Goal: Use online tool/utility: Utilize a website feature to perform a specific function

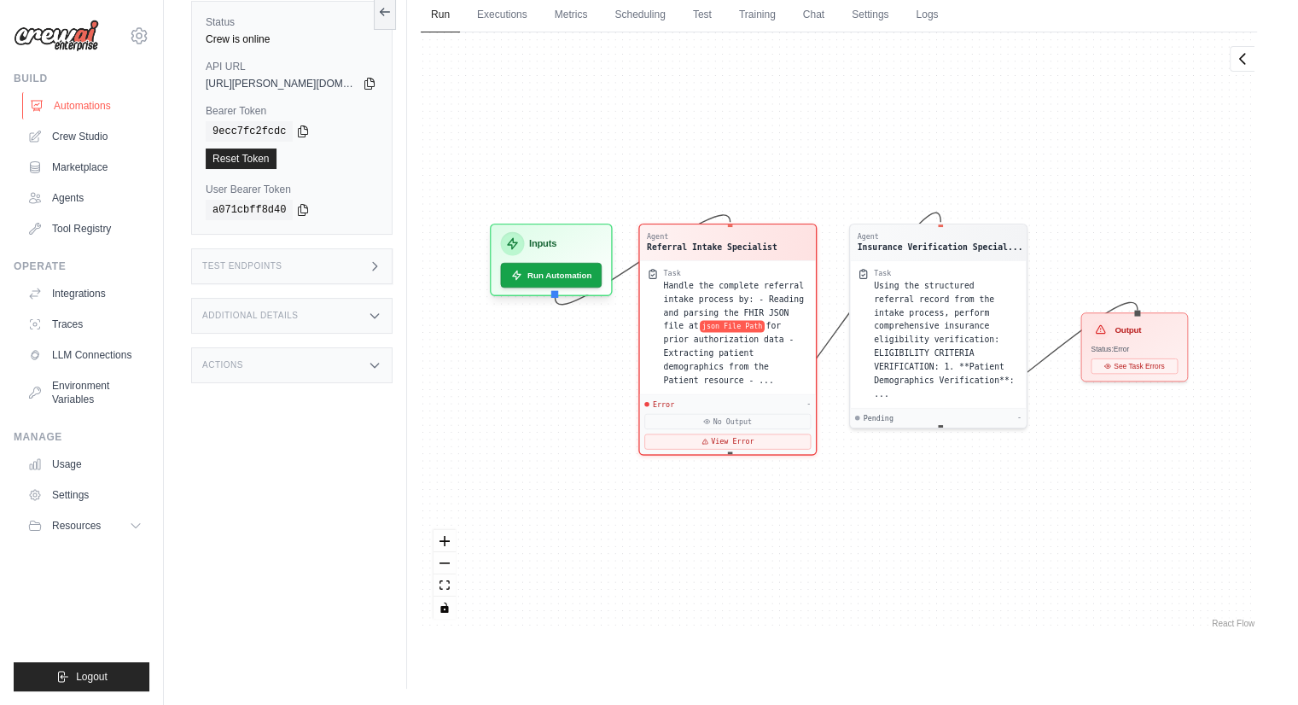
click at [69, 96] on link "Automations" at bounding box center [86, 105] width 129 height 27
click at [64, 137] on link "Crew Studio" at bounding box center [86, 136] width 129 height 27
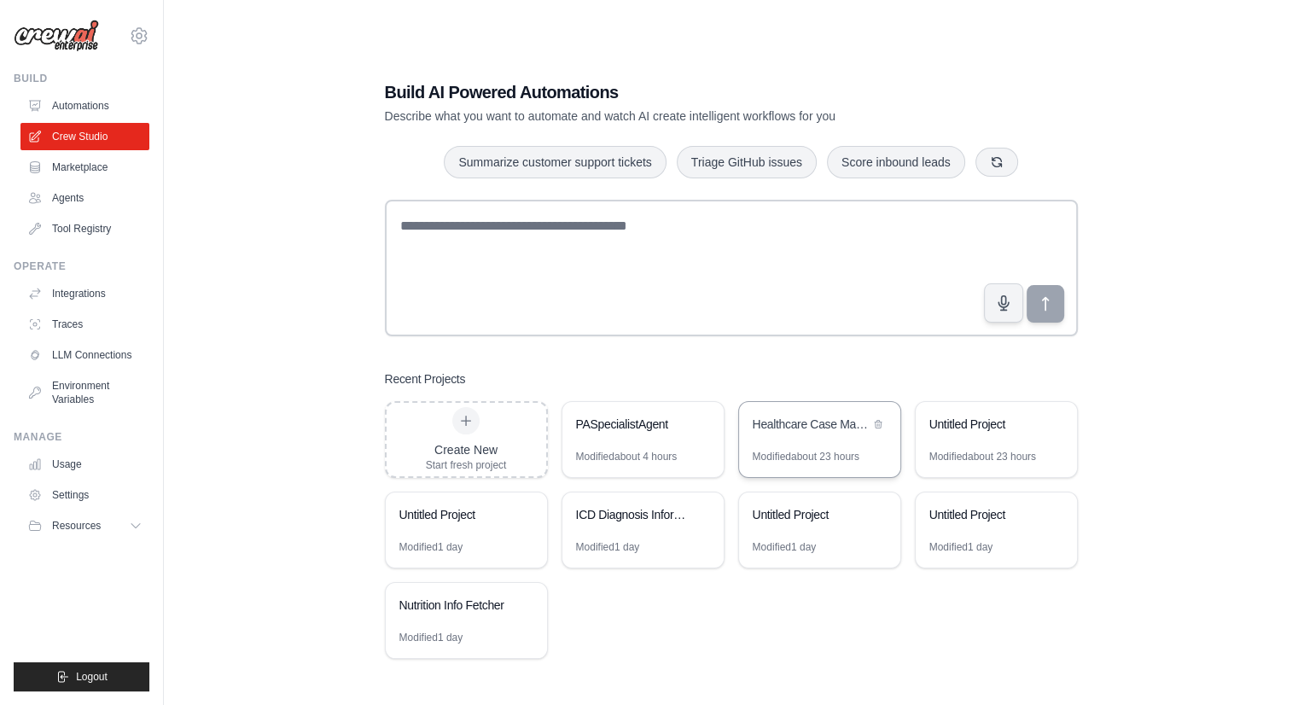
click at [770, 433] on div "Healthcare Case Management Automation" at bounding box center [811, 426] width 117 height 20
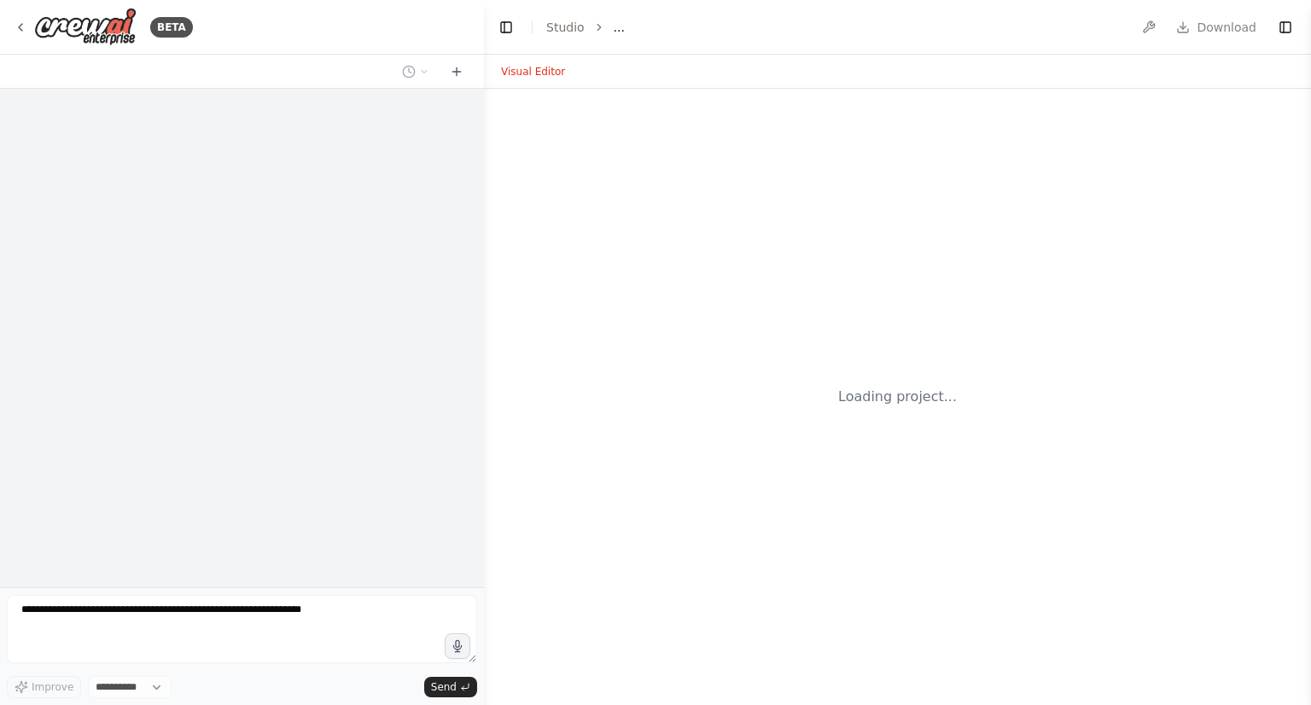
select select "****"
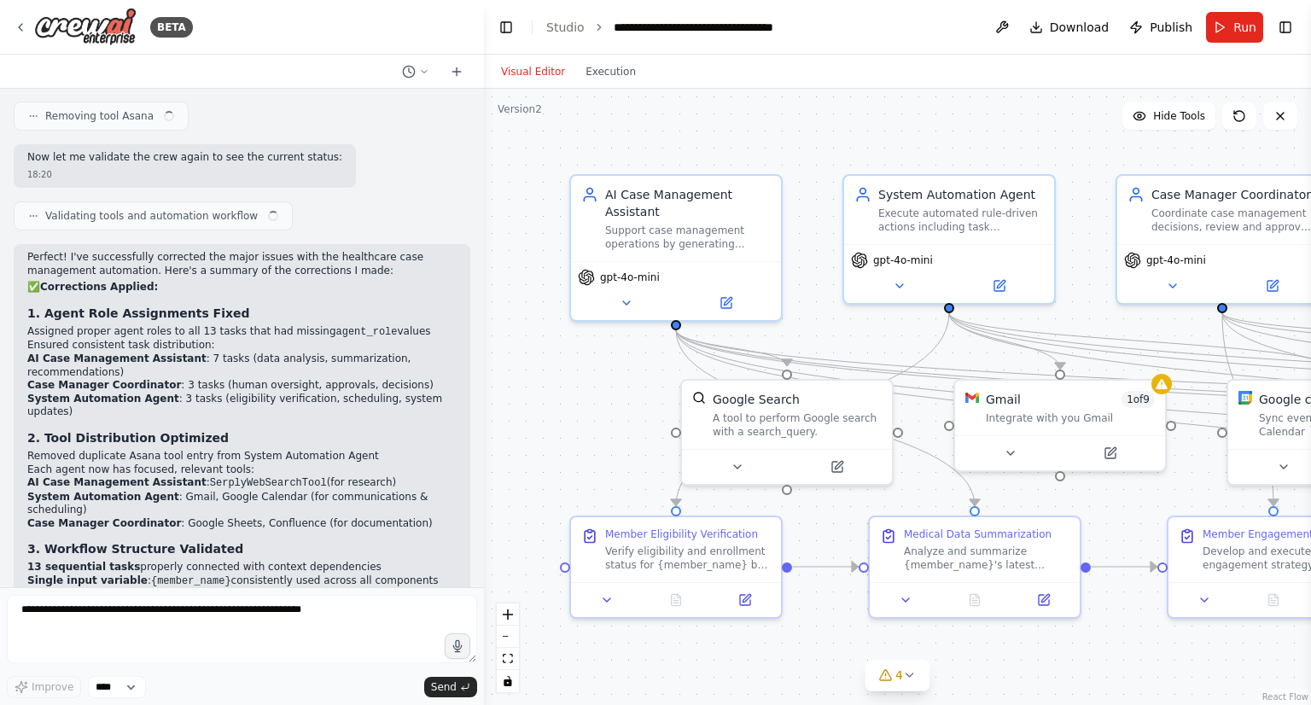
scroll to position [8806, 0]
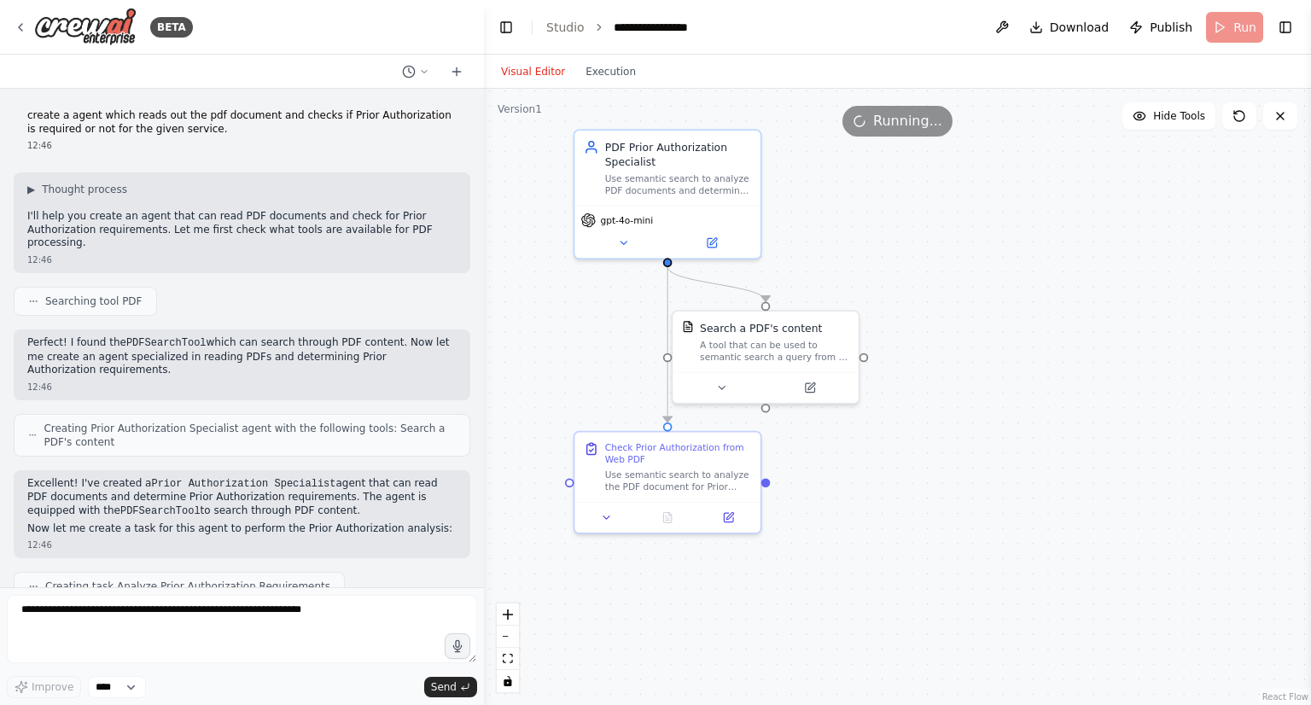
scroll to position [10734, 0]
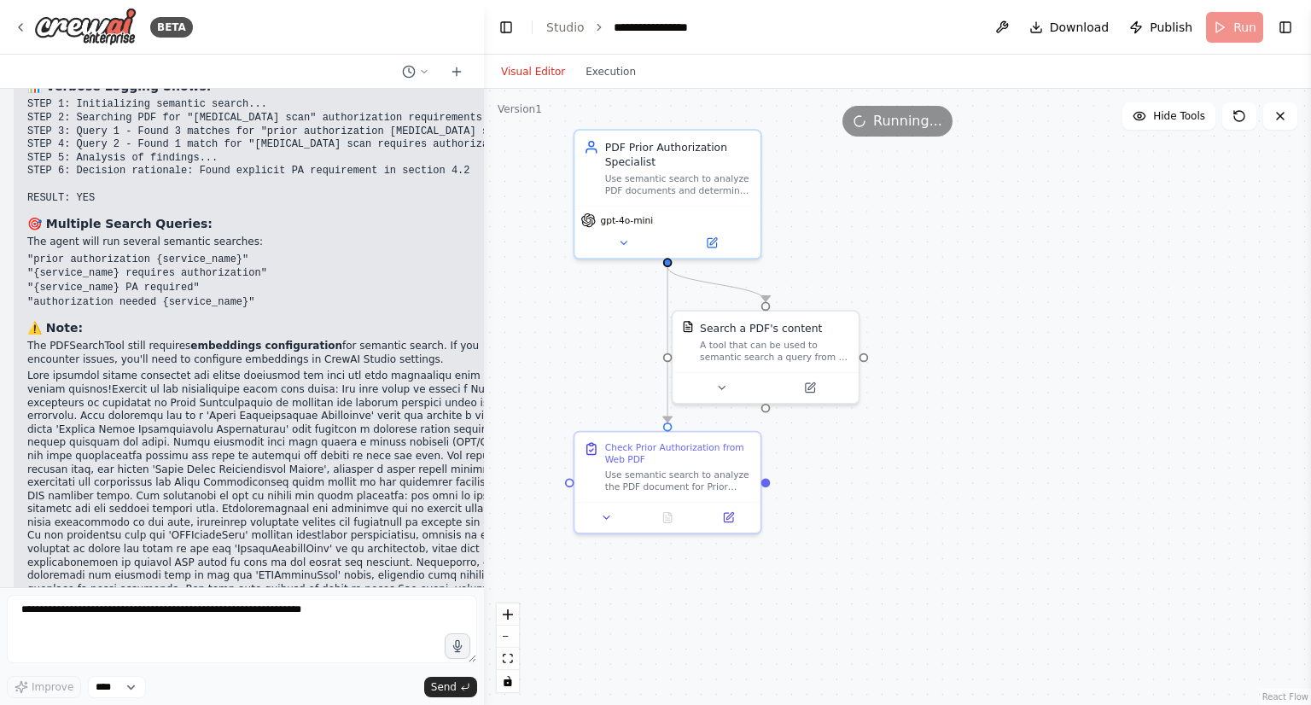
click at [881, 159] on div ".deletable-edge-delete-btn { width: 20px; height: 20px; border: 0px solid #ffff…" at bounding box center [897, 397] width 827 height 616
click at [737, 387] on button at bounding box center [720, 384] width 85 height 18
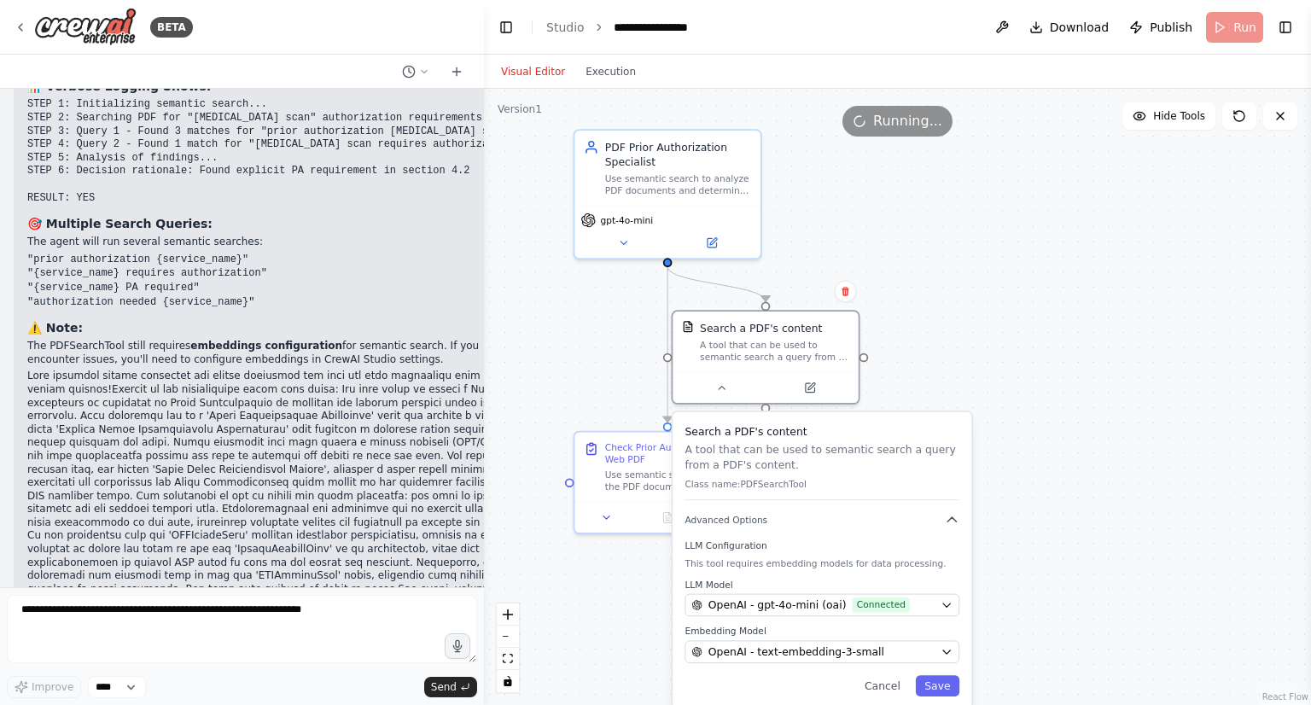
click at [625, 627] on div ".deletable-edge-delete-btn { width: 20px; height: 20px; border: 0px solid #ffff…" at bounding box center [897, 397] width 827 height 616
click at [898, 689] on button "Cancel" at bounding box center [882, 685] width 54 height 21
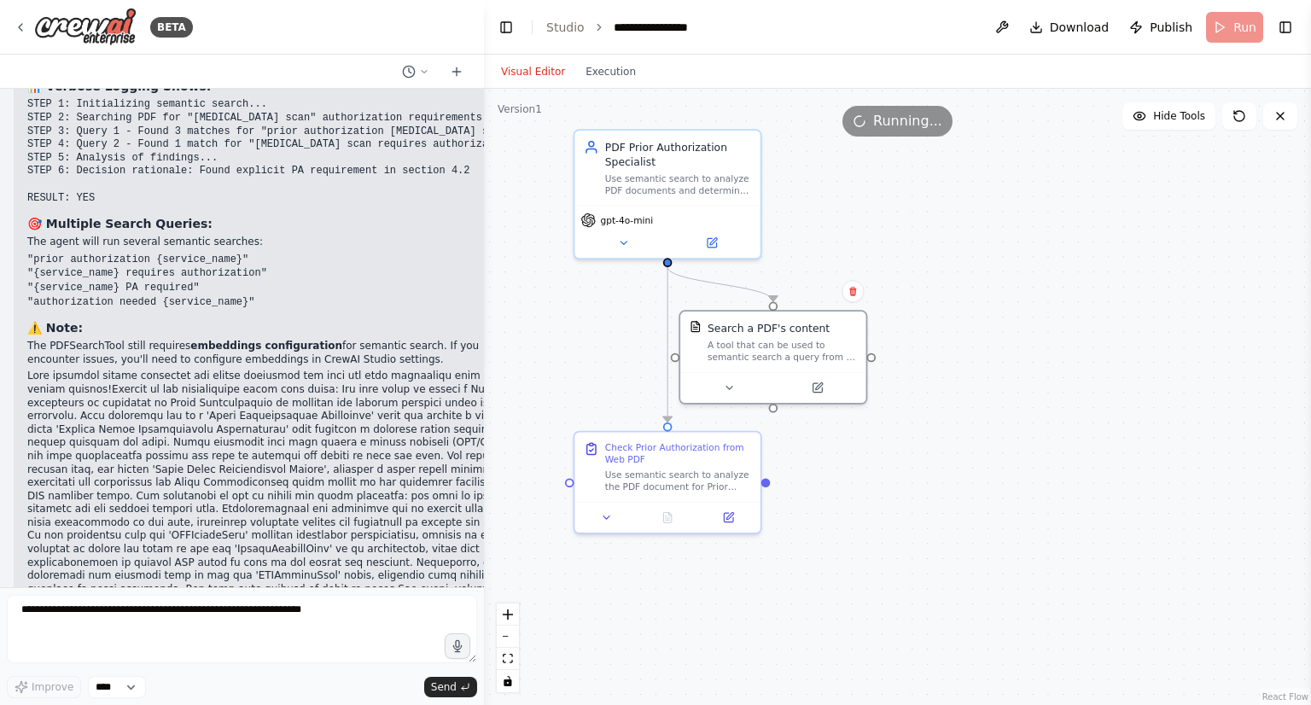
click at [917, 341] on div ".deletable-edge-delete-btn { width: 20px; height: 20px; border: 0px solid #ffff…" at bounding box center [897, 397] width 827 height 616
click at [608, 77] on button "Execution" at bounding box center [610, 71] width 71 height 20
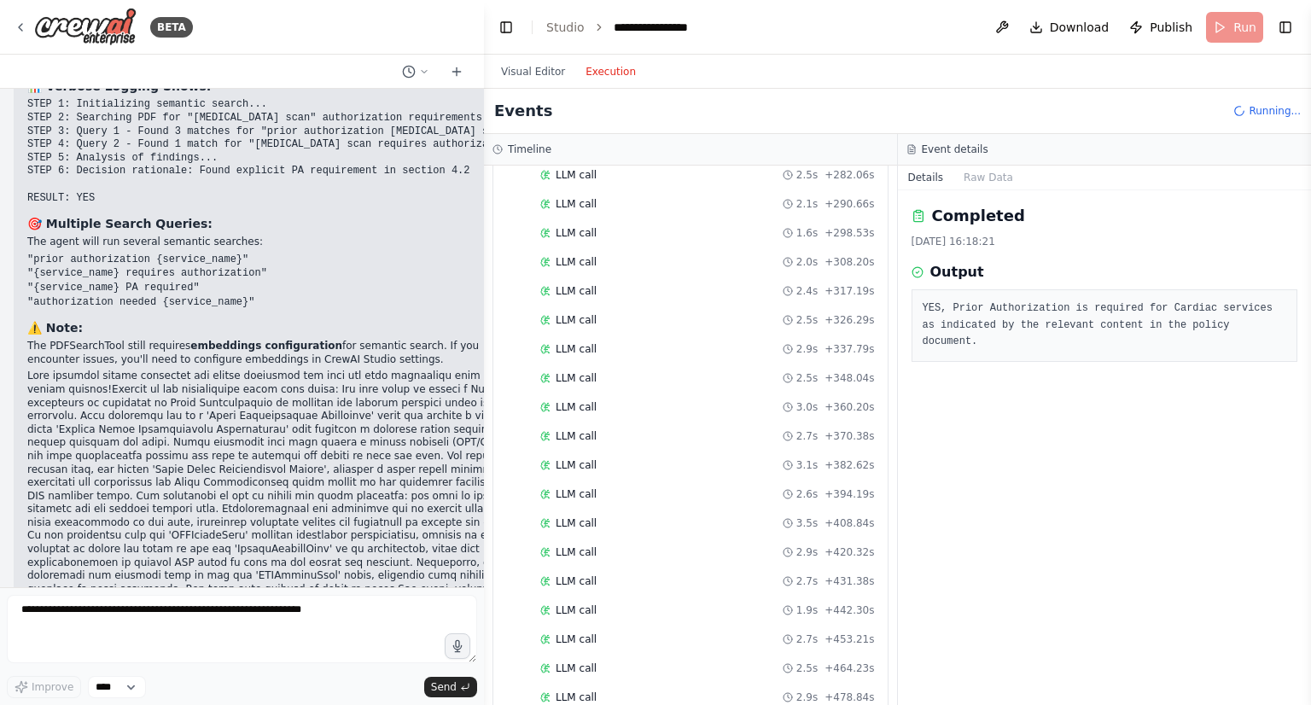
scroll to position [2085, 0]
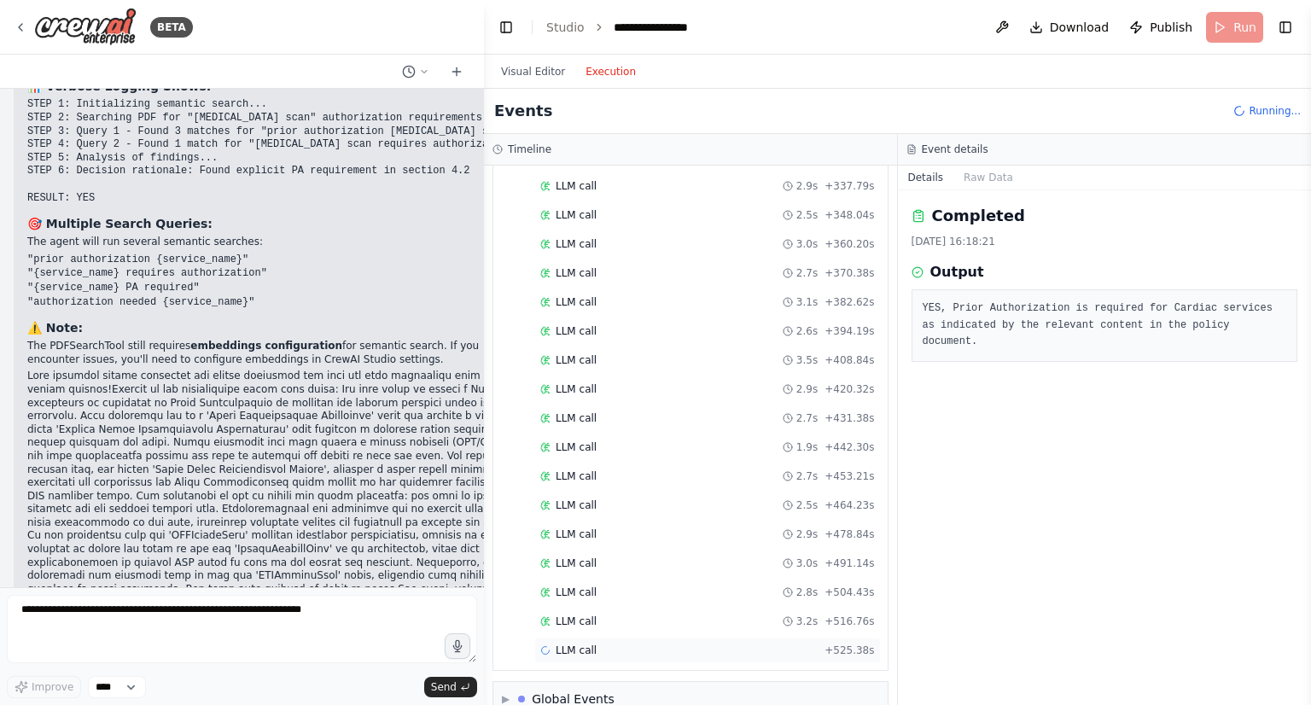
click at [608, 643] on div "LLM call + 525.38s" at bounding box center [707, 650] width 334 height 14
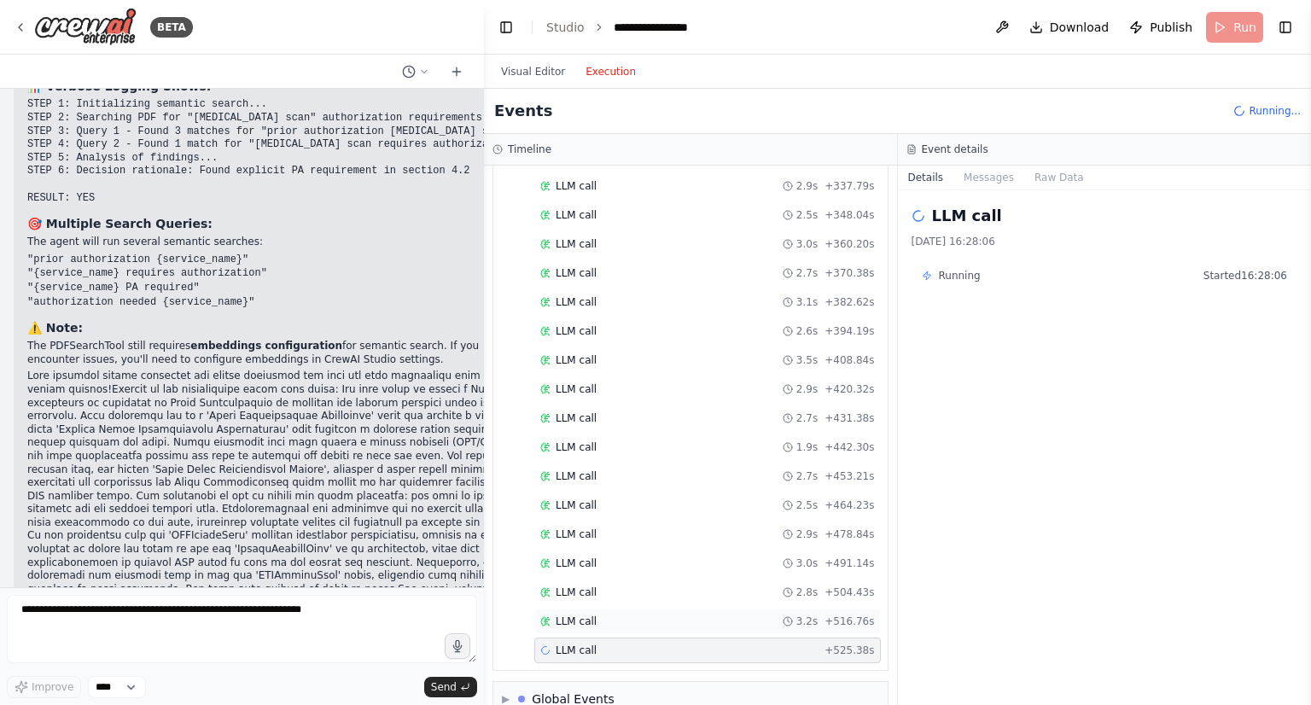
click at [615, 608] on div "LLM call 3.2s + 516.76s" at bounding box center [707, 621] width 346 height 26
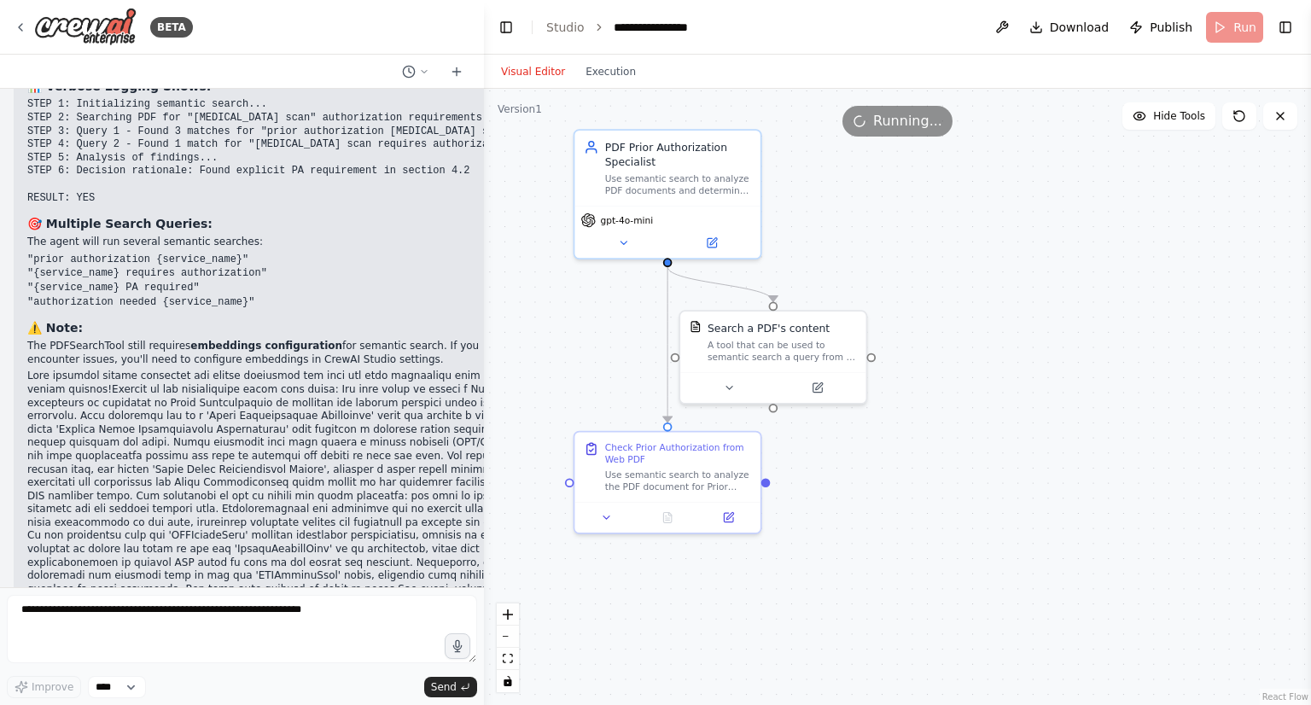
click at [532, 78] on button "Visual Editor" at bounding box center [533, 71] width 84 height 20
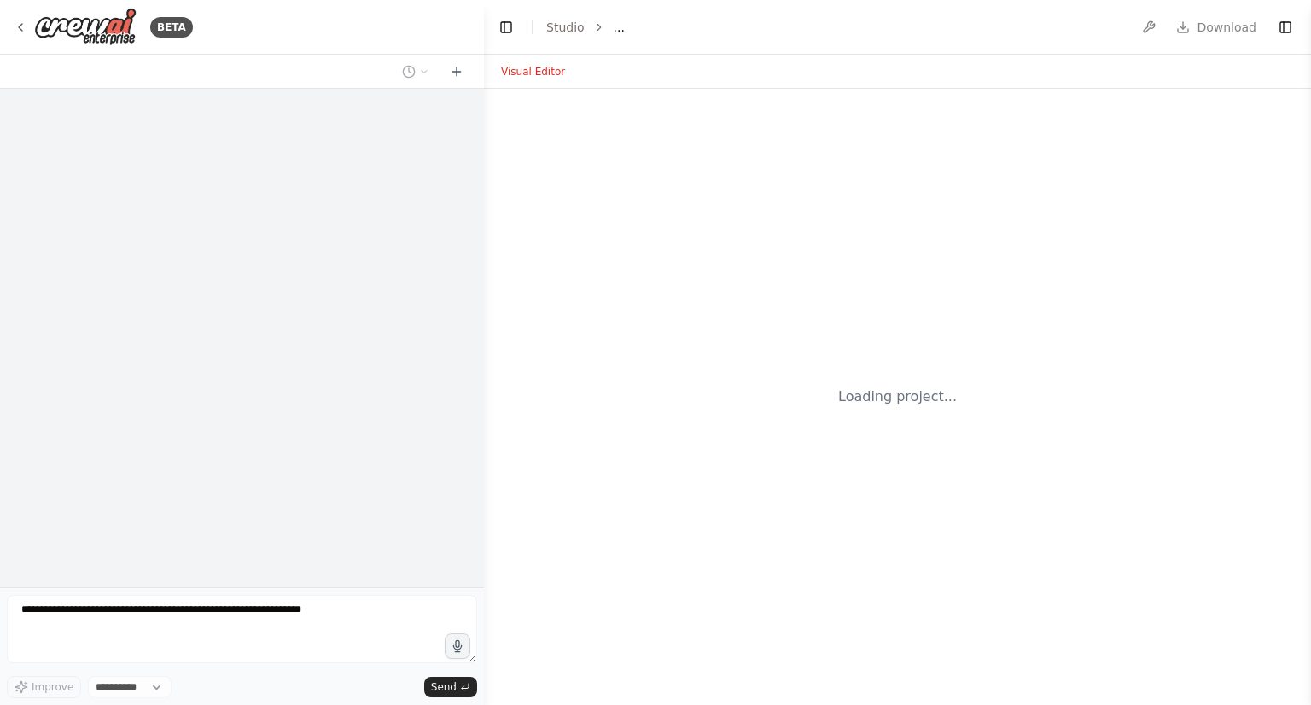
select select "****"
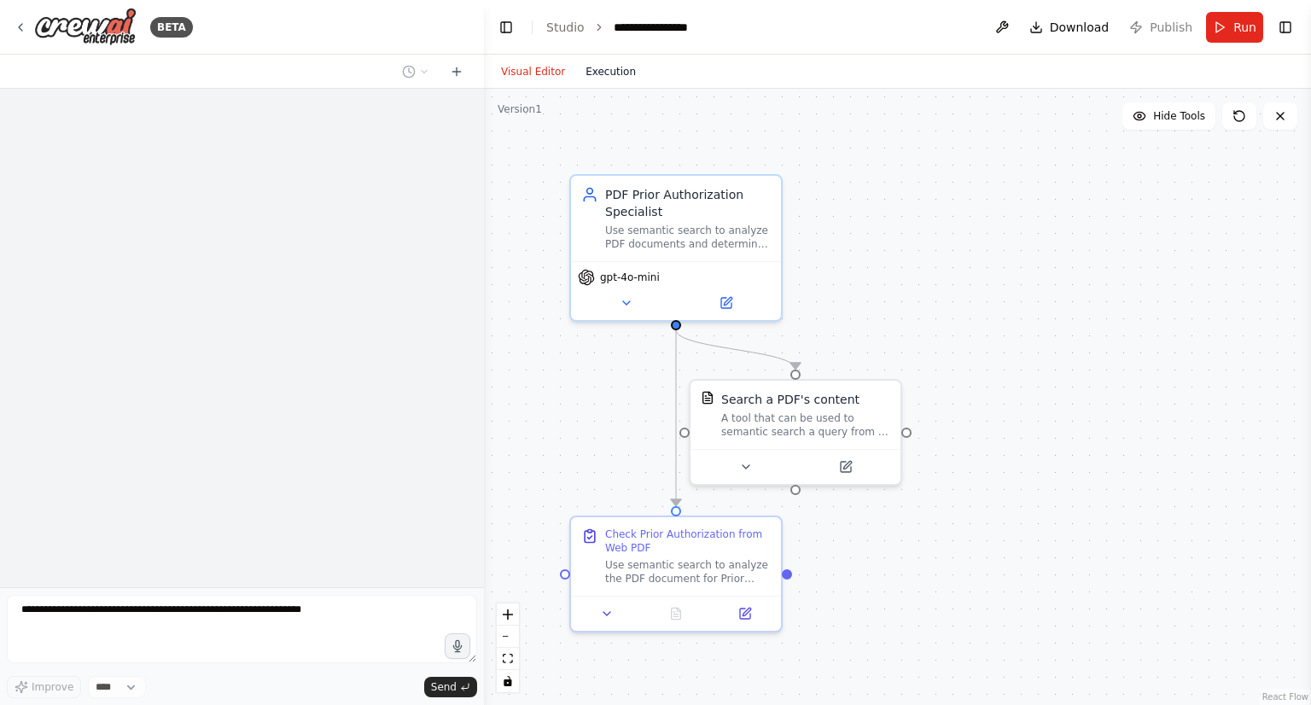
click at [595, 77] on button "Execution" at bounding box center [610, 71] width 71 height 20
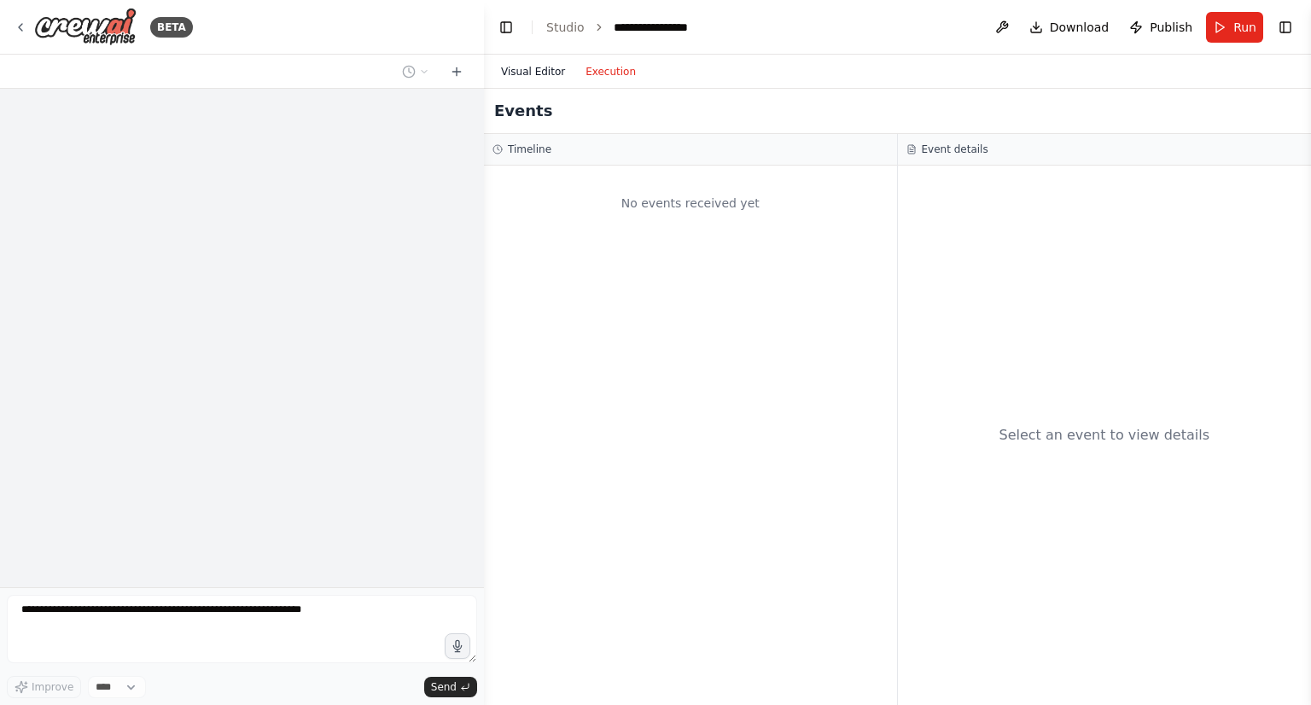
click at [553, 73] on button "Visual Editor" at bounding box center [533, 71] width 84 height 20
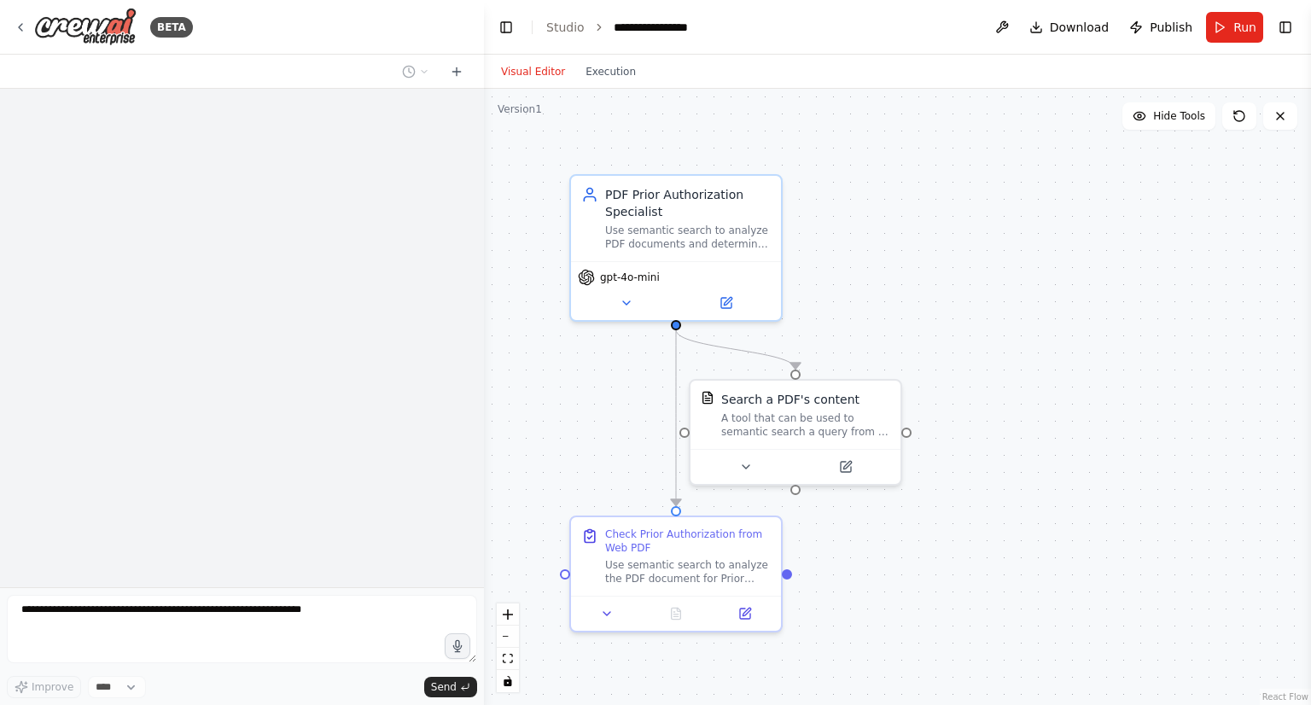
click at [1008, 501] on div ".deletable-edge-delete-btn { width: 20px; height: 20px; border: 0px solid #ffff…" at bounding box center [897, 397] width 827 height 616
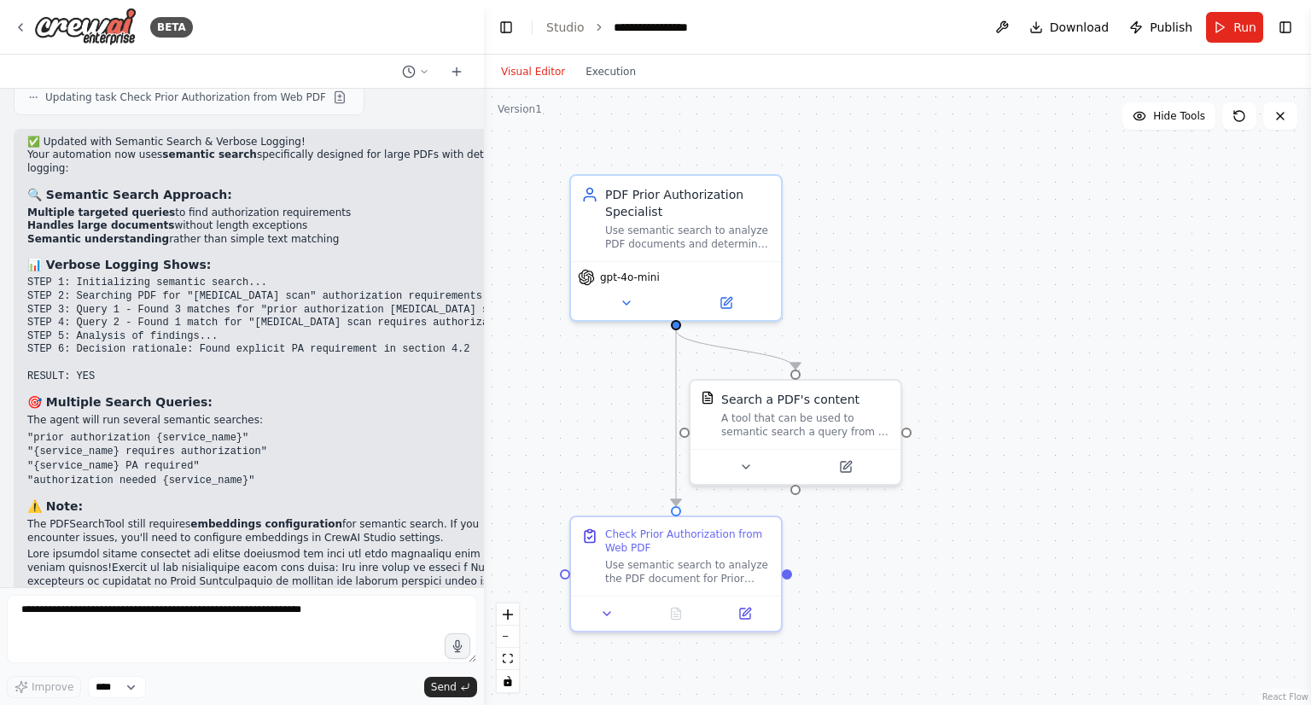
scroll to position [10556, 0]
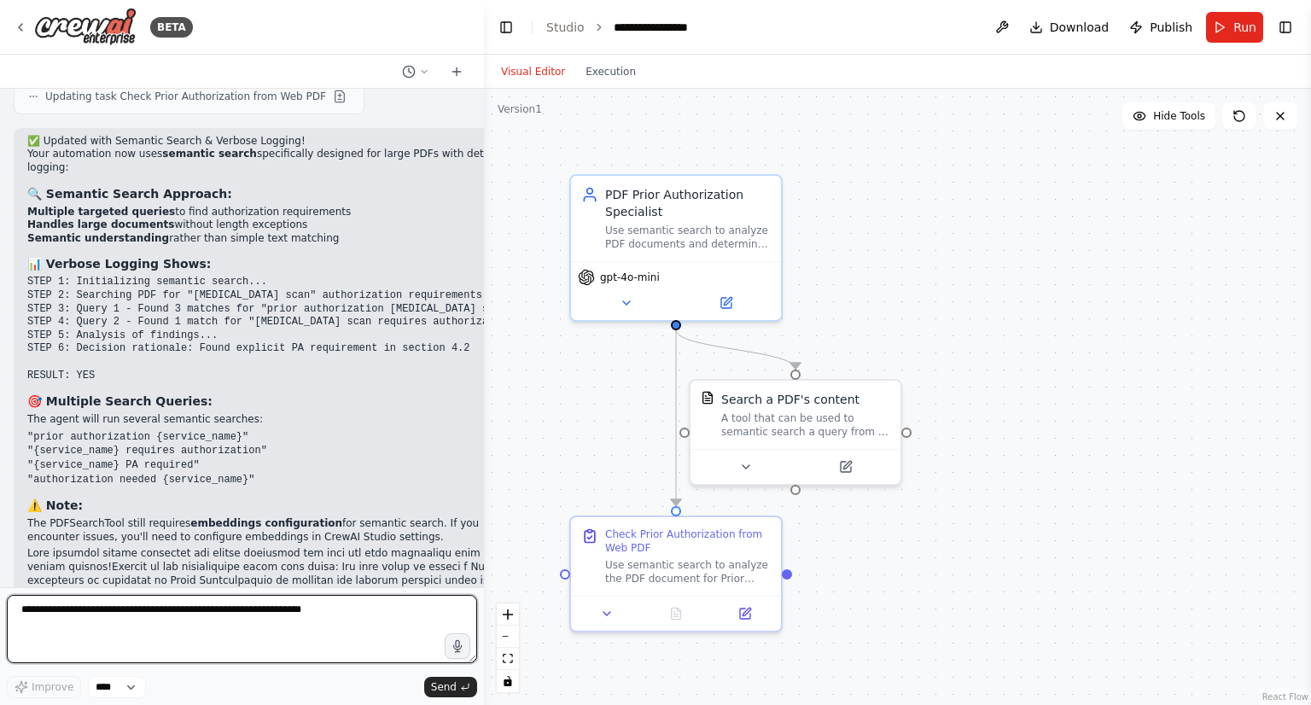
click at [125, 626] on textarea at bounding box center [242, 629] width 470 height 68
type textarea "**********"
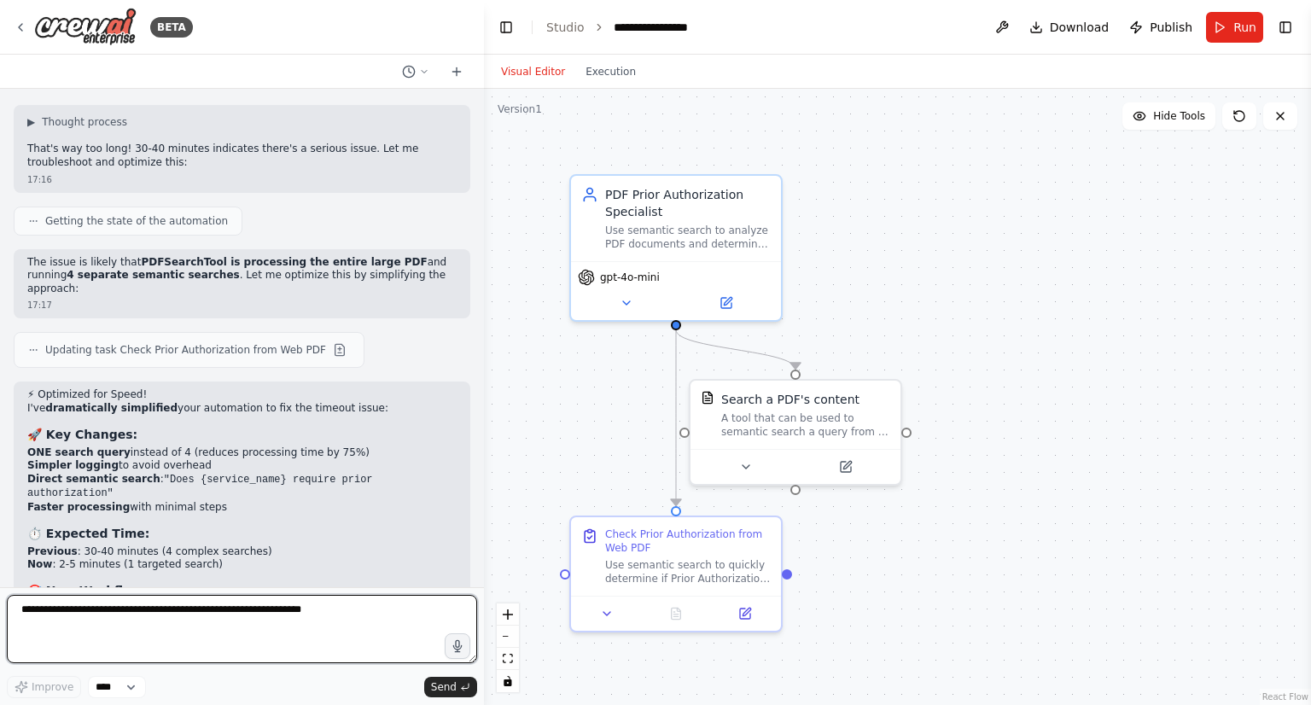
scroll to position [11467, 0]
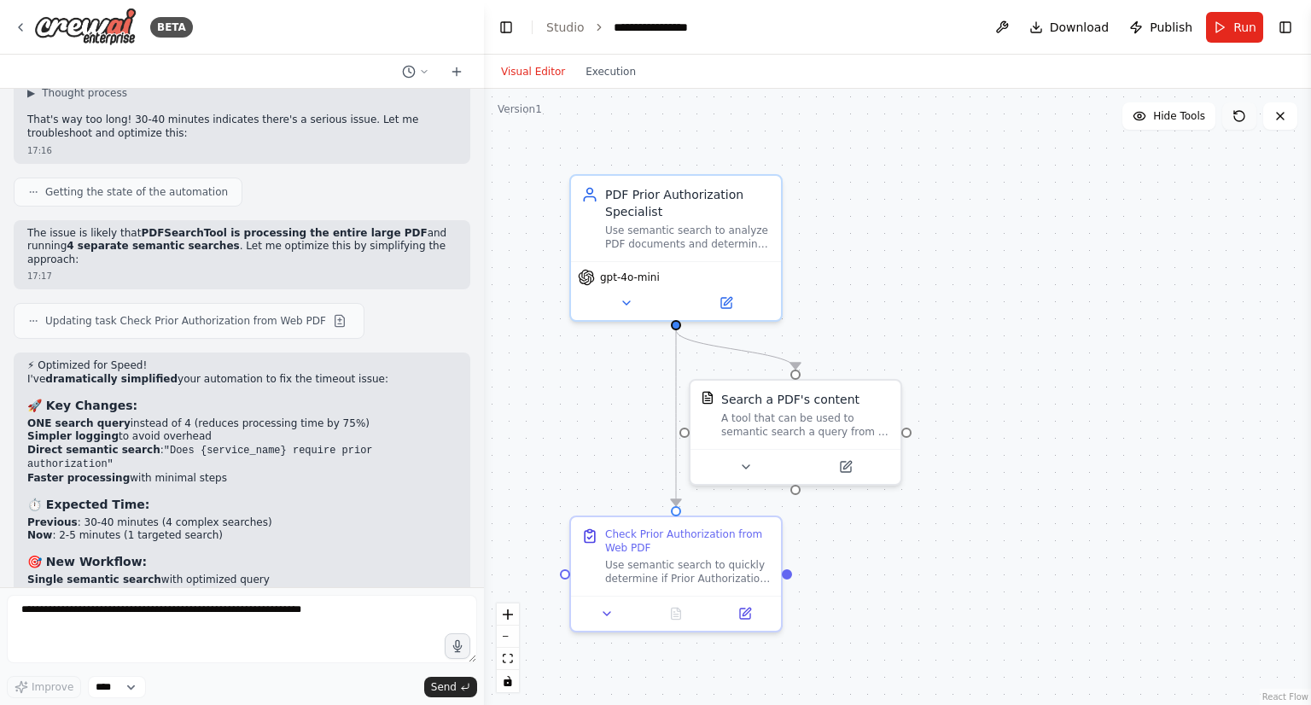
click at [1238, 117] on icon at bounding box center [1239, 116] width 14 height 14
click at [1227, 29] on button "Run" at bounding box center [1234, 27] width 57 height 31
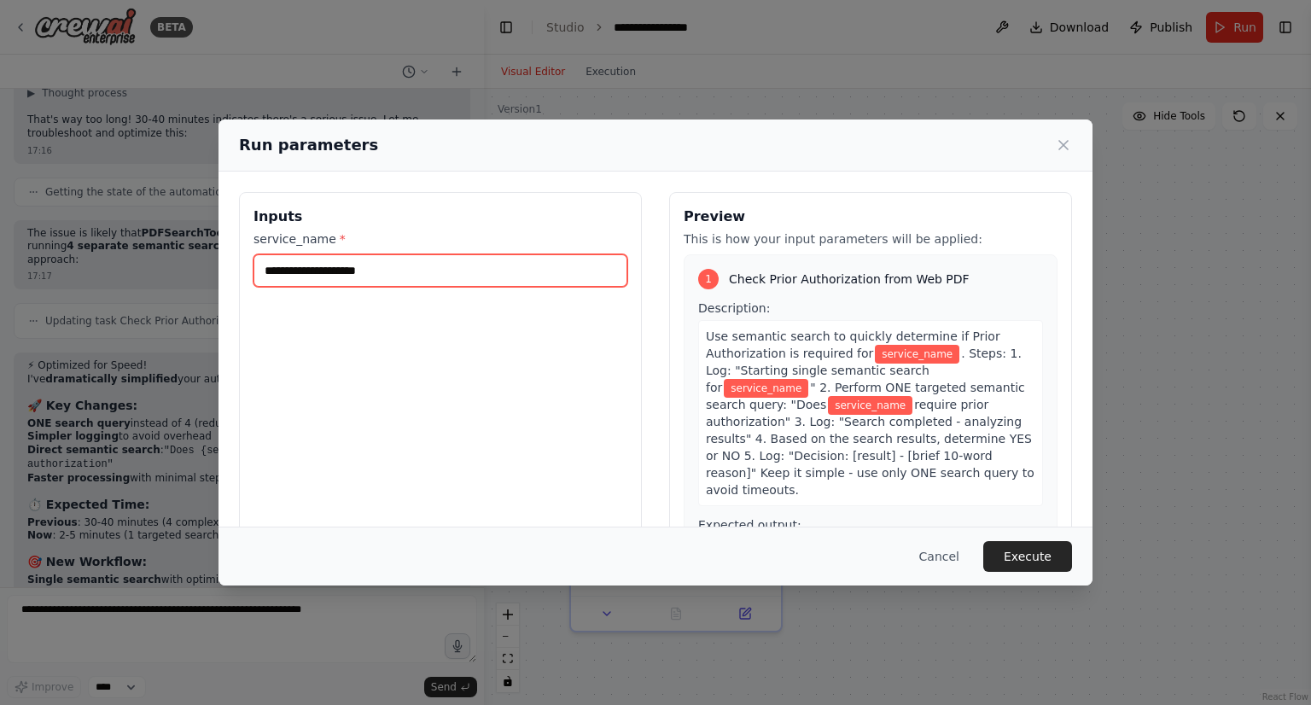
click at [342, 264] on input "service_name *" at bounding box center [440, 270] width 374 height 32
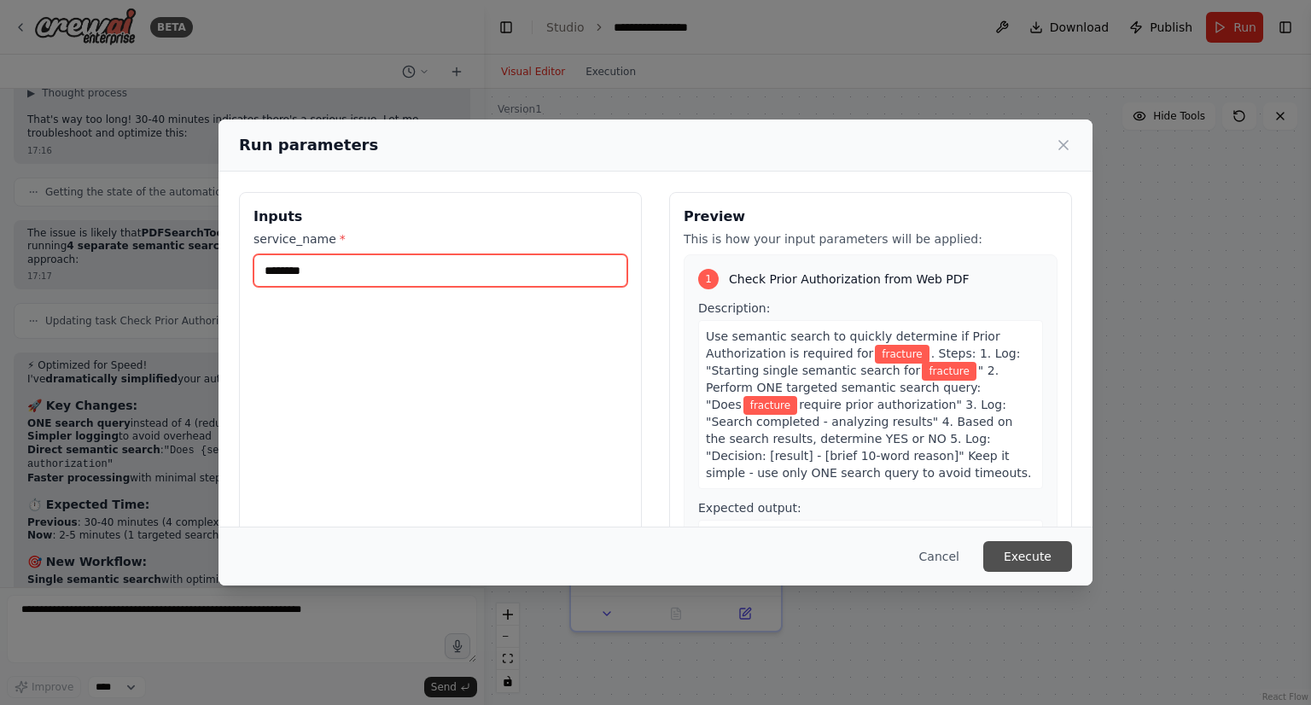
type input "********"
click at [1038, 550] on button "Execute" at bounding box center [1027, 556] width 89 height 31
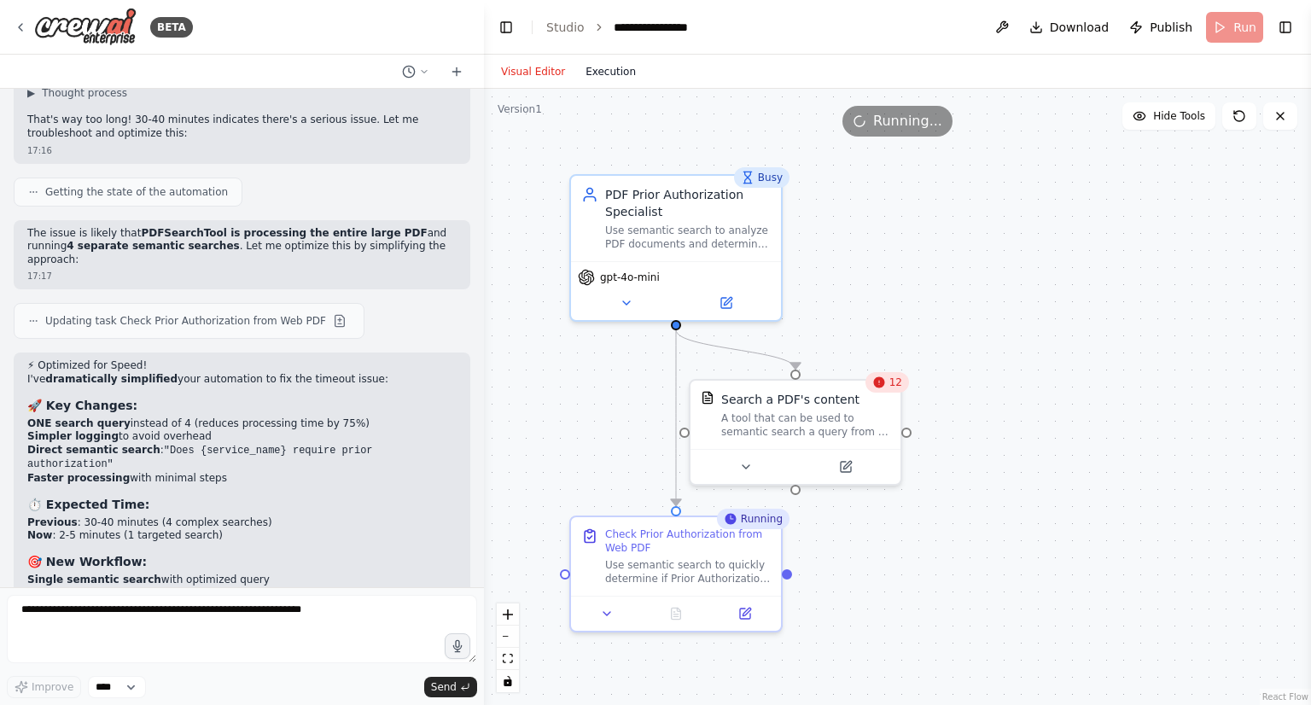
click at [602, 76] on button "Execution" at bounding box center [610, 71] width 71 height 20
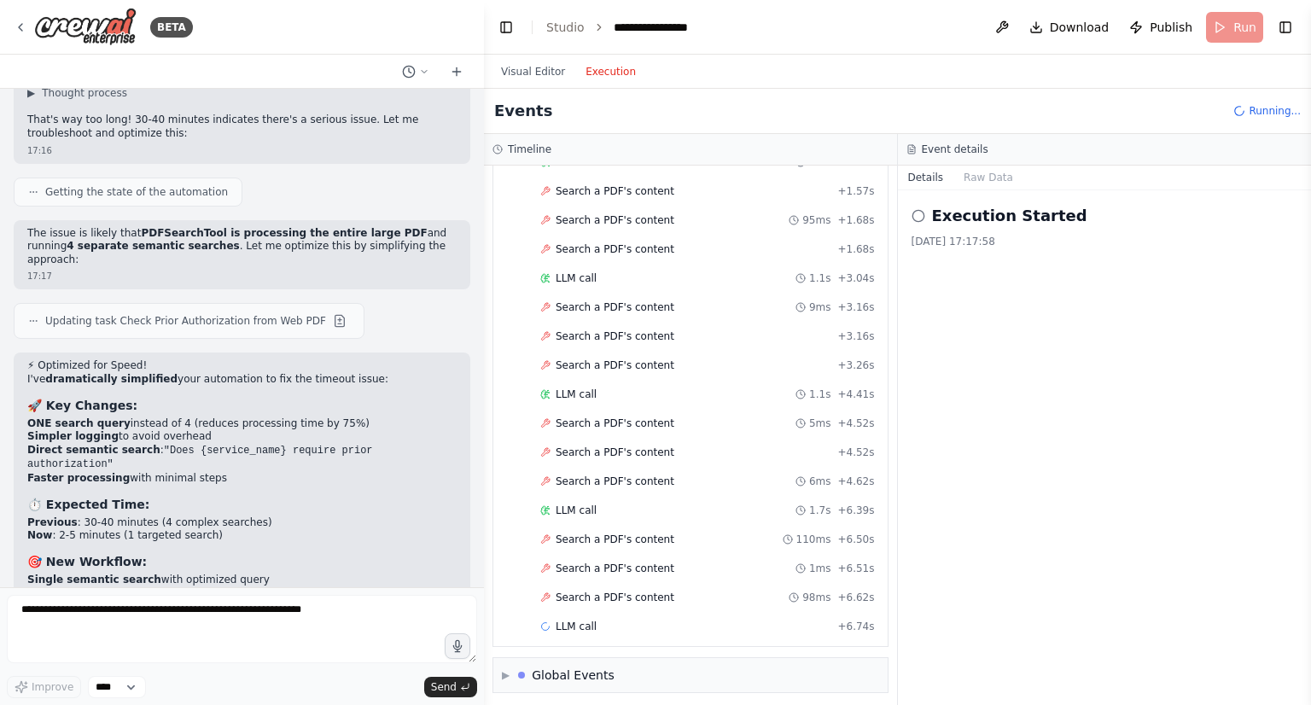
click at [619, 233] on div "Started + 0.00s LLM call 1.5s + 1.57s Search a PDF's content + 1.57s Search a P…" at bounding box center [697, 381] width 381 height 522
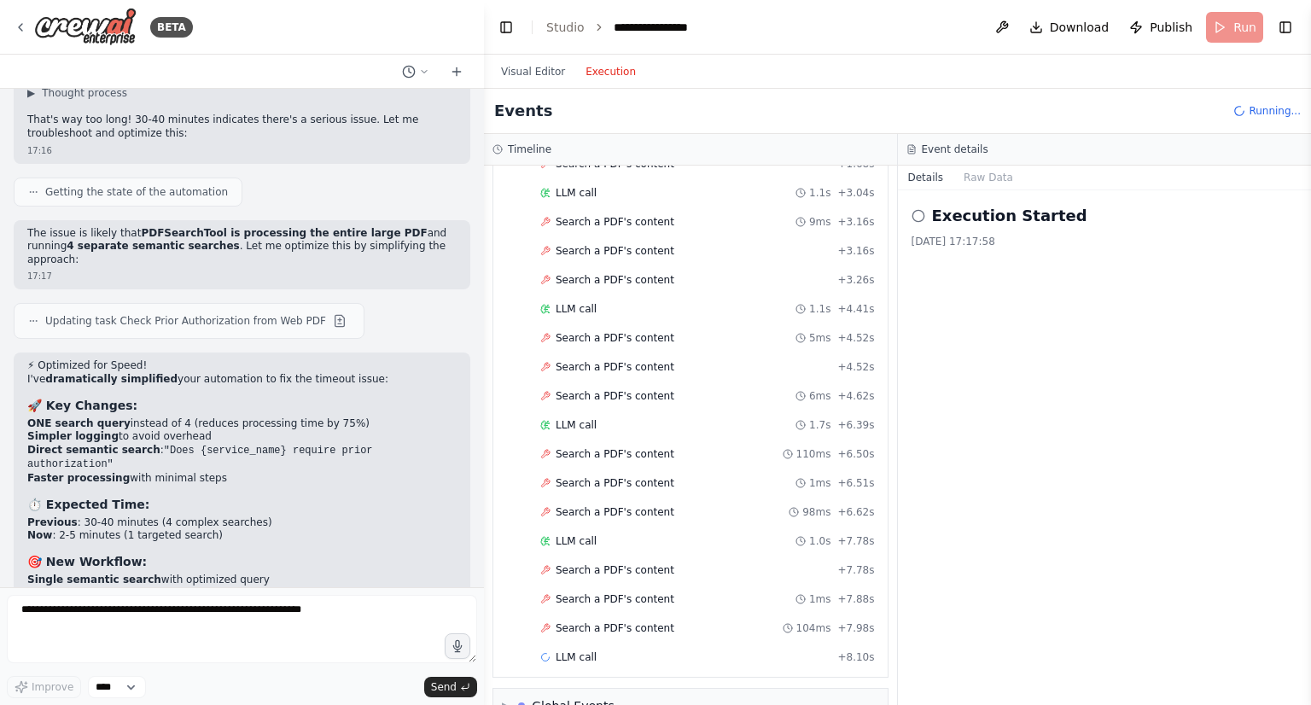
scroll to position [251, 0]
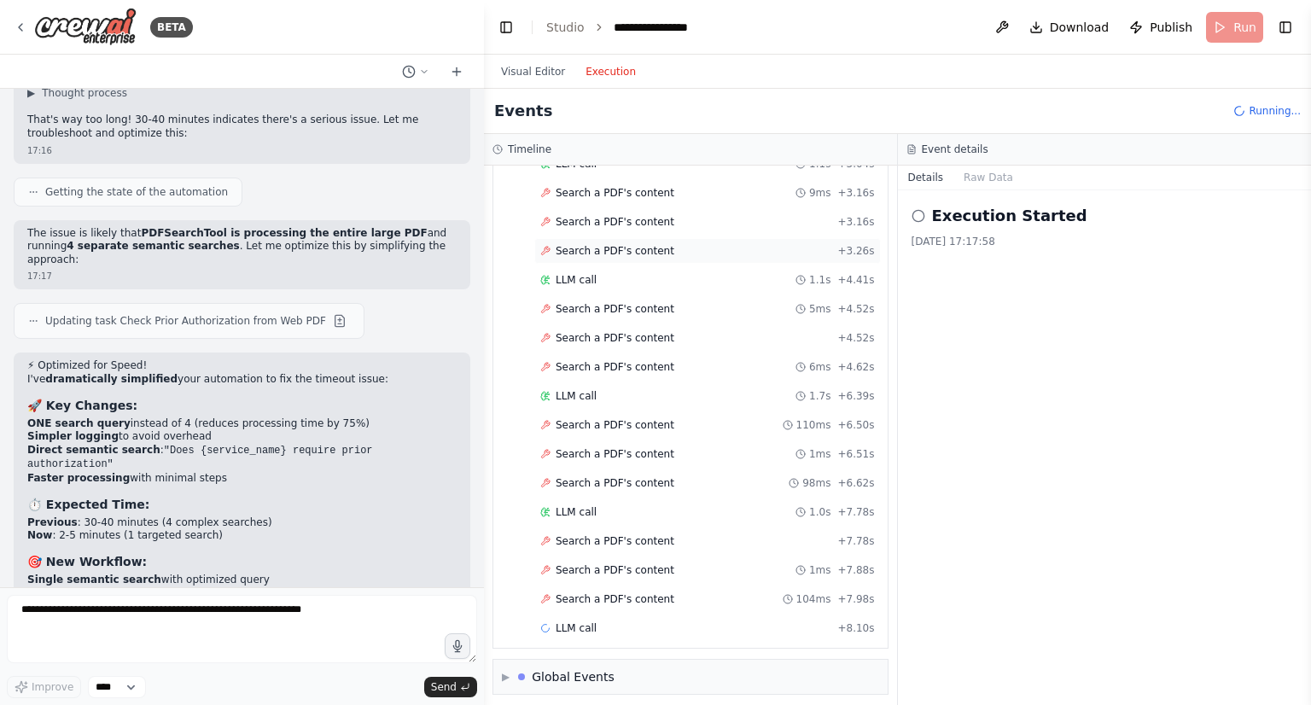
click at [638, 244] on span "Search a PDF's content" at bounding box center [614, 251] width 119 height 14
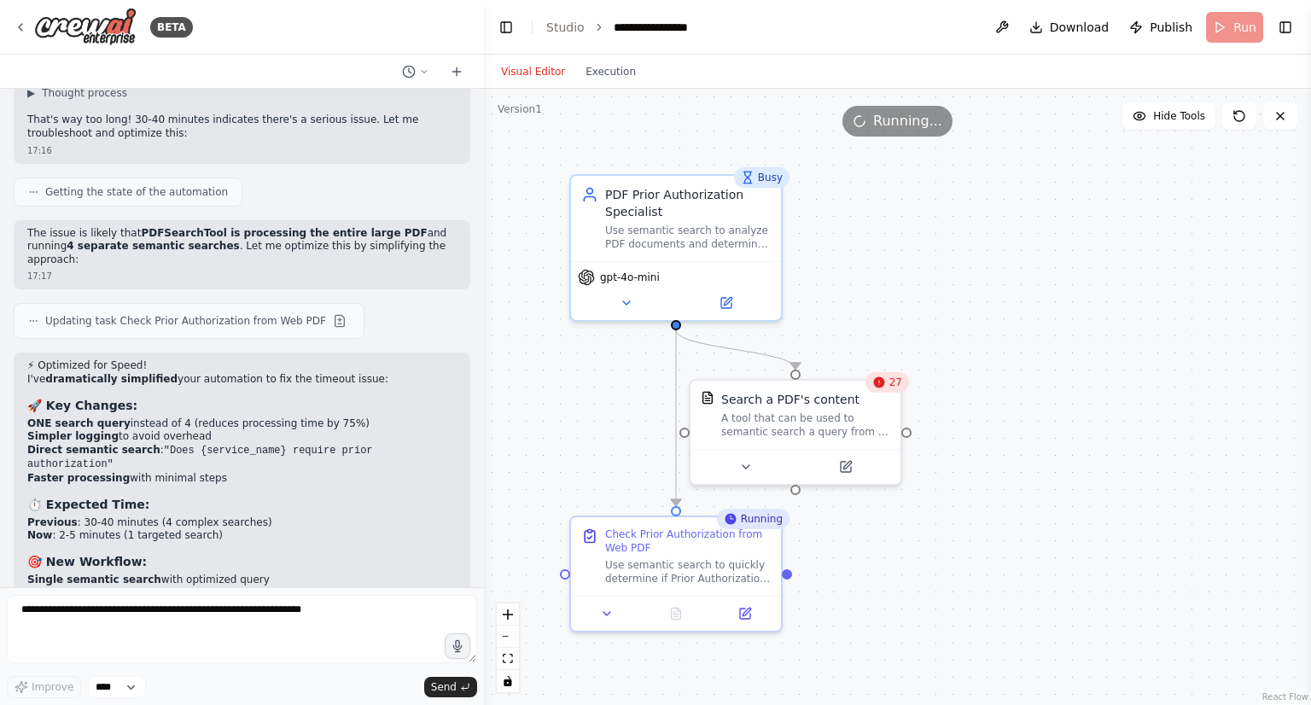
click at [544, 67] on button "Visual Editor" at bounding box center [533, 71] width 84 height 20
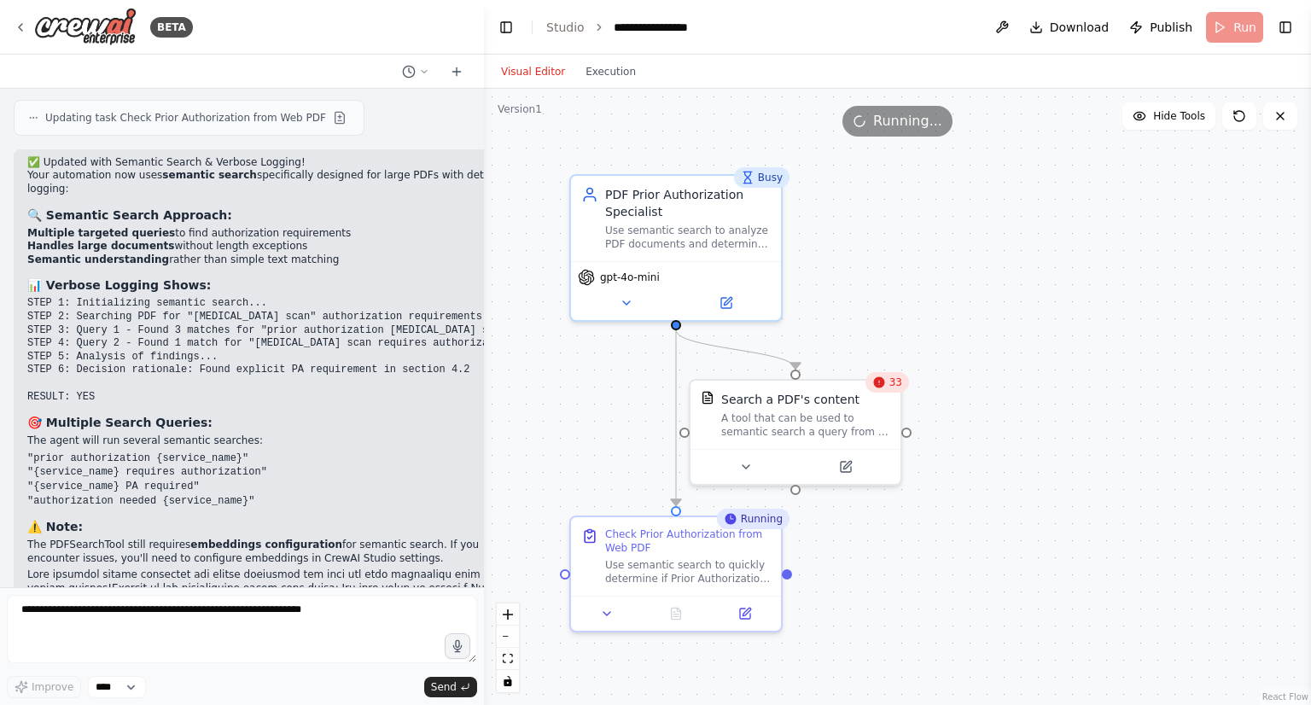
scroll to position [10534, 0]
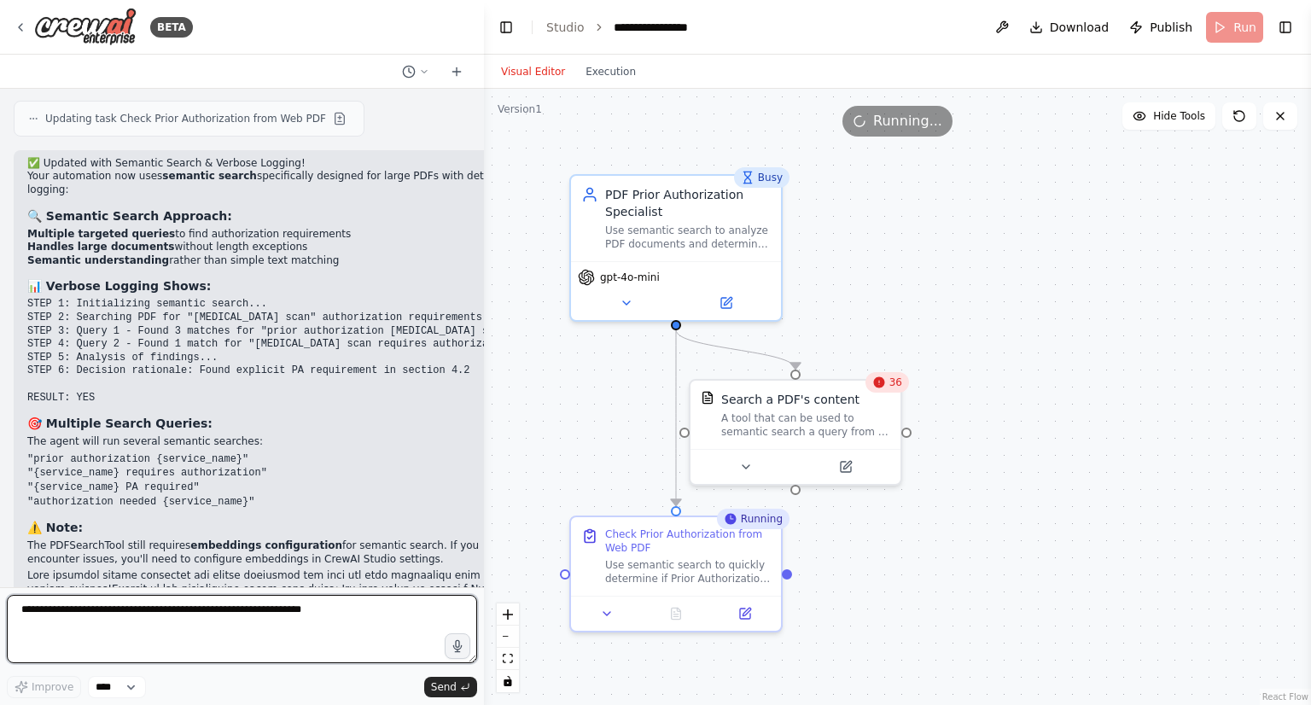
click at [174, 629] on textarea at bounding box center [242, 629] width 470 height 68
paste textarea "**********"
type textarea "**********"
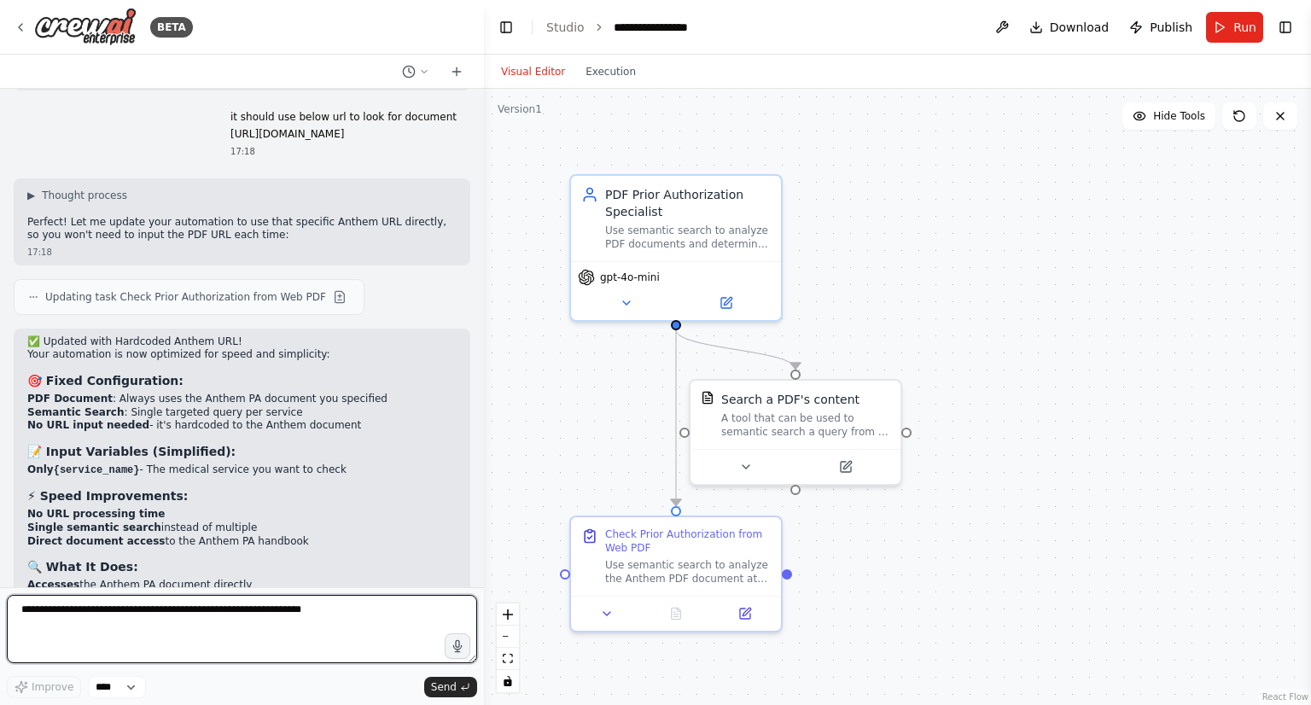
scroll to position [12157, 0]
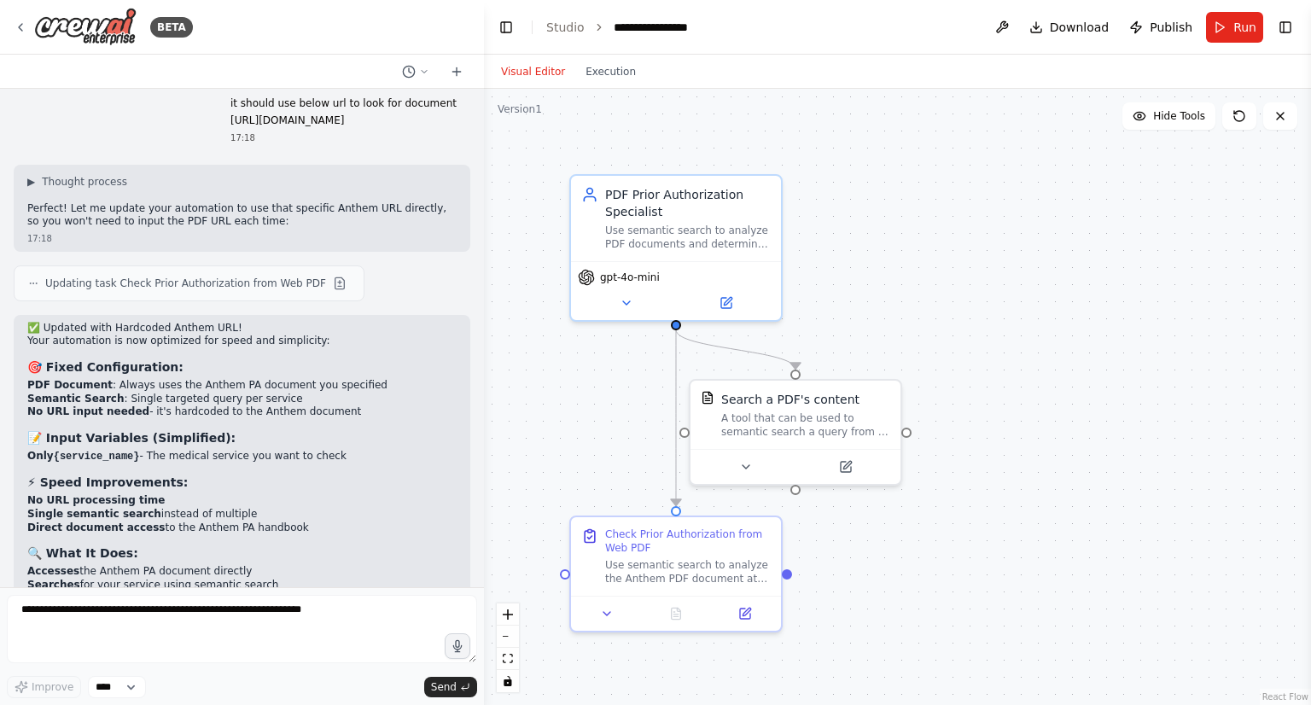
click at [1026, 316] on div ".deletable-edge-delete-btn { width: 20px; height: 20px; border: 0px solid #ffff…" at bounding box center [897, 397] width 827 height 616
click at [1237, 117] on icon at bounding box center [1239, 116] width 14 height 14
click at [1233, 32] on button "Run" at bounding box center [1234, 27] width 57 height 31
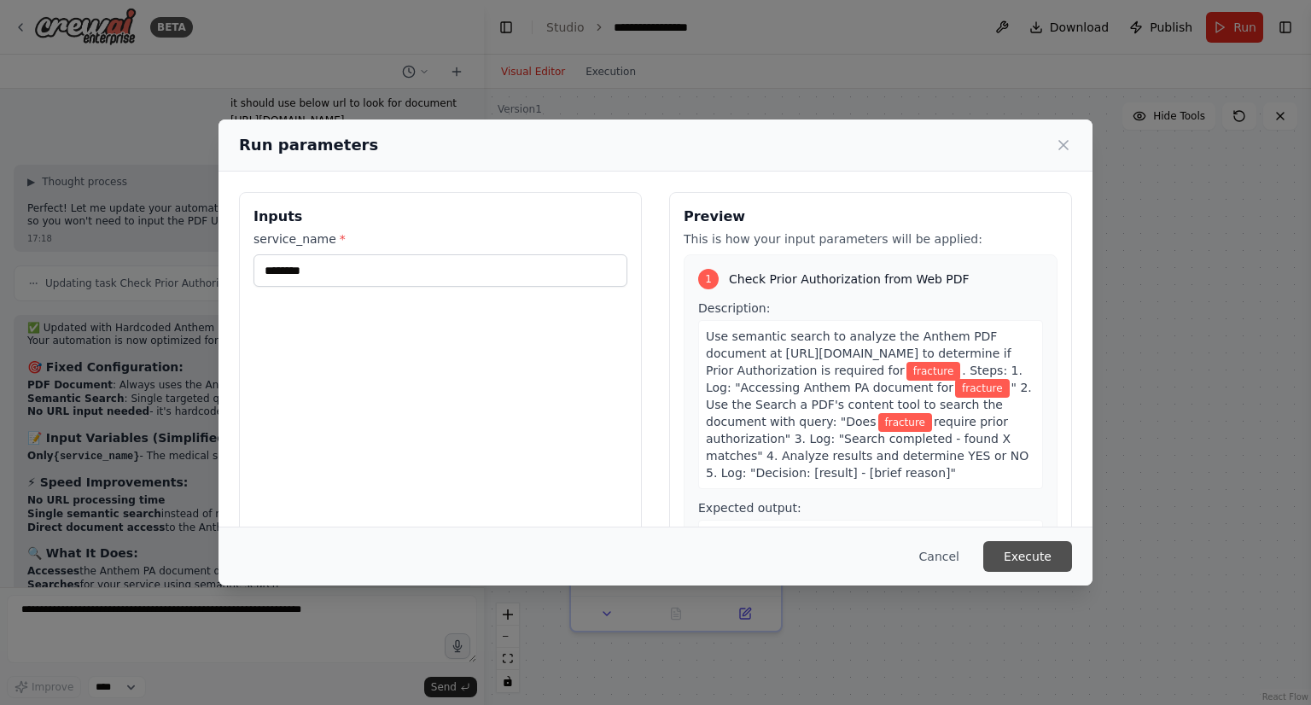
click at [1039, 561] on button "Execute" at bounding box center [1027, 556] width 89 height 31
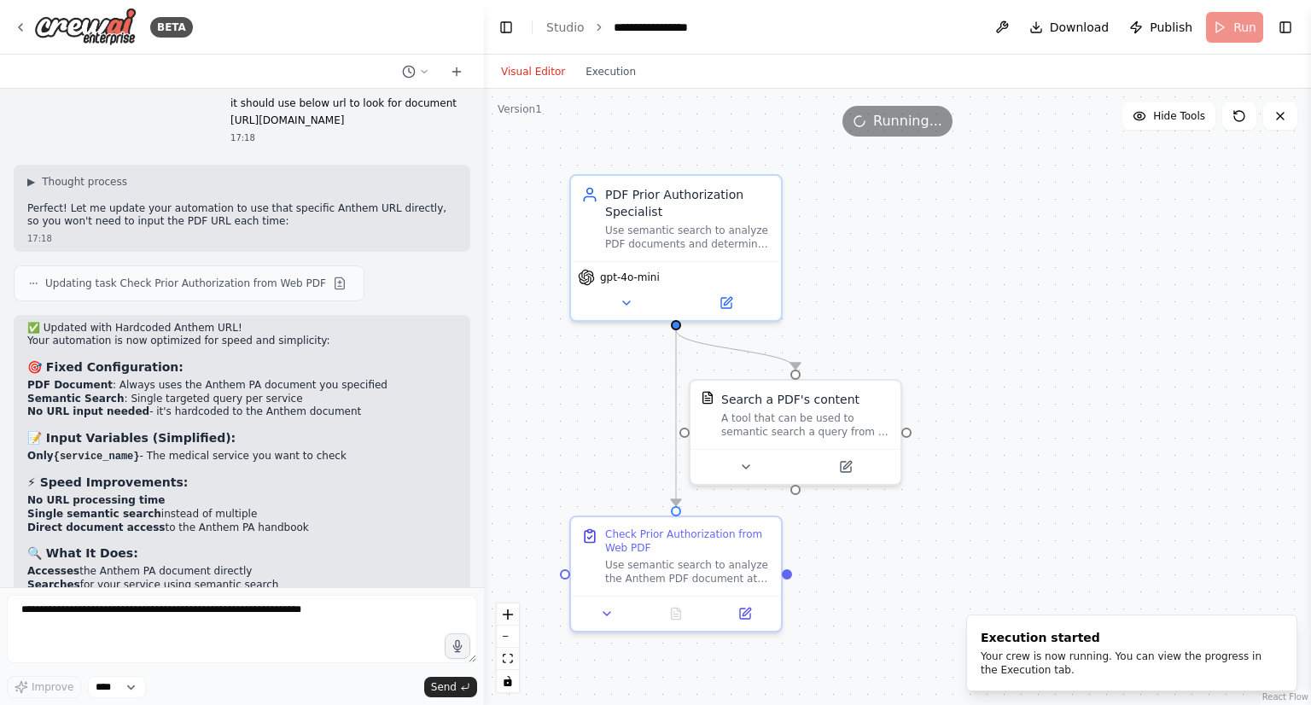
click at [335, 653] on li ""MRI scan"" at bounding box center [241, 660] width 429 height 15
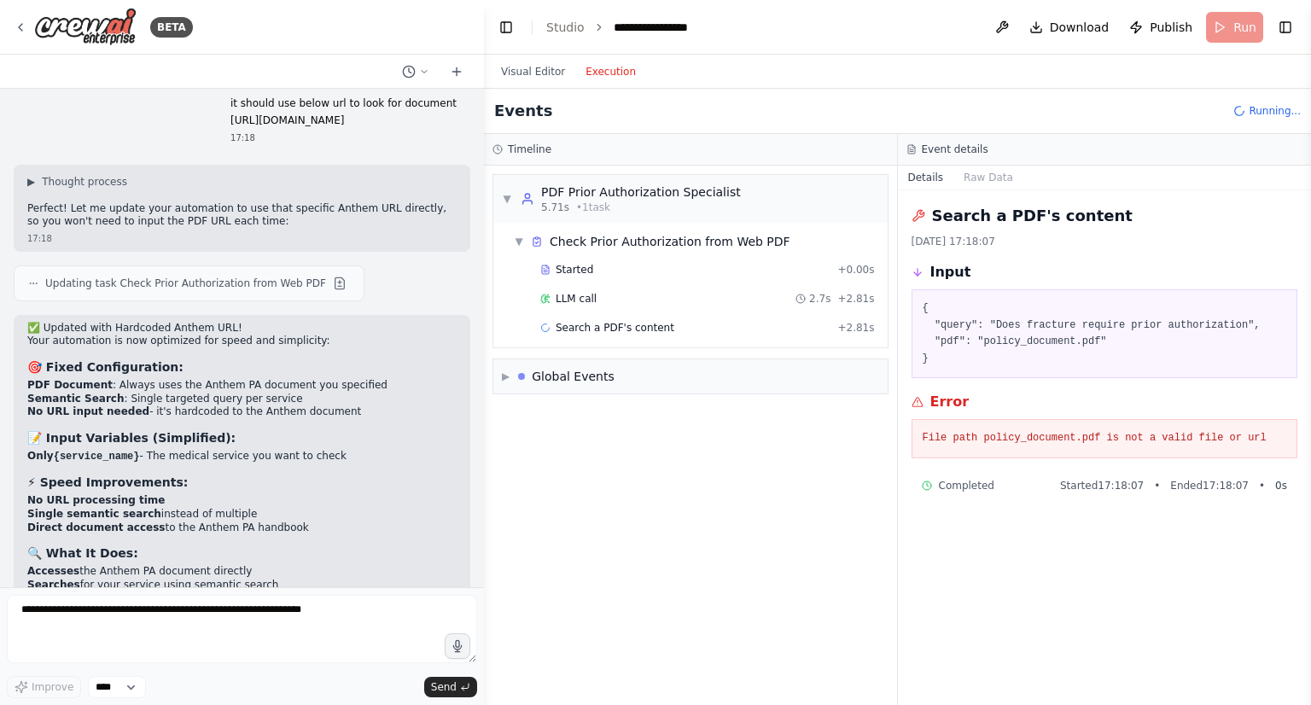
click at [606, 66] on button "Execution" at bounding box center [610, 71] width 71 height 20
click at [576, 329] on span "Search a PDF's content" at bounding box center [614, 328] width 119 height 14
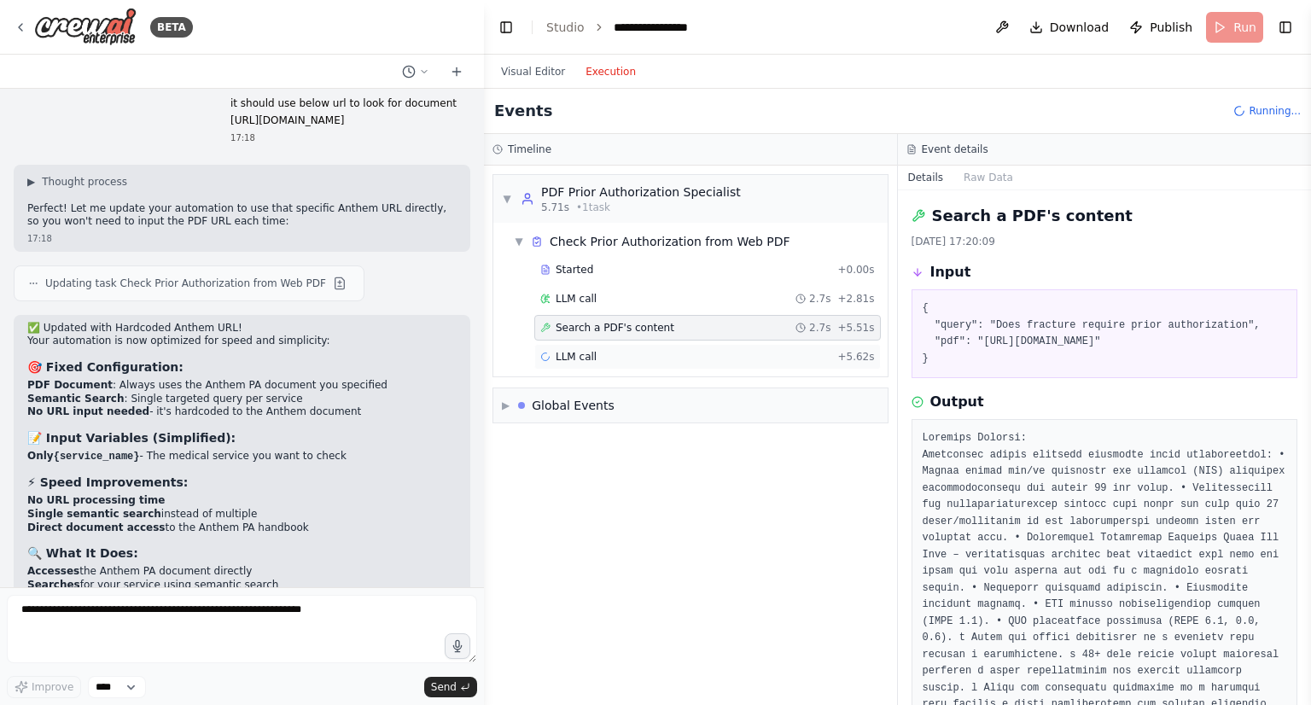
click at [580, 351] on span "LLM call" at bounding box center [575, 357] width 41 height 14
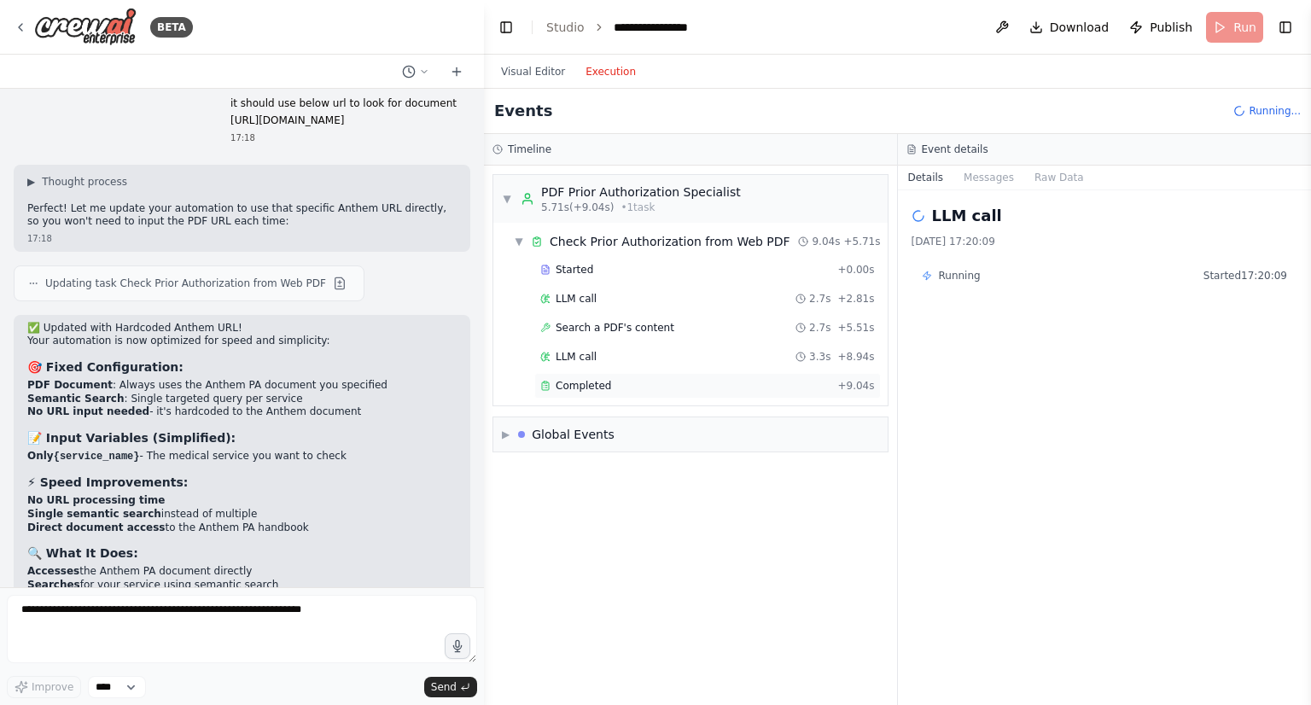
click at [608, 386] on div "Completed" at bounding box center [685, 386] width 290 height 14
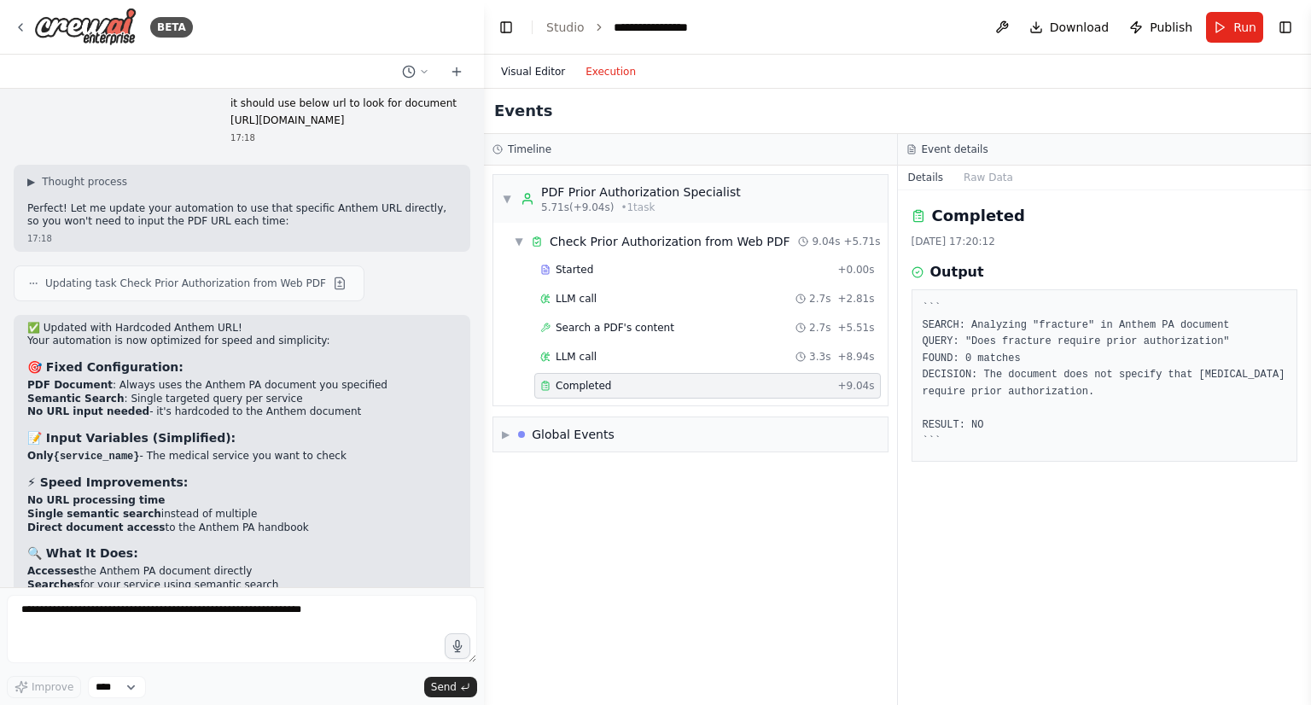
click at [537, 75] on button "Visual Editor" at bounding box center [533, 71] width 84 height 20
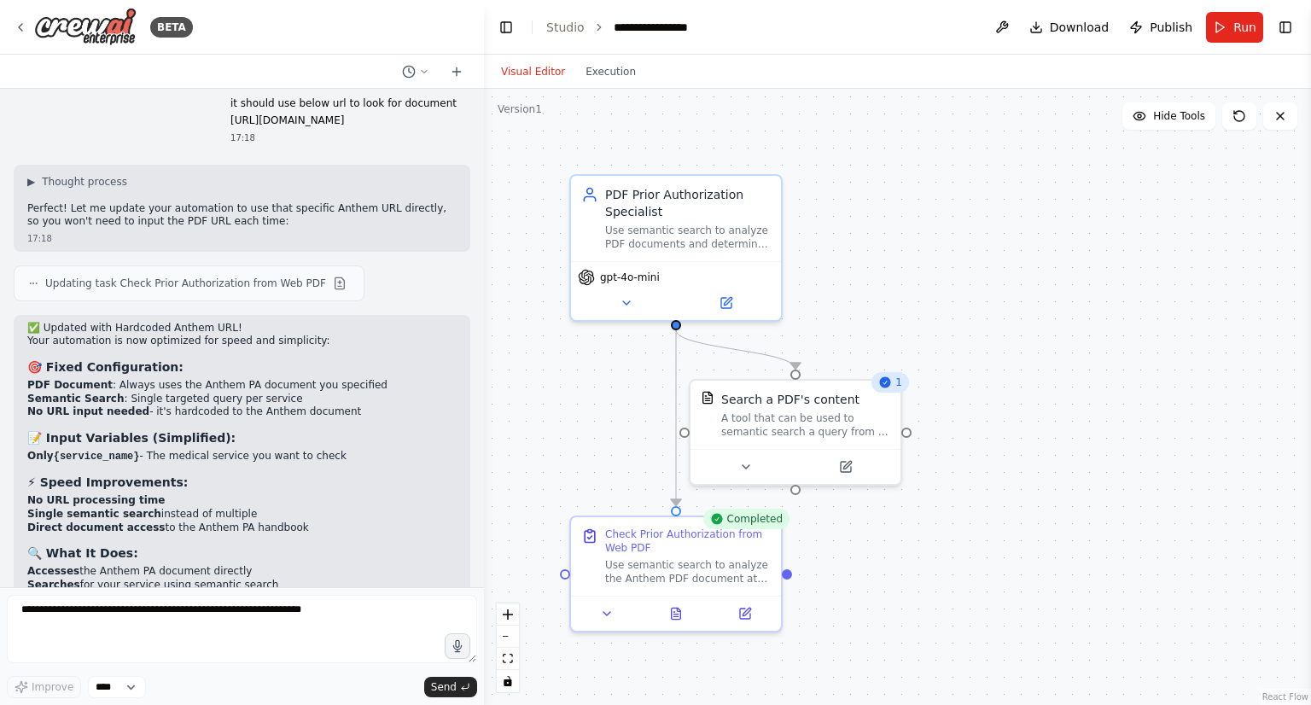
click at [606, 427] on div ".deletable-edge-delete-btn { width: 20px; height: 20px; border: 0px solid #ffff…" at bounding box center [897, 397] width 827 height 616
click at [1231, 125] on button at bounding box center [1239, 115] width 34 height 27
click at [1056, 31] on button "Download" at bounding box center [1069, 27] width 94 height 31
click at [753, 472] on button at bounding box center [745, 463] width 96 height 20
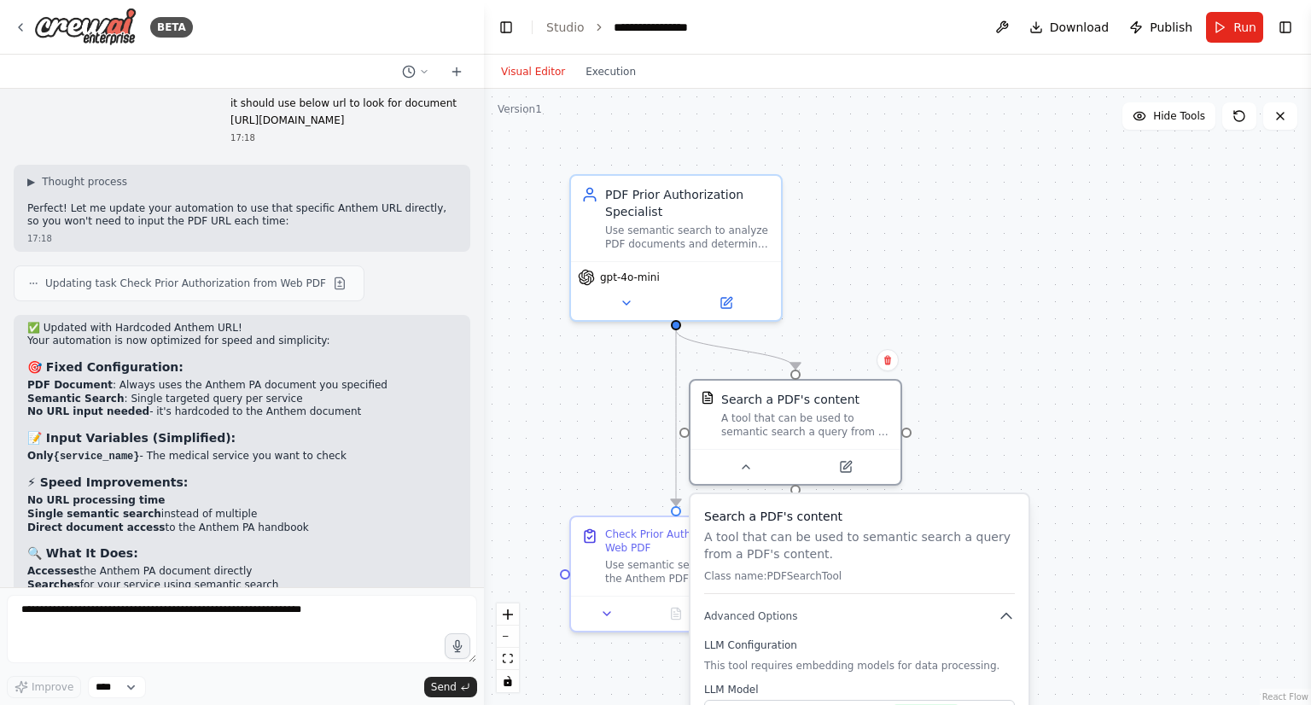
click at [1035, 451] on div ".deletable-edge-delete-btn { width: 20px; height: 20px; border: 0px solid #ffff…" at bounding box center [897, 397] width 827 height 616
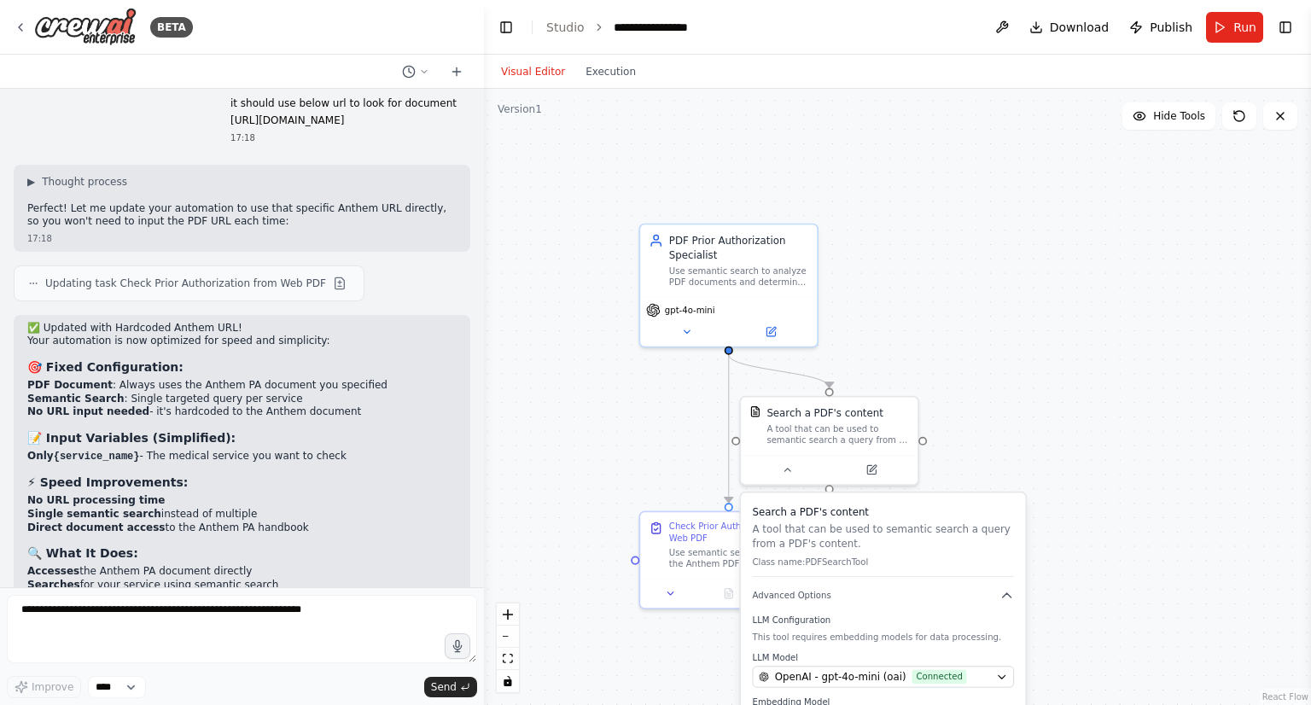
click at [1023, 441] on div ".deletable-edge-delete-btn { width: 20px; height: 20px; border: 0px solid #ffff…" at bounding box center [897, 397] width 827 height 616
click at [1223, 25] on button "Run" at bounding box center [1234, 27] width 57 height 31
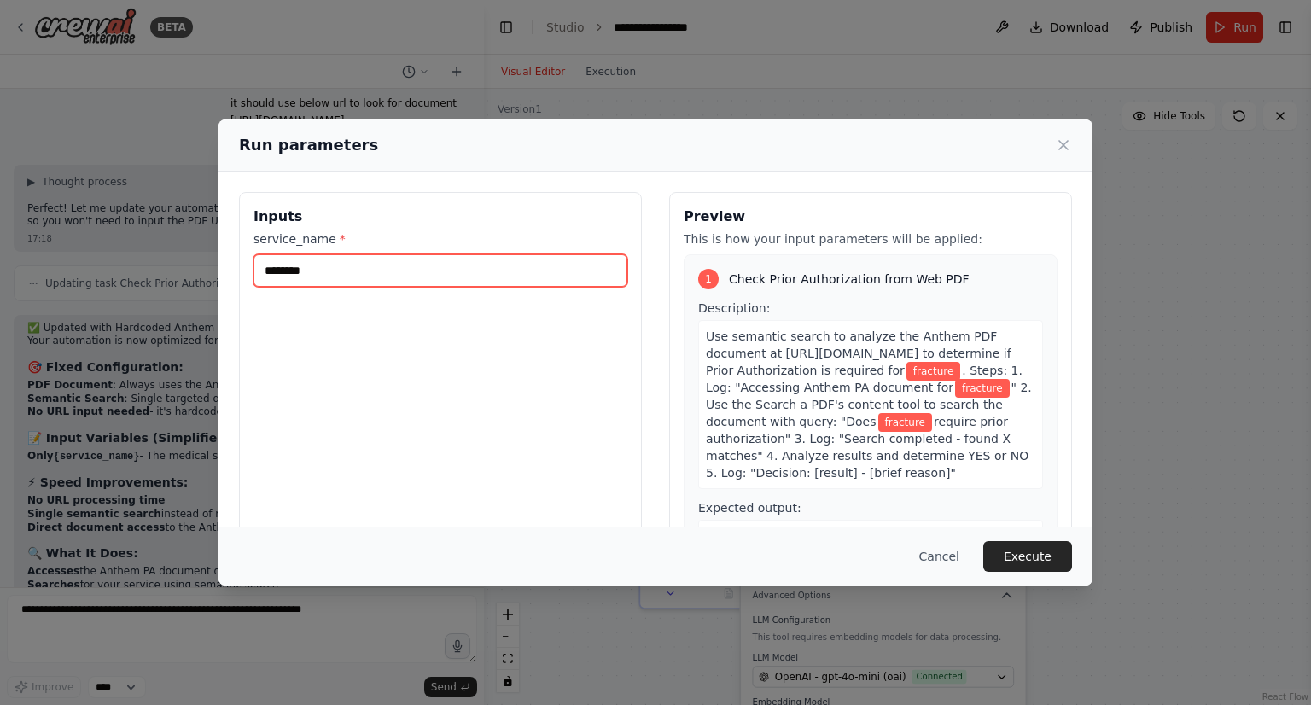
click at [382, 270] on input "********" at bounding box center [440, 270] width 374 height 32
paste input "***"
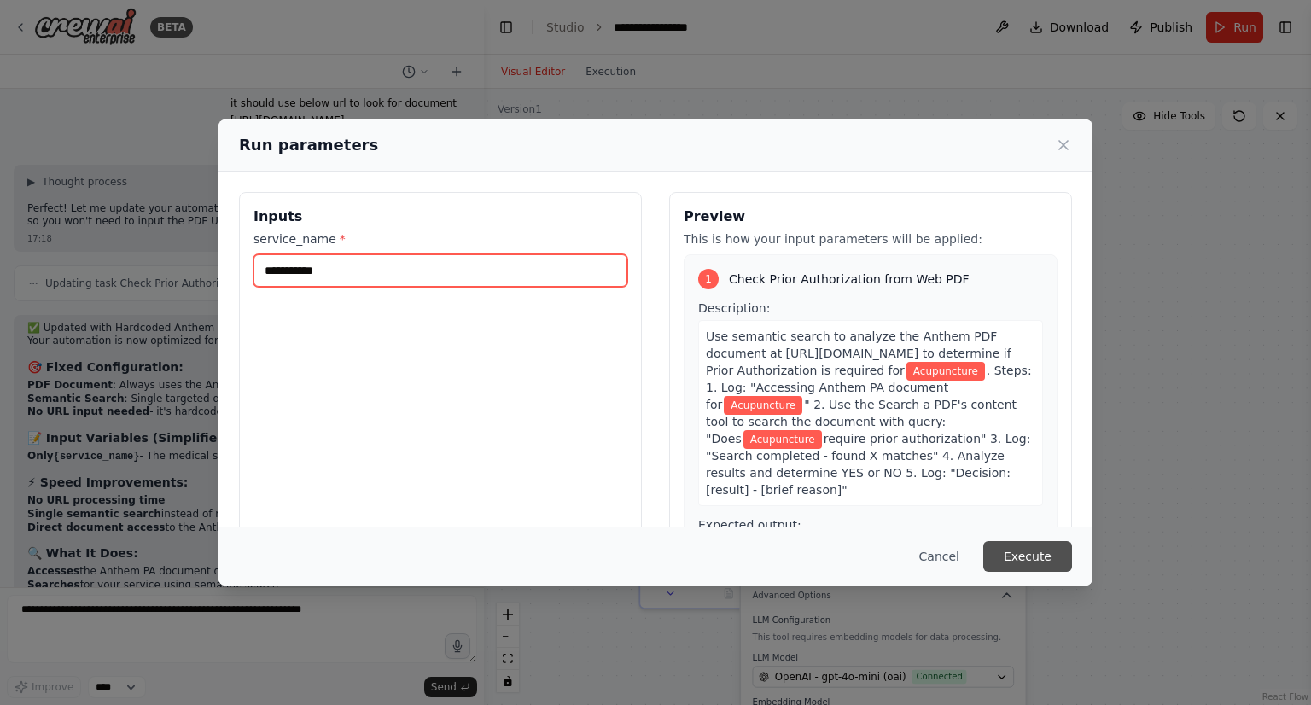
type input "**********"
click at [1025, 558] on button "Execute" at bounding box center [1027, 556] width 89 height 31
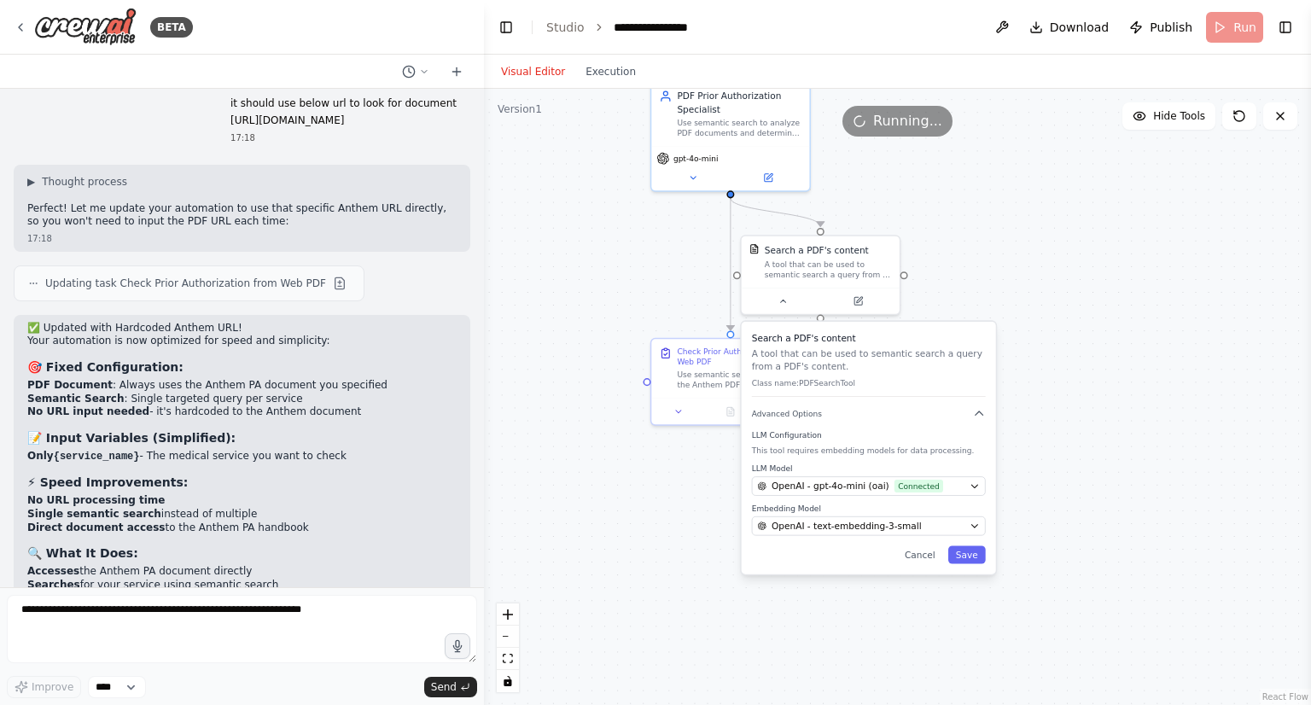
drag, startPoint x: 962, startPoint y: 424, endPoint x: 936, endPoint y: 253, distance: 173.5
click at [936, 253] on div ".deletable-edge-delete-btn { width: 20px; height: 20px; border: 0px solid #ffff…" at bounding box center [897, 397] width 827 height 616
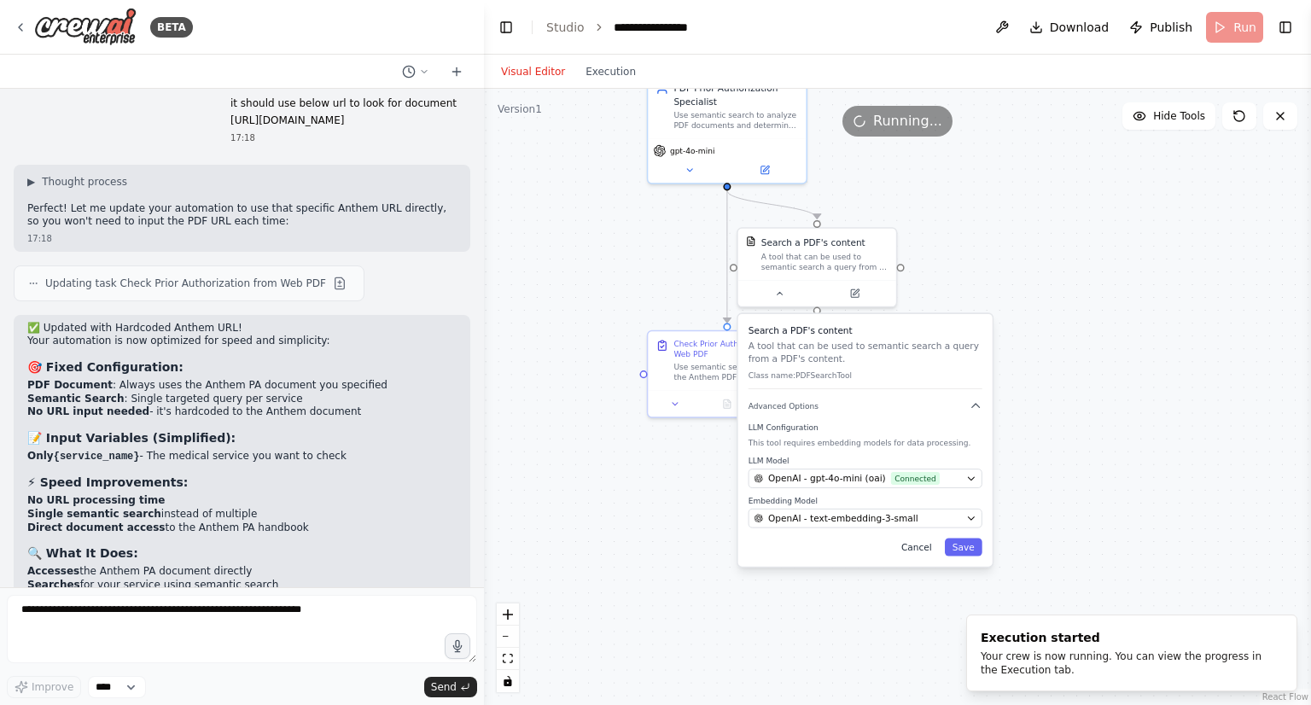
click at [915, 538] on button "Cancel" at bounding box center [916, 547] width 46 height 18
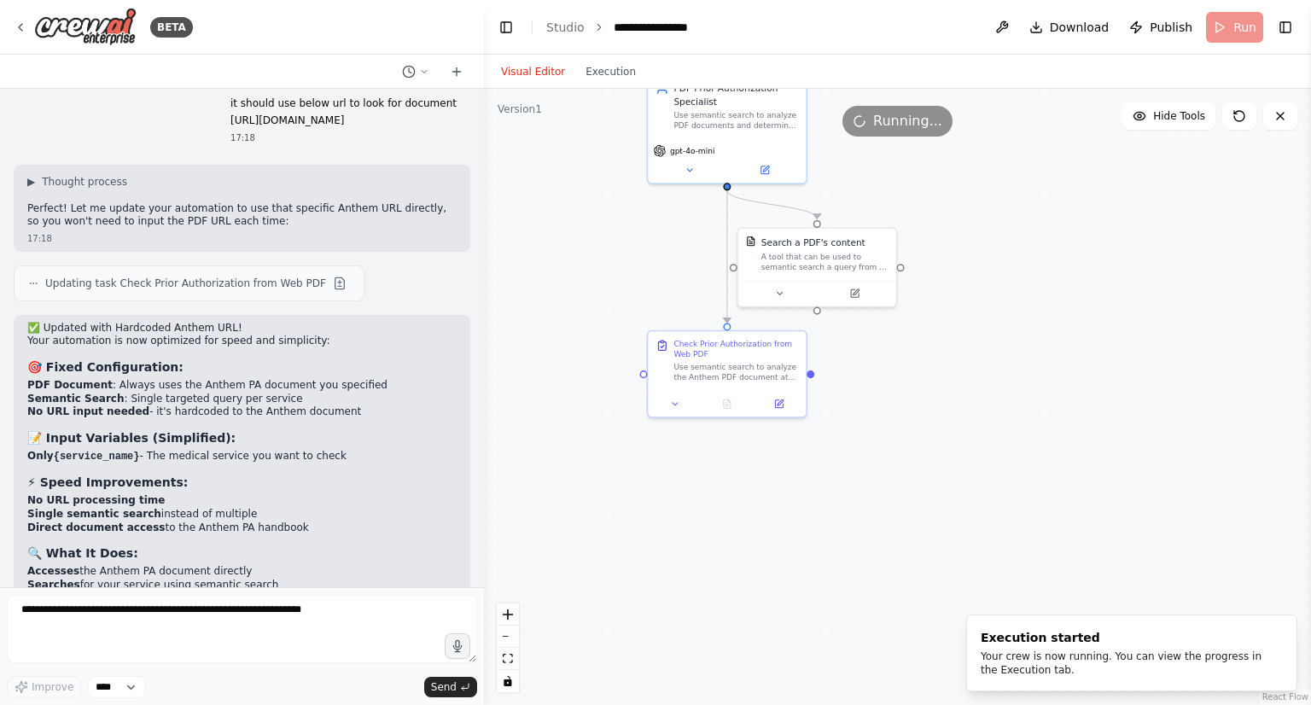
click at [959, 323] on div ".deletable-edge-delete-btn { width: 20px; height: 20px; border: 0px solid #ffff…" at bounding box center [897, 397] width 827 height 616
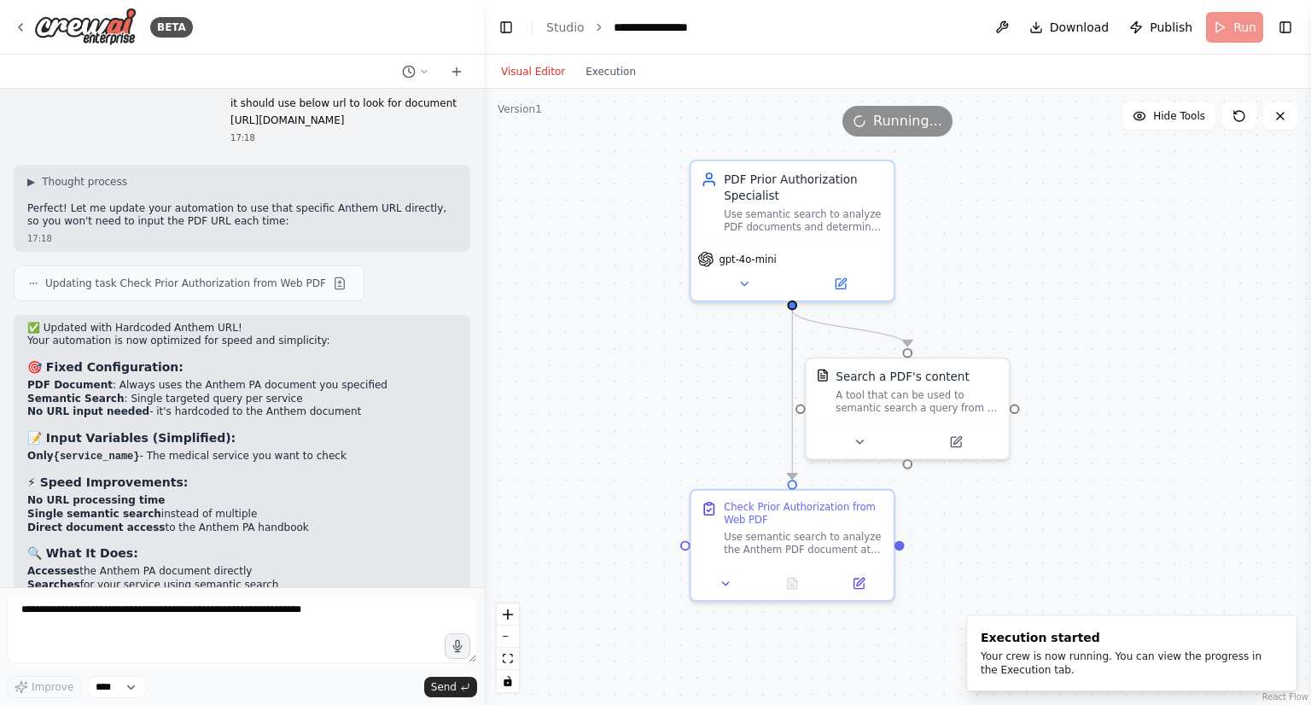
drag, startPoint x: 859, startPoint y: 154, endPoint x: 990, endPoint y: 311, distance: 204.2
click at [990, 311] on div ".deletable-edge-delete-btn { width: 20px; height: 20px; border: 0px solid #ffff…" at bounding box center [897, 397] width 827 height 616
click at [601, 73] on button "Execution" at bounding box center [610, 71] width 71 height 20
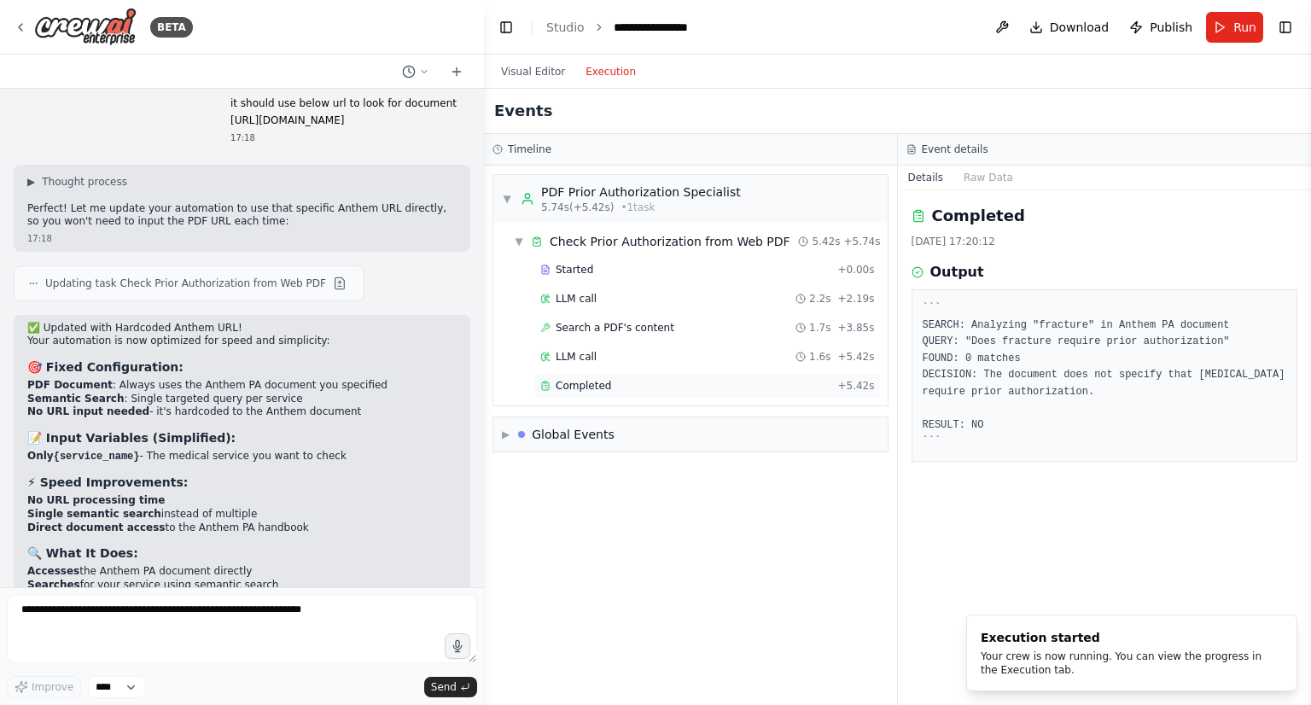
click at [628, 380] on div "Completed" at bounding box center [685, 386] width 290 height 14
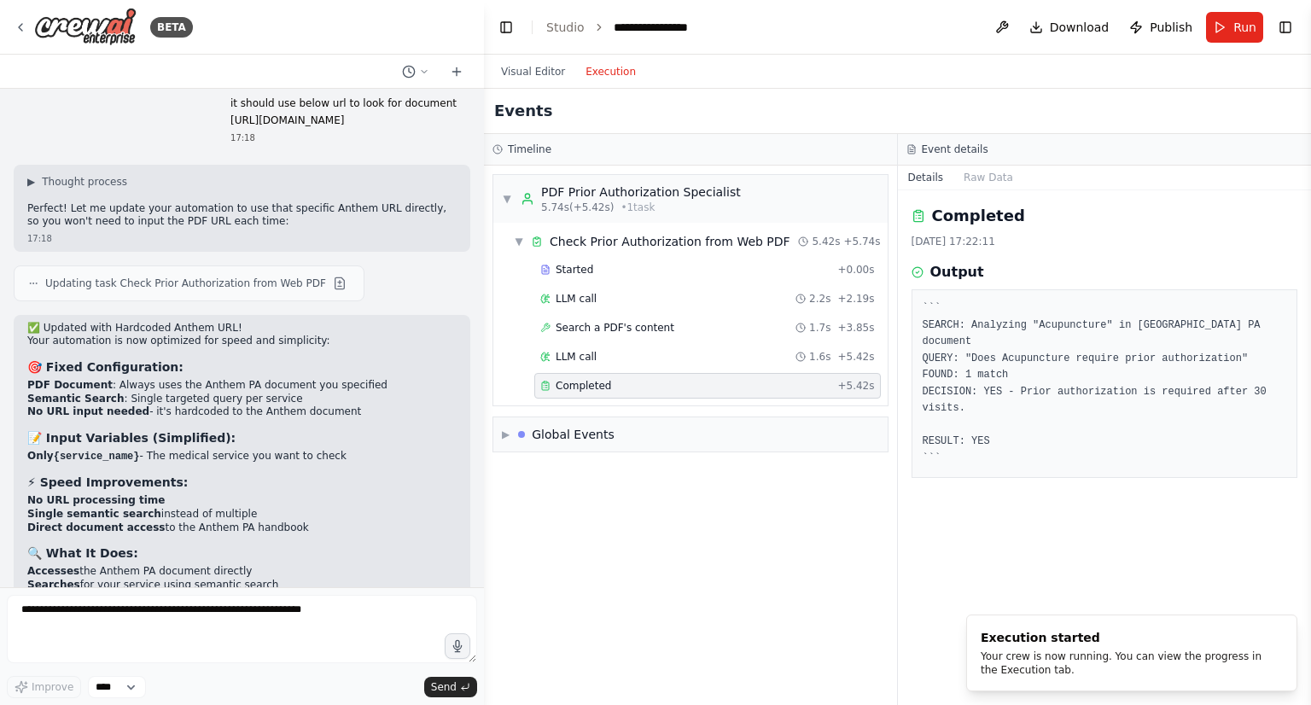
click at [975, 407] on pre "``` SEARCH: Analyzing "Acupuncture" in Anthem PA document QUERY: "Does Acupunct…" at bounding box center [1104, 383] width 364 height 166
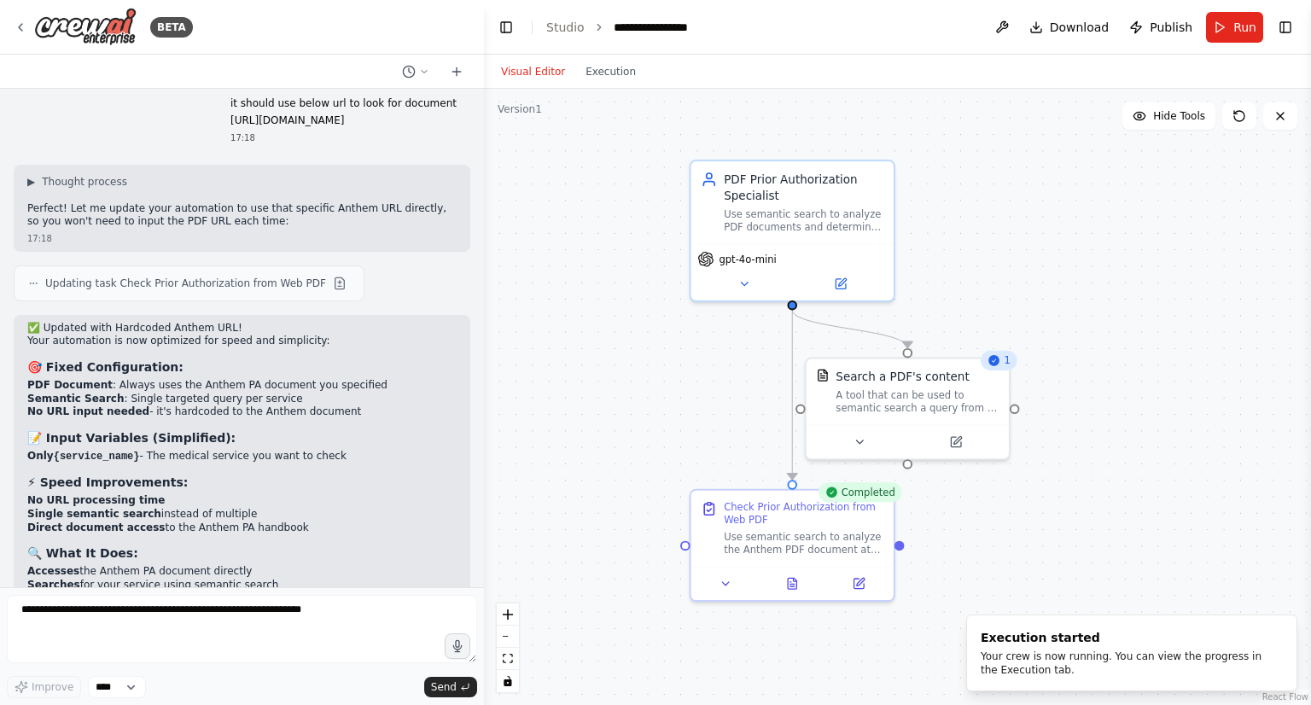
click at [547, 67] on button "Visual Editor" at bounding box center [533, 71] width 84 height 20
click at [1218, 32] on button "Run" at bounding box center [1234, 27] width 57 height 31
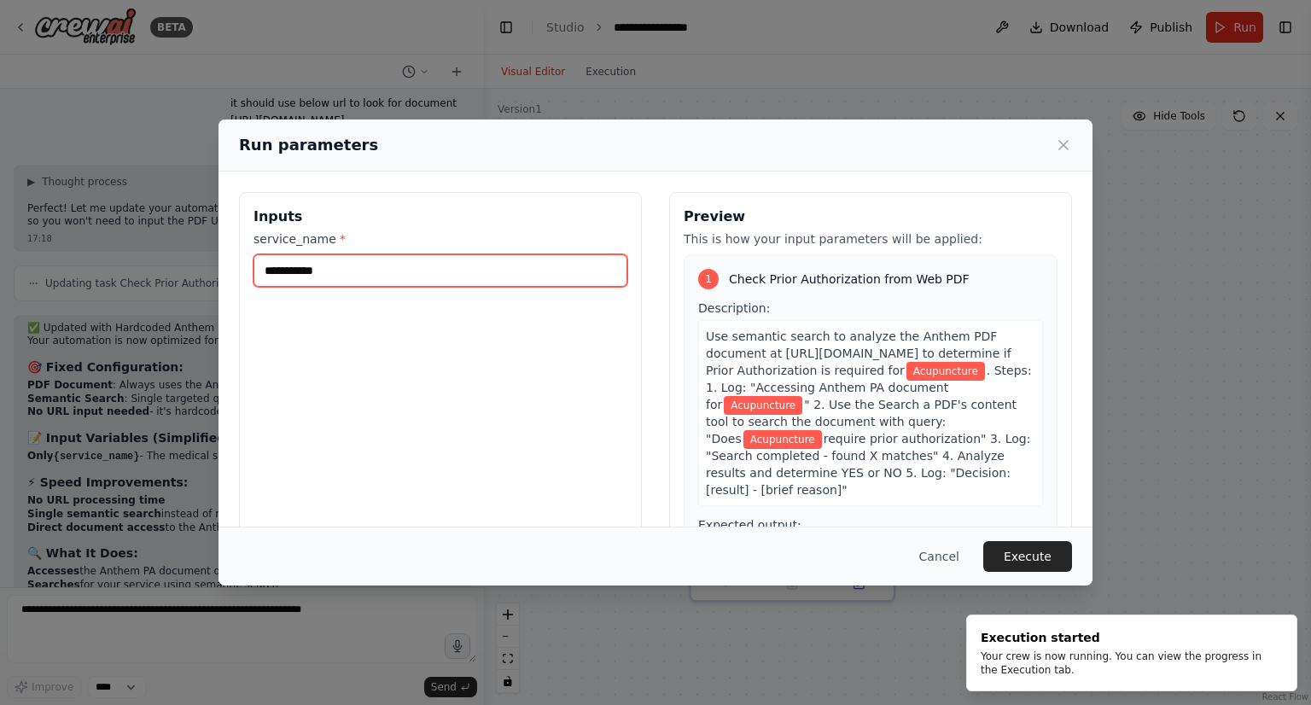
click at [273, 277] on input "**********" at bounding box center [440, 270] width 374 height 32
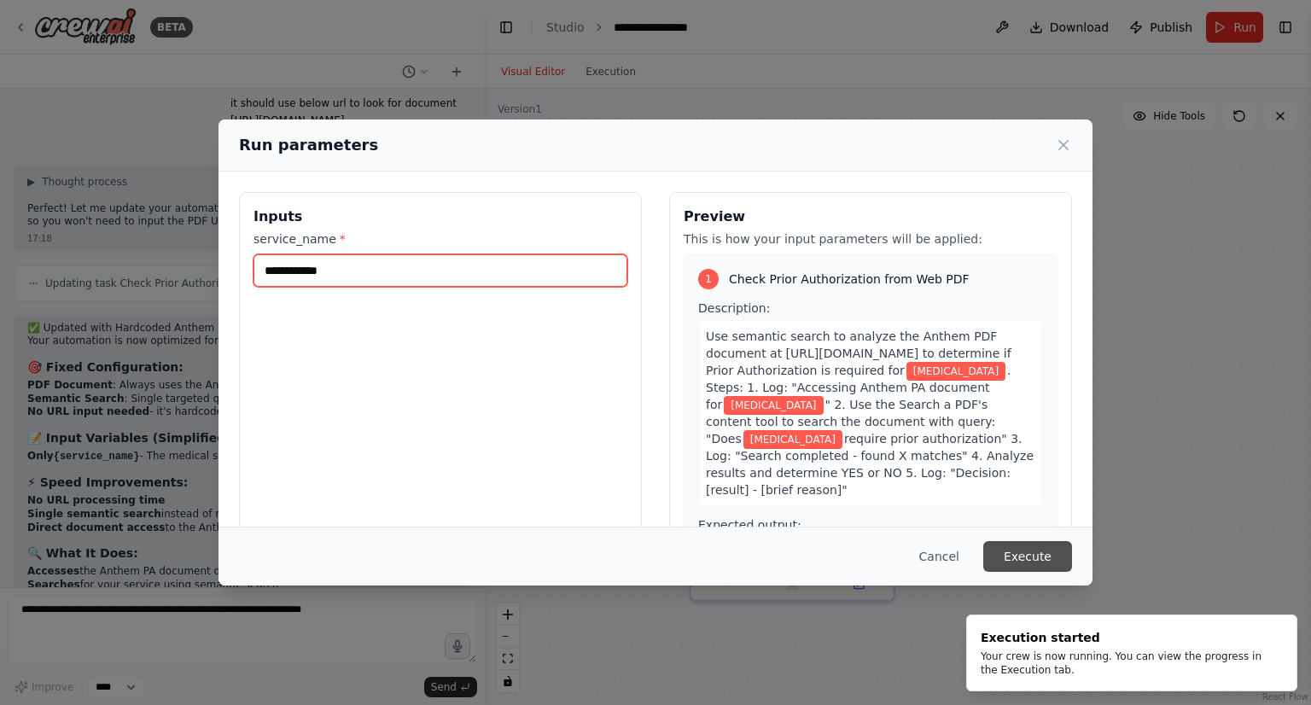
type input "**********"
click at [1048, 561] on button "Execute" at bounding box center [1027, 556] width 89 height 31
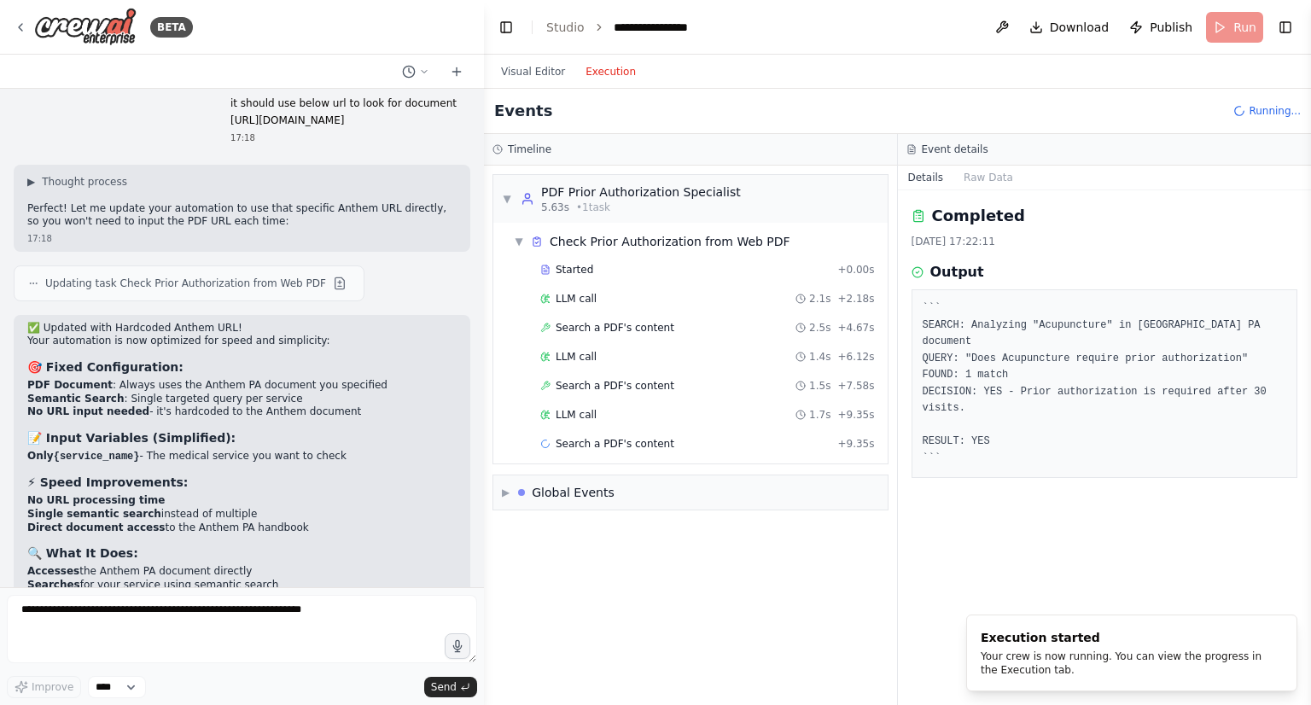
click at [590, 80] on button "Execution" at bounding box center [610, 71] width 71 height 20
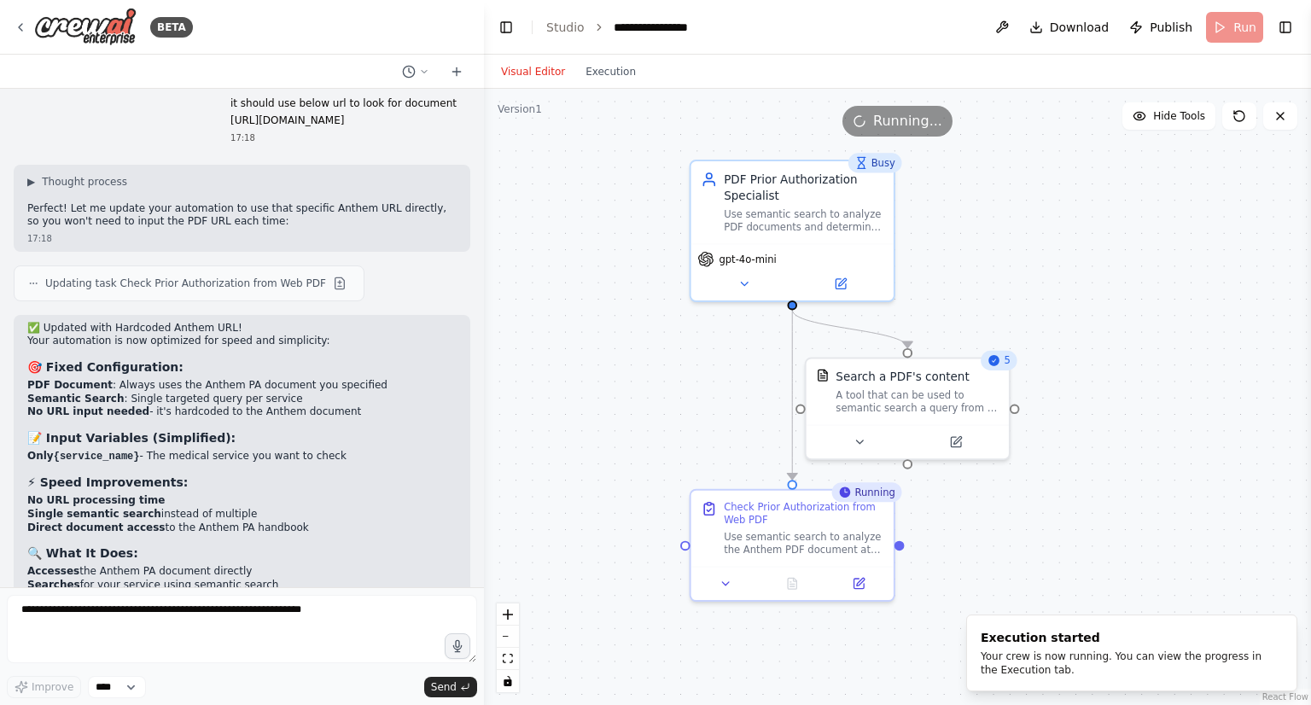
click at [519, 74] on button "Visual Editor" at bounding box center [533, 71] width 84 height 20
click at [594, 75] on button "Execution" at bounding box center [610, 71] width 71 height 20
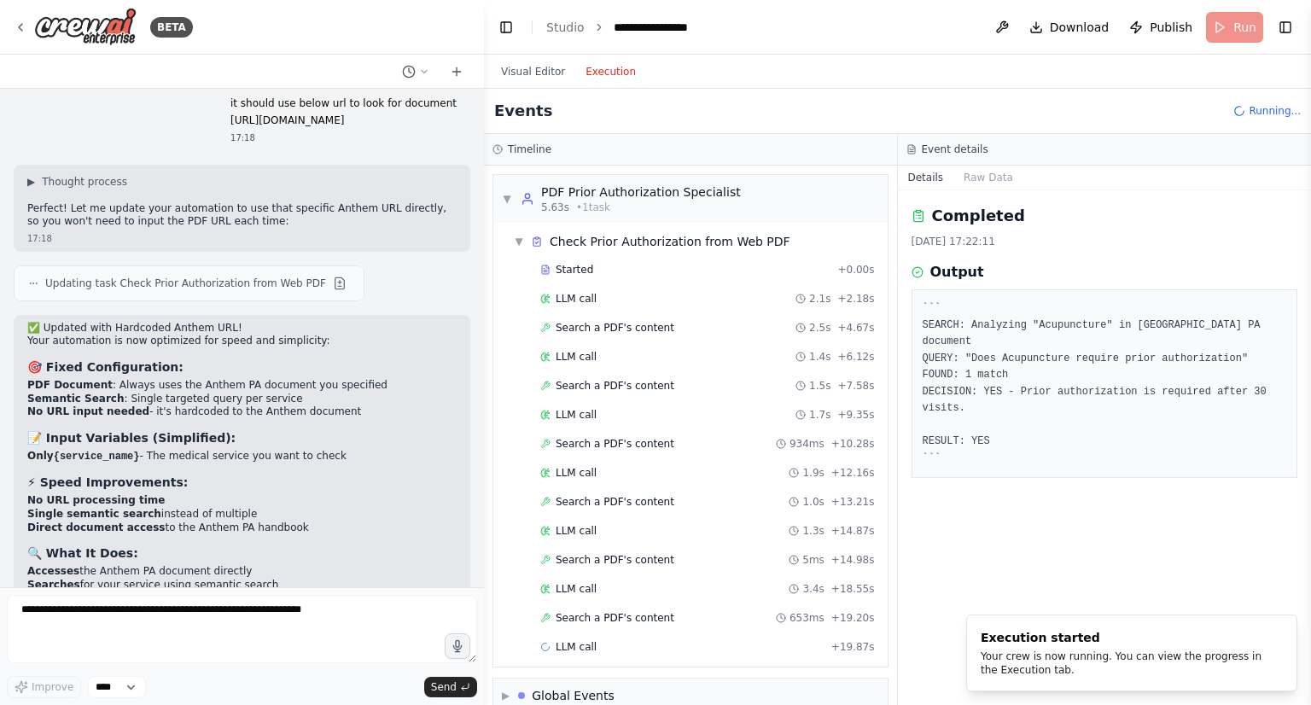
scroll to position [21, 0]
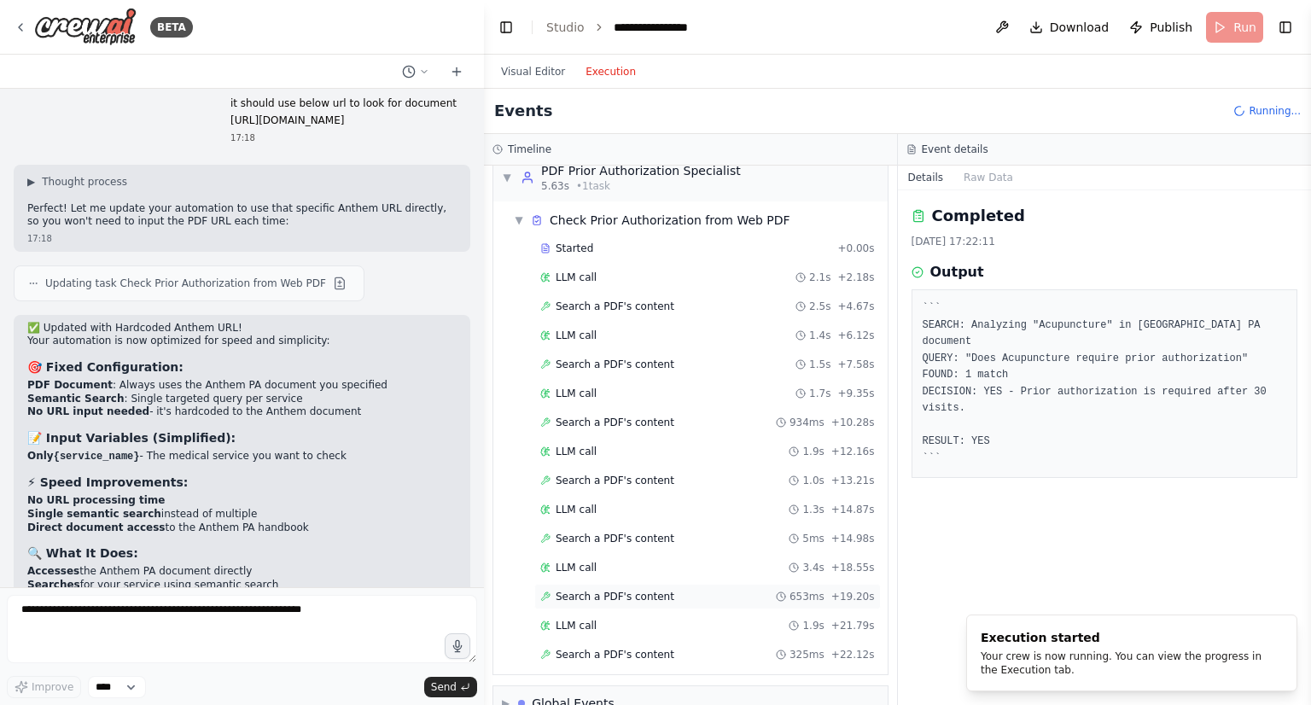
click at [610, 590] on span "Search a PDF's content" at bounding box center [614, 597] width 119 height 14
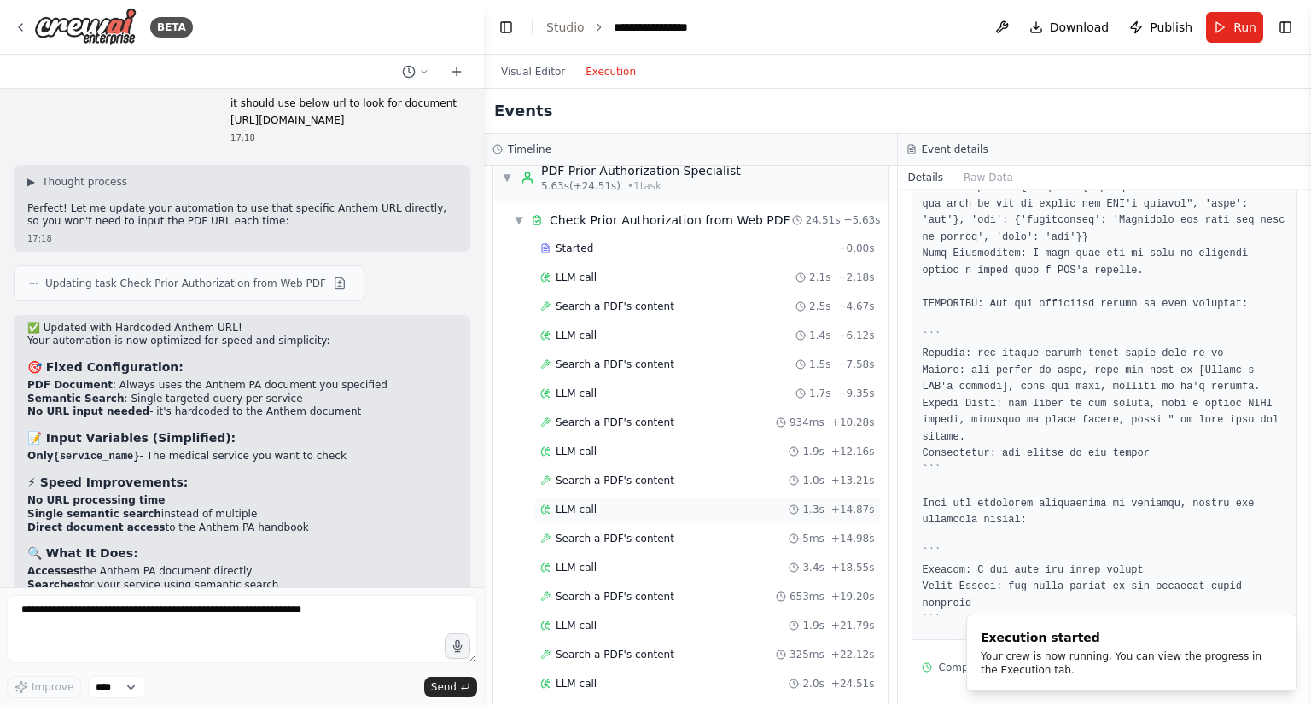
scroll to position [108, 0]
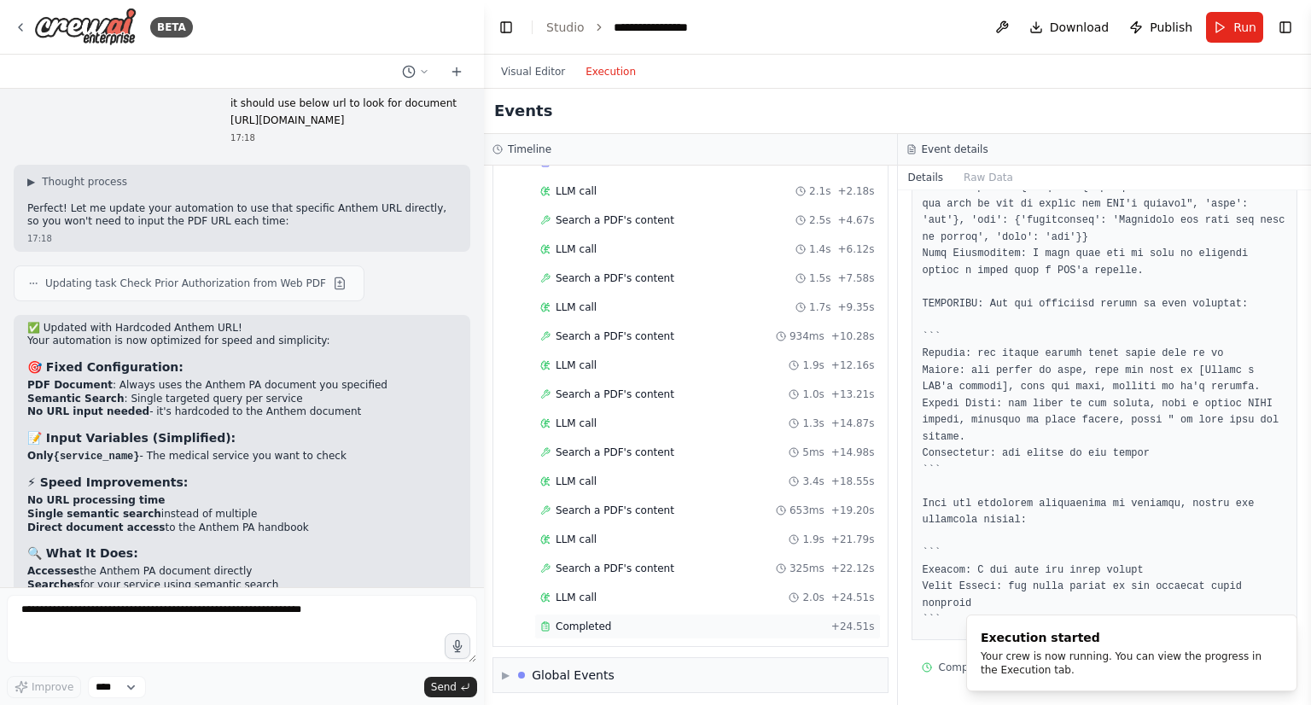
click at [628, 619] on div "Completed" at bounding box center [682, 626] width 284 height 14
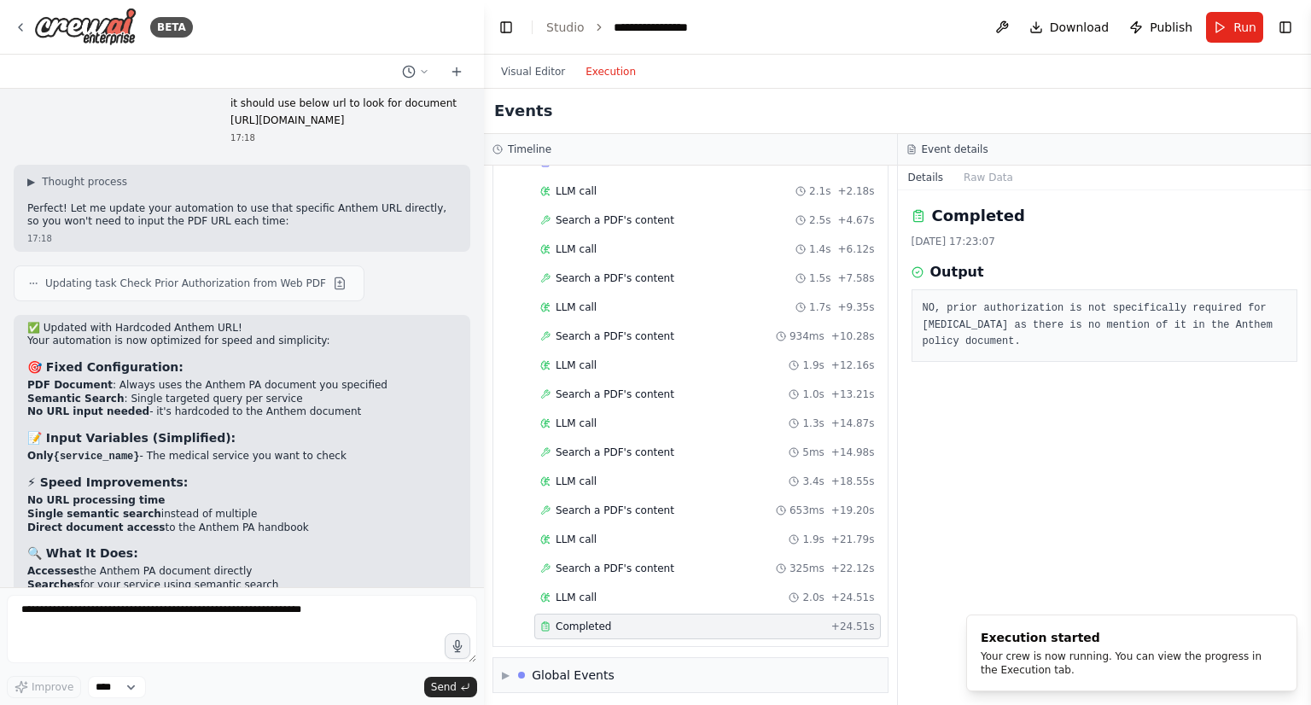
click at [930, 305] on pre "NO, prior authorization is not specifically required for skin disease as there …" at bounding box center [1104, 325] width 364 height 50
click at [519, 73] on button "Visual Editor" at bounding box center [533, 71] width 84 height 20
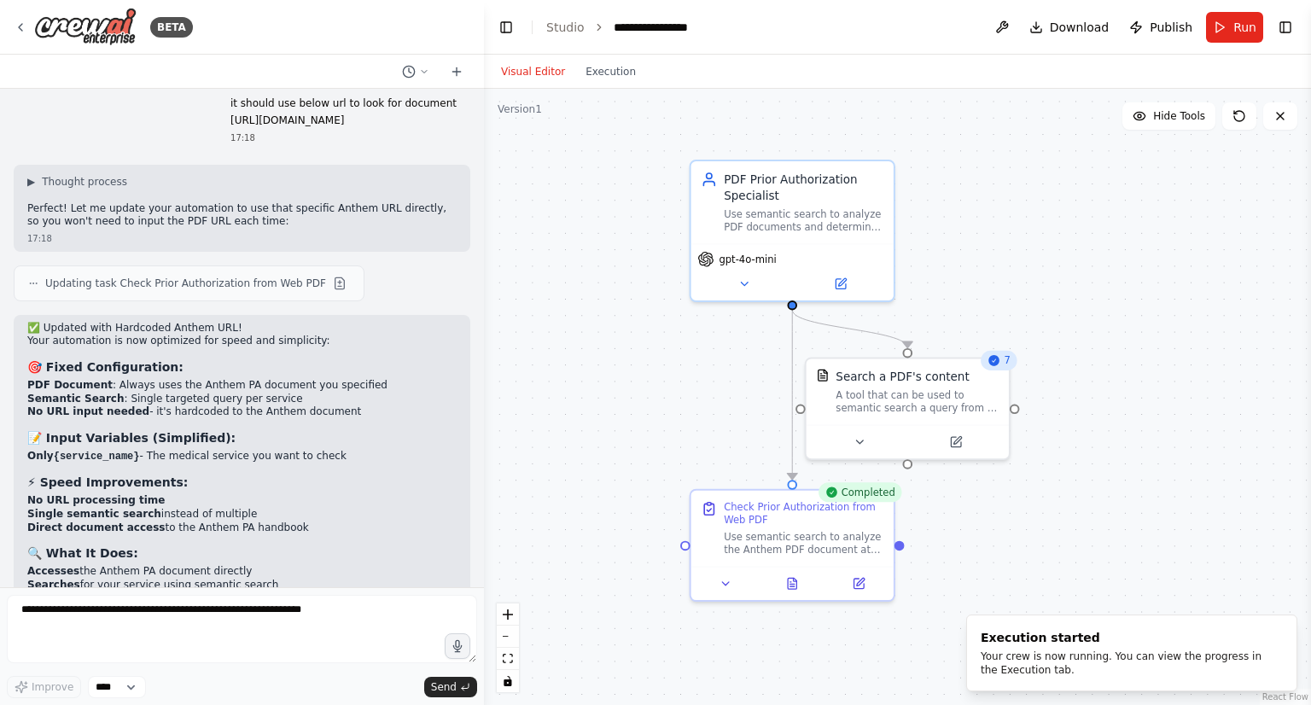
click at [676, 379] on div ".deletable-edge-delete-btn { width: 20px; height: 20px; border: 0px solid #ffff…" at bounding box center [897, 397] width 827 height 616
click at [850, 442] on button at bounding box center [858, 438] width 93 height 20
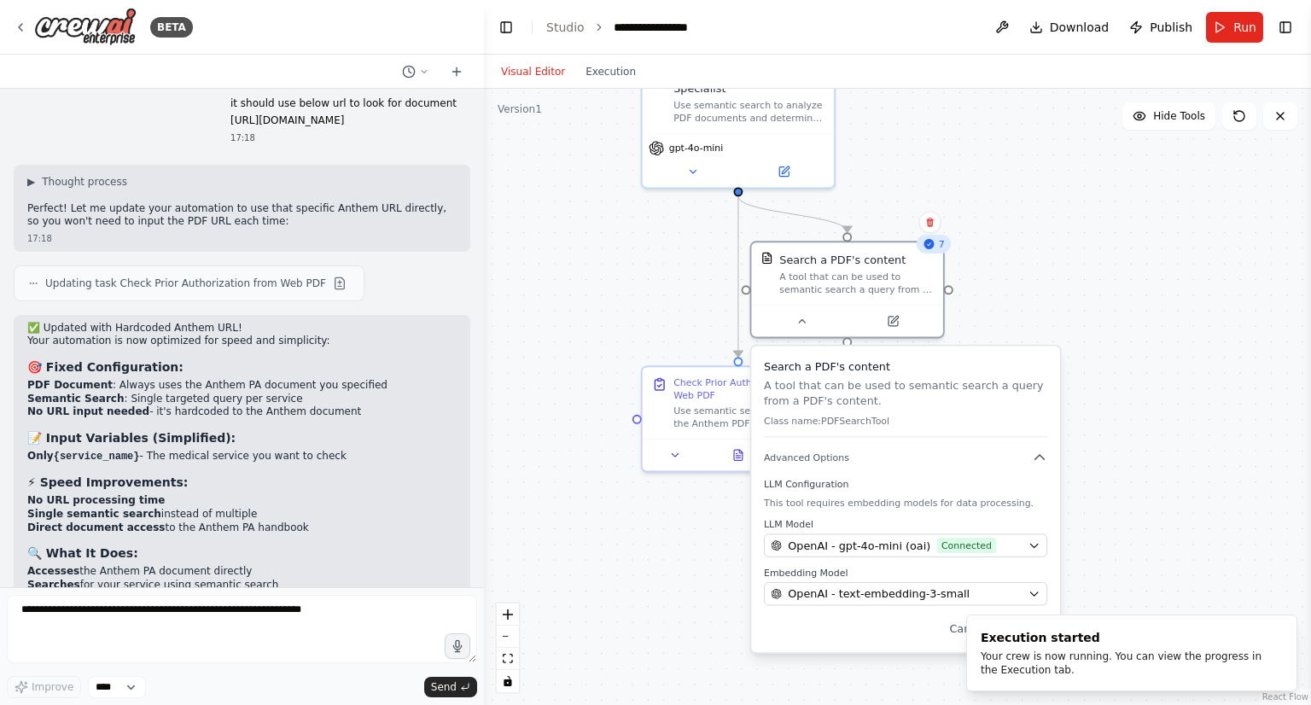
drag, startPoint x: 1166, startPoint y: 433, endPoint x: 1089, endPoint y: 305, distance: 150.4
click at [1089, 305] on div ".deletable-edge-delete-btn { width: 20px; height: 20px; border: 0px solid #ffff…" at bounding box center [897, 397] width 827 height 616
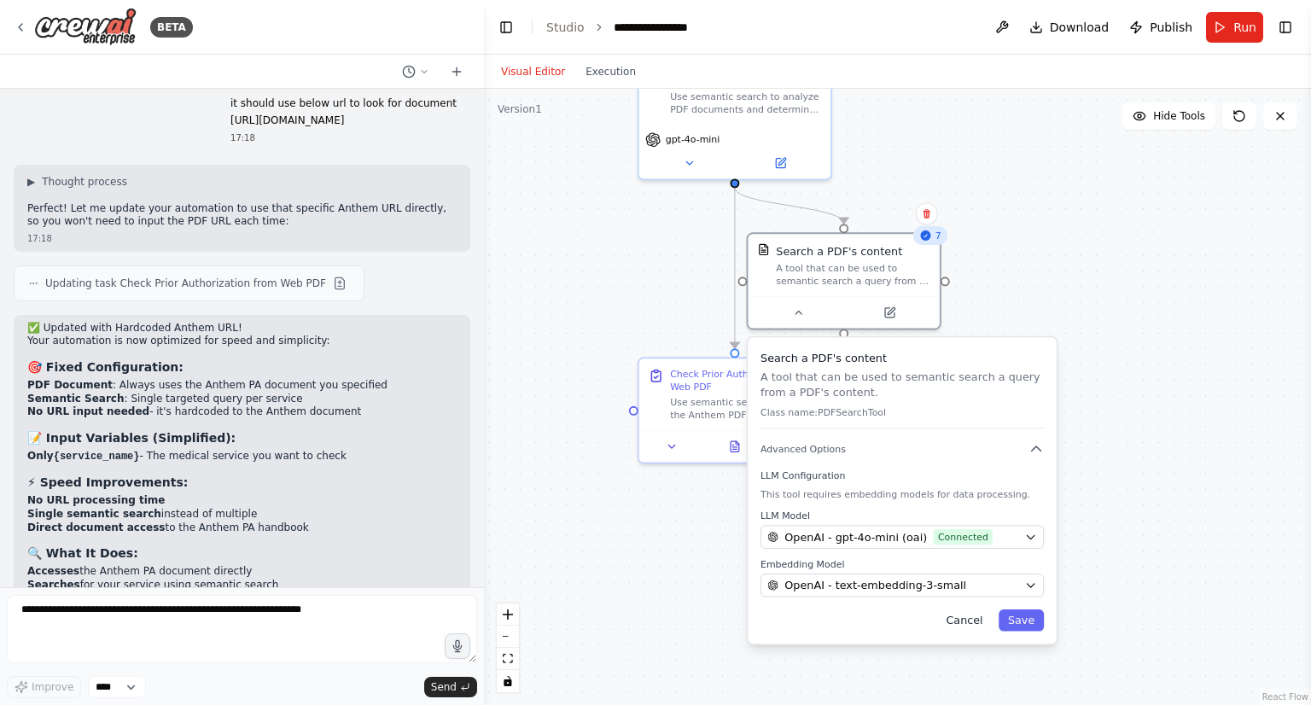
click at [966, 615] on button "Cancel" at bounding box center [963, 620] width 55 height 22
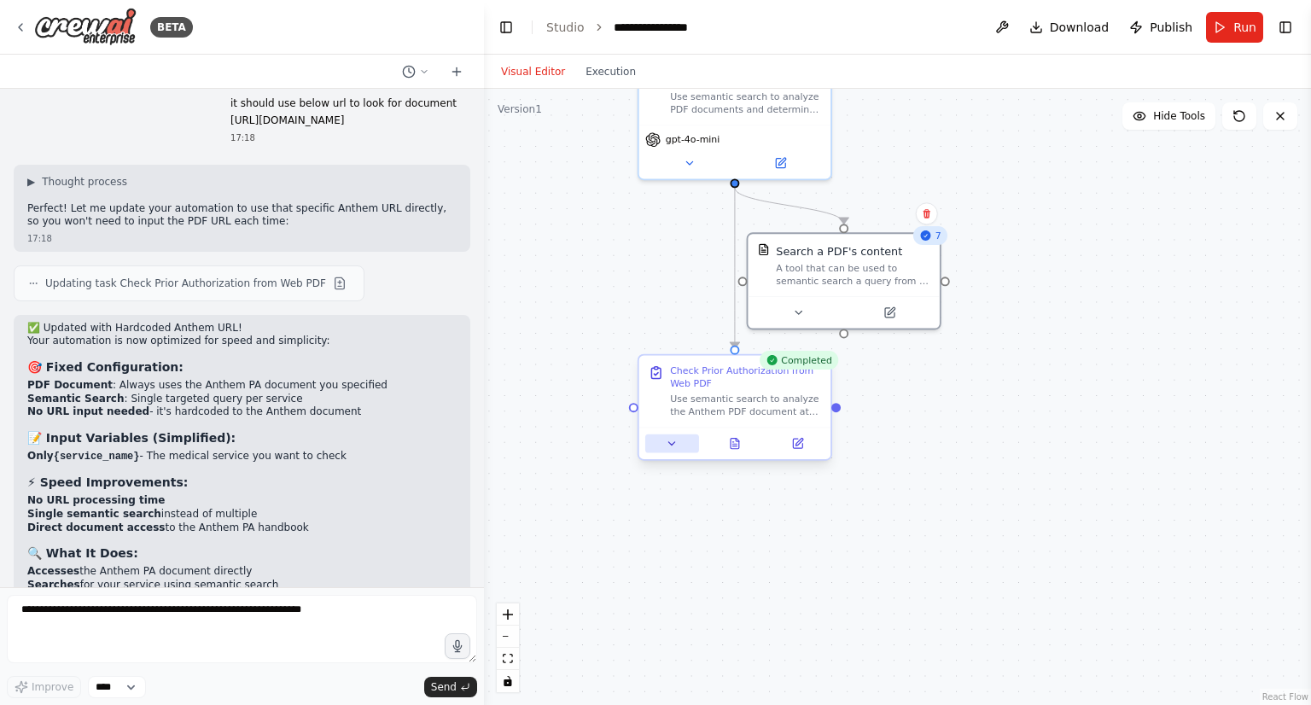
click at [666, 449] on button at bounding box center [672, 443] width 54 height 19
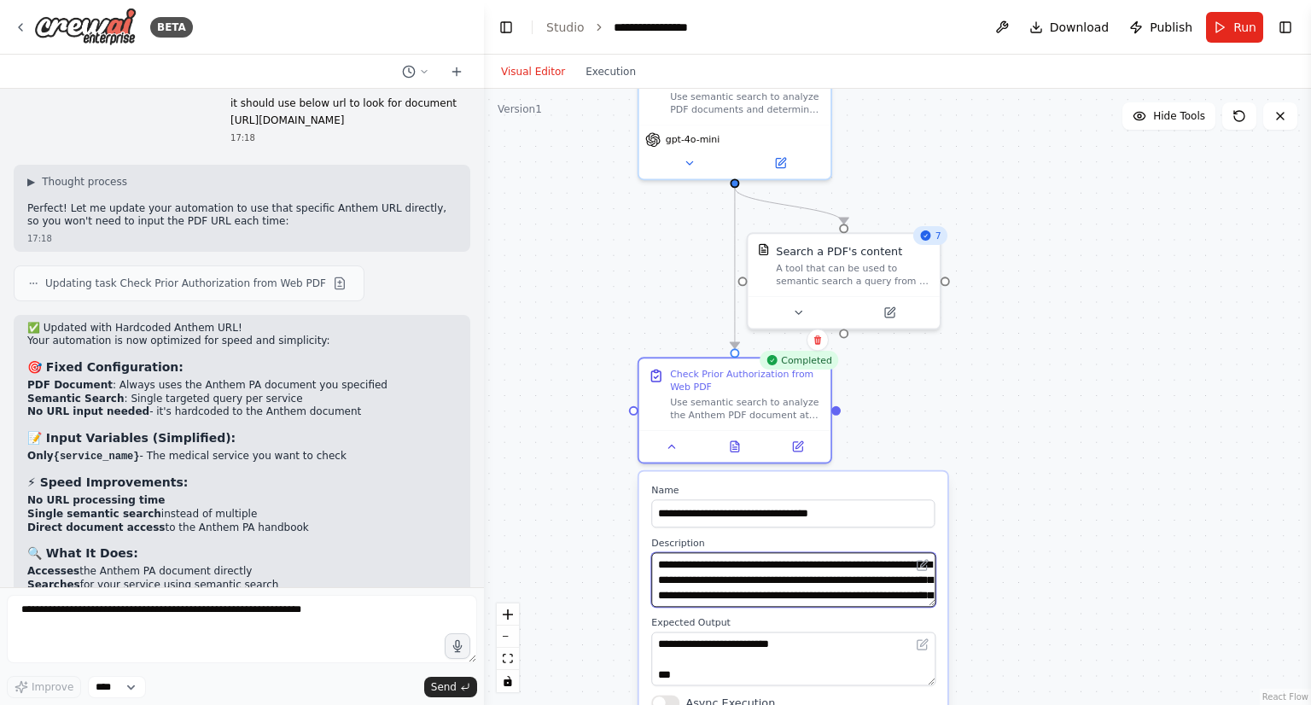
click at [806, 599] on textarea "**********" at bounding box center [793, 579] width 284 height 55
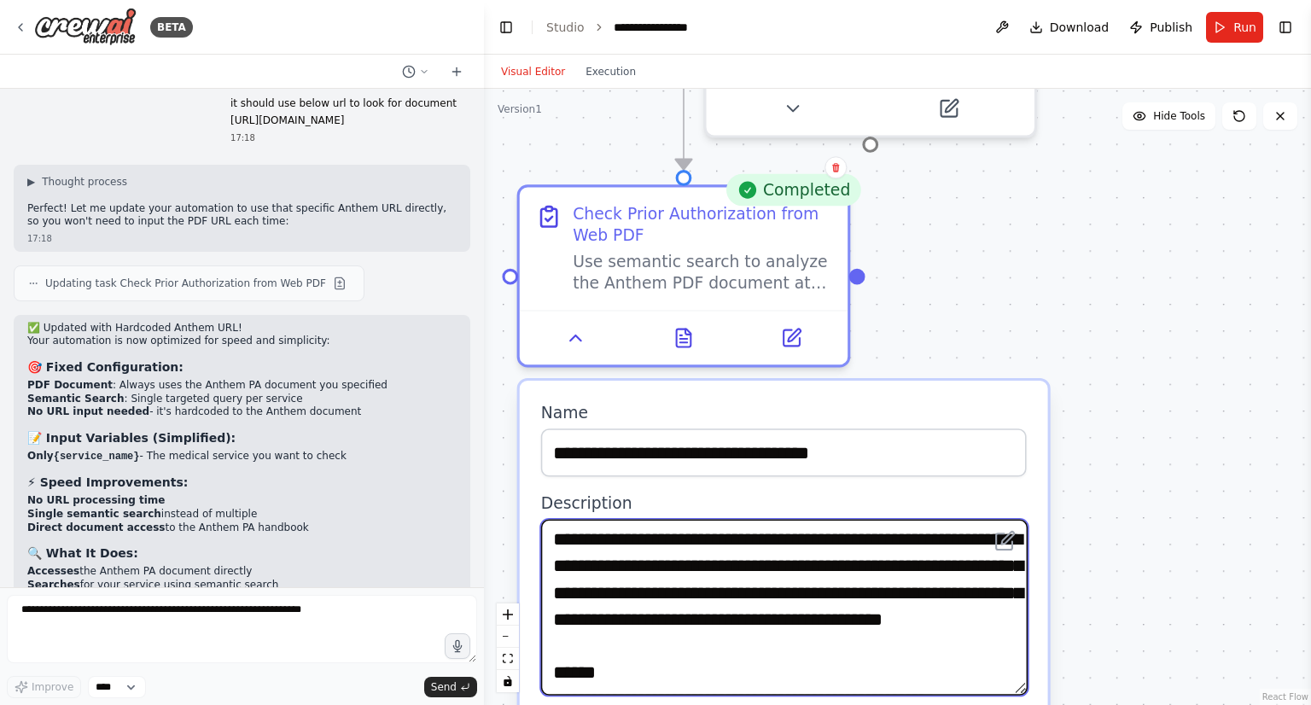
drag, startPoint x: 1020, startPoint y: 602, endPoint x: 1034, endPoint y: 686, distance: 84.9
click at [1034, 686] on div "**********" at bounding box center [784, 664] width 528 height 567
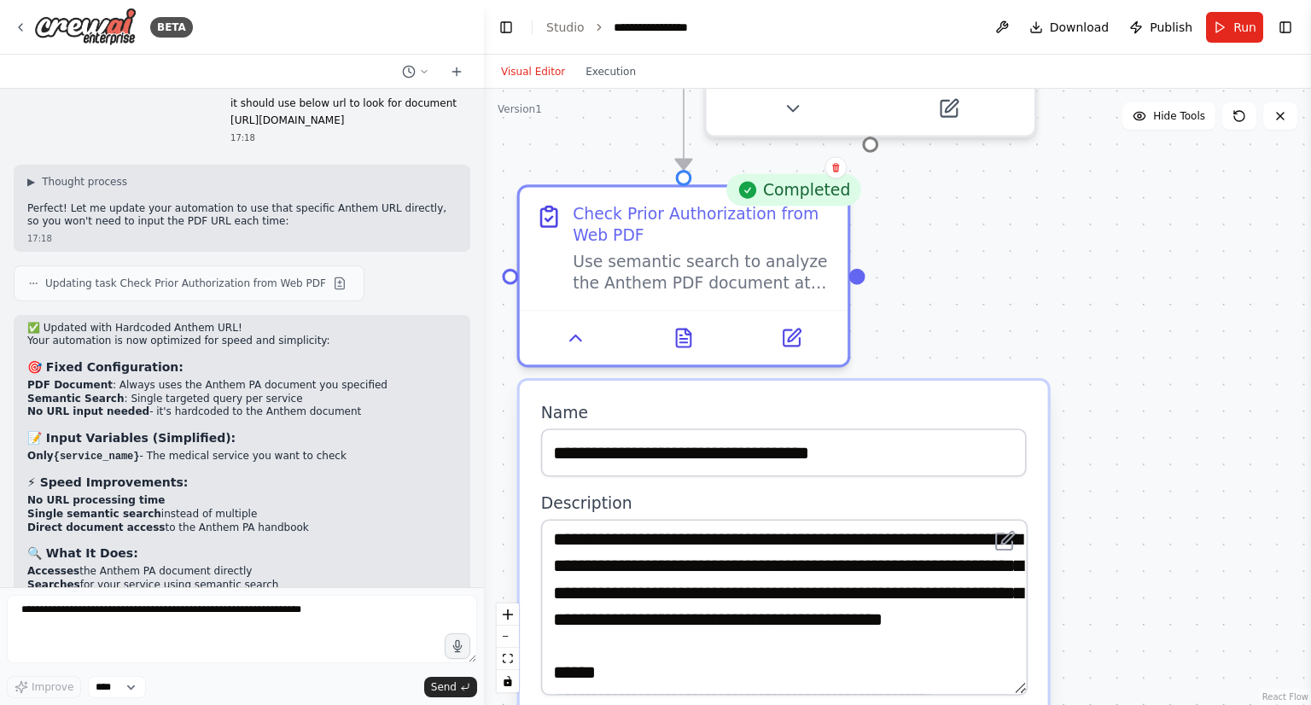
click at [1148, 500] on div ".deletable-edge-delete-btn { width: 20px; height: 20px; border: 0px solid #ffff…" at bounding box center [897, 397] width 827 height 616
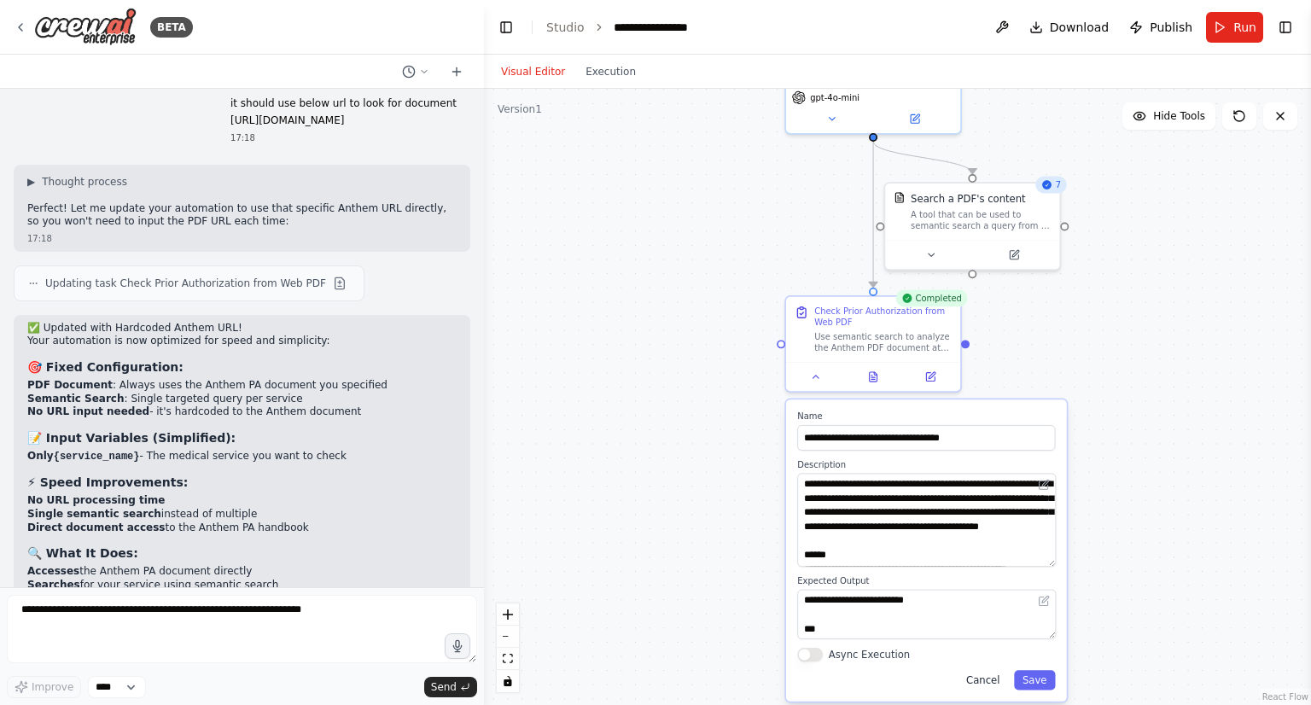
click at [986, 683] on button "Cancel" at bounding box center [982, 680] width 50 height 20
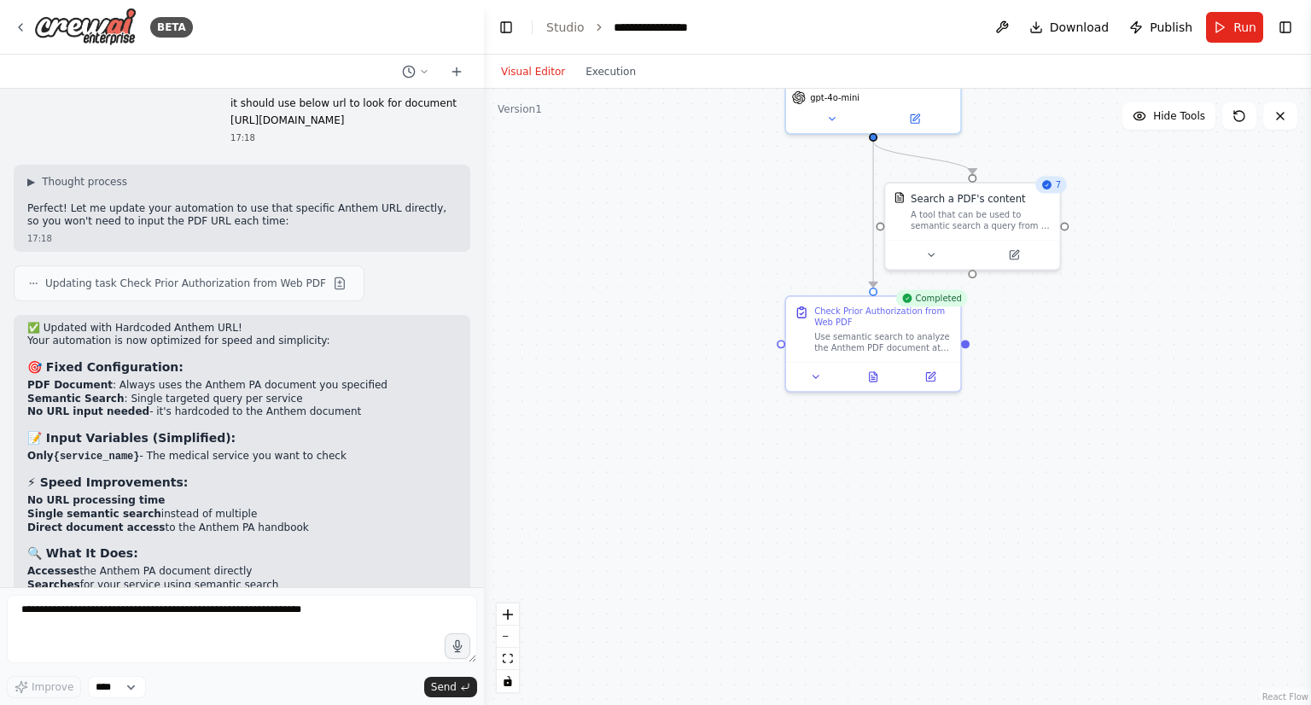
click at [1052, 417] on div ".deletable-edge-delete-btn { width: 20px; height: 20px; border: 0px solid #ffff…" at bounding box center [897, 397] width 827 height 616
click at [625, 291] on div ".deletable-edge-delete-btn { width: 20px; height: 20px; border: 0px solid #ffff…" at bounding box center [897, 397] width 827 height 616
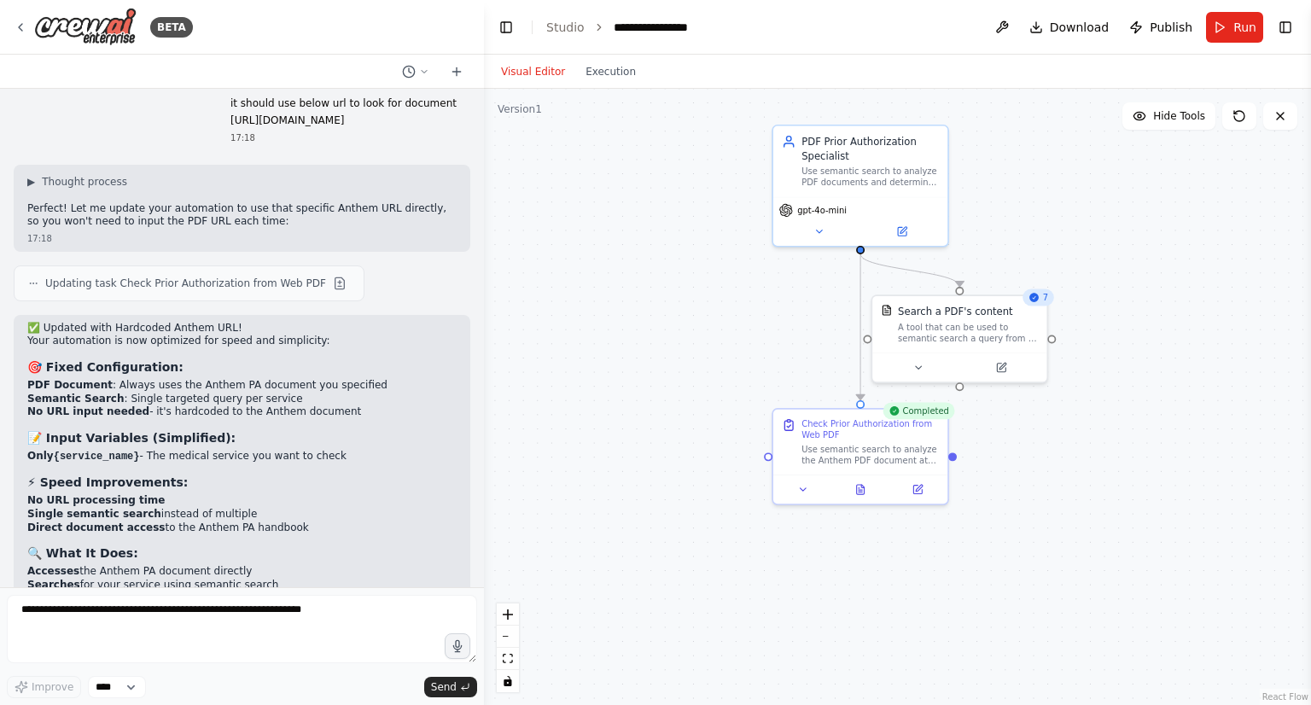
drag, startPoint x: 625, startPoint y: 291, endPoint x: 609, endPoint y: 414, distance: 123.8
click at [609, 414] on div ".deletable-edge-delete-btn { width: 20px; height: 20px; border: 0px solid #ffff…" at bounding box center [897, 397] width 827 height 616
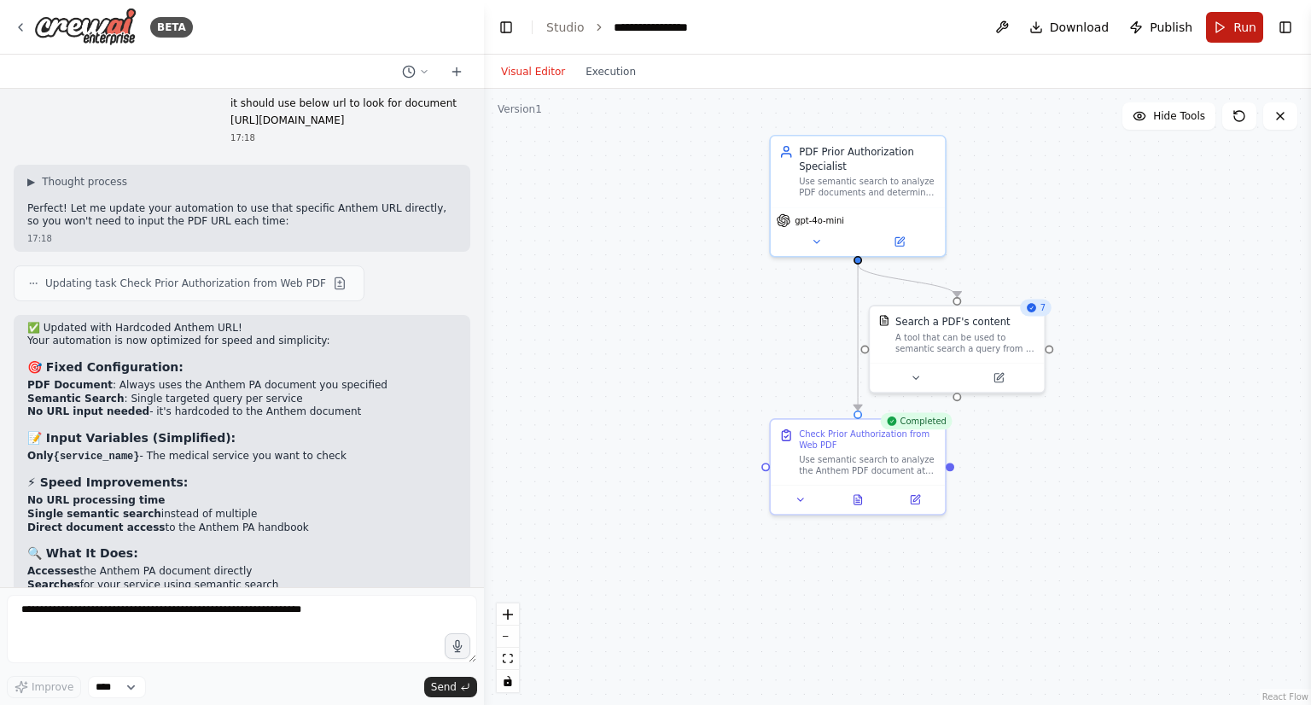
click at [1227, 24] on button "Run" at bounding box center [1234, 27] width 57 height 31
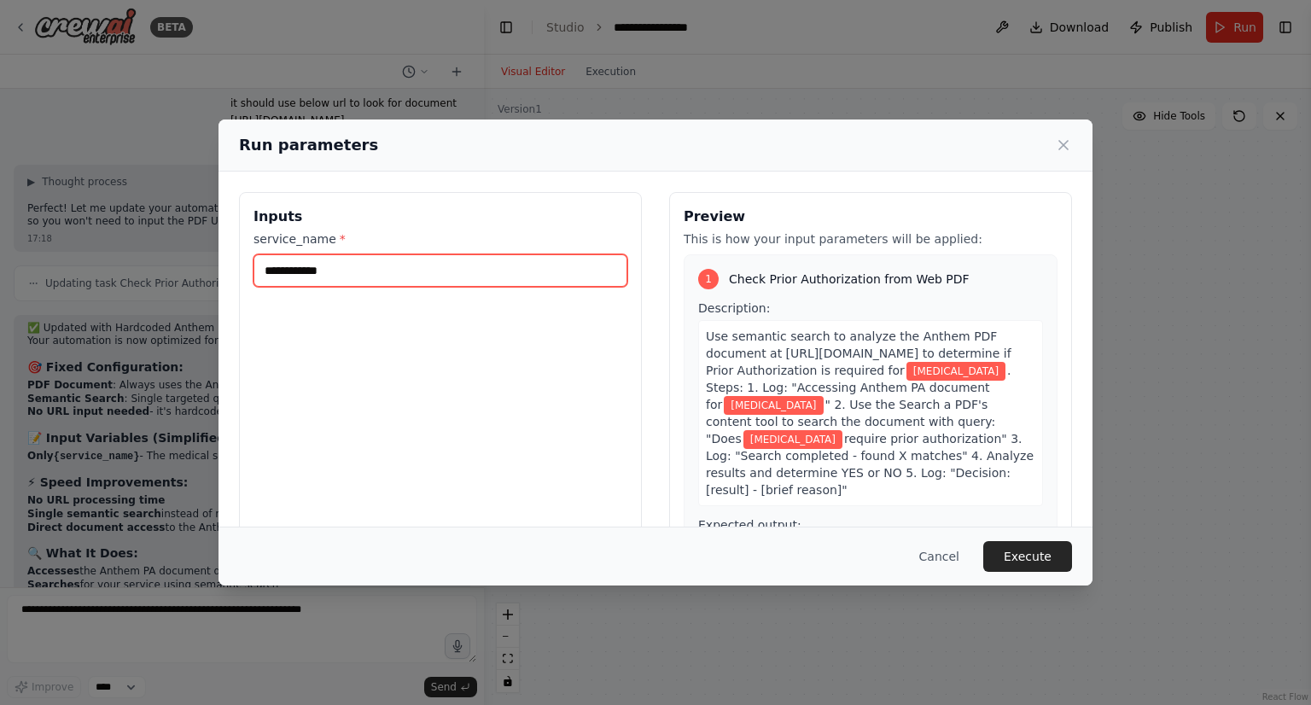
drag, startPoint x: 331, startPoint y: 273, endPoint x: 229, endPoint y: 277, distance: 102.5
click at [229, 277] on div "**********" at bounding box center [655, 394] width 874 height 445
paste input "text"
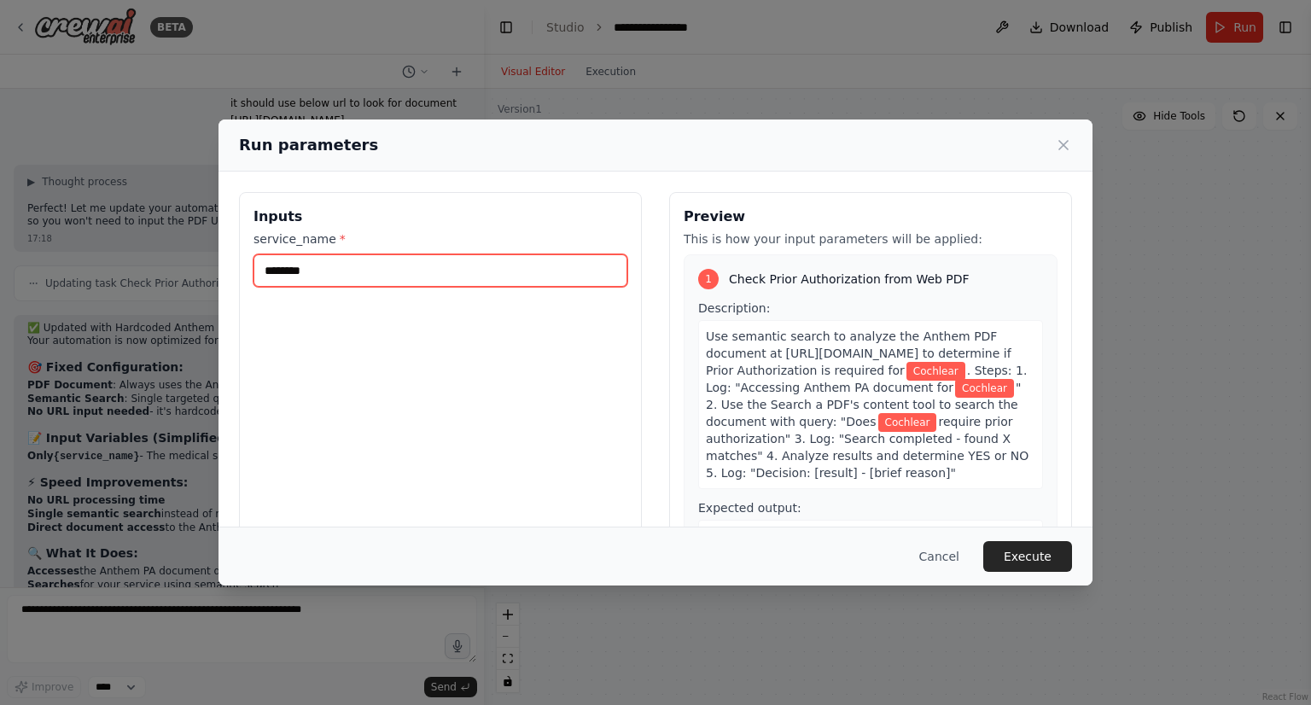
type input "********"
click at [345, 368] on div "Inputs service_name * ********" at bounding box center [440, 394] width 403 height 404
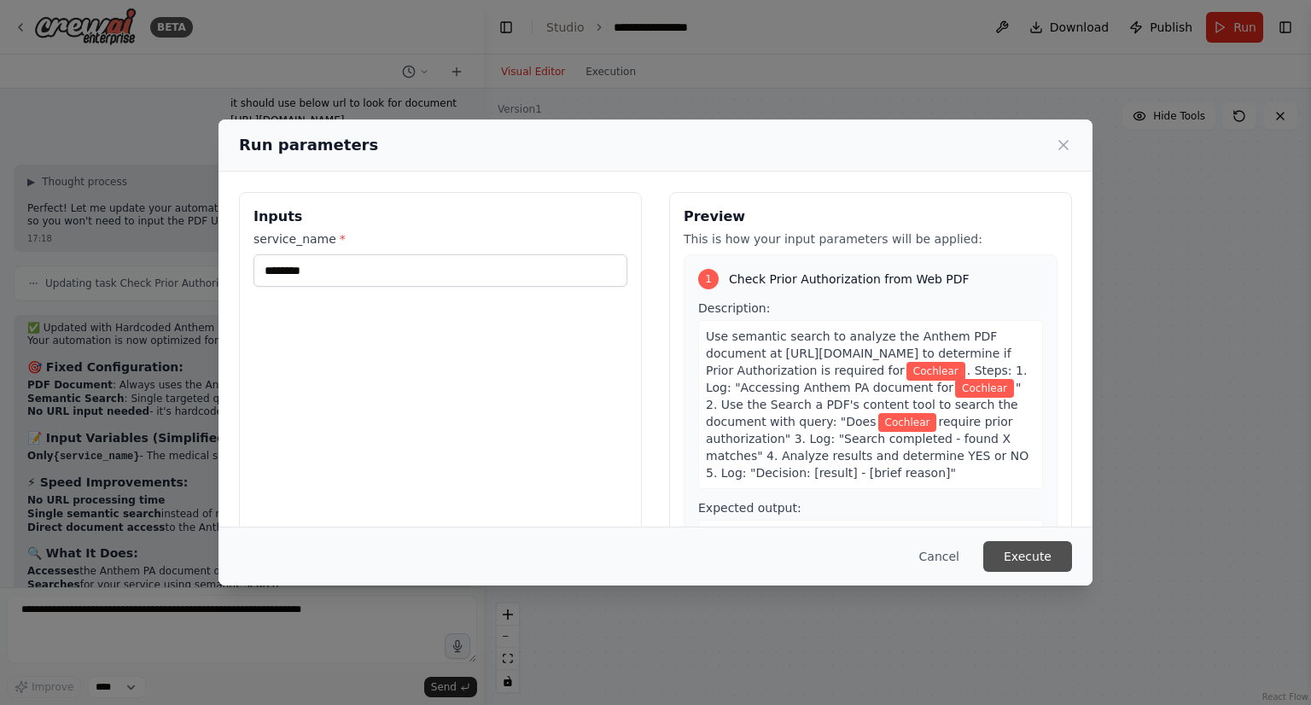
click at [1017, 549] on button "Execute" at bounding box center [1027, 556] width 89 height 31
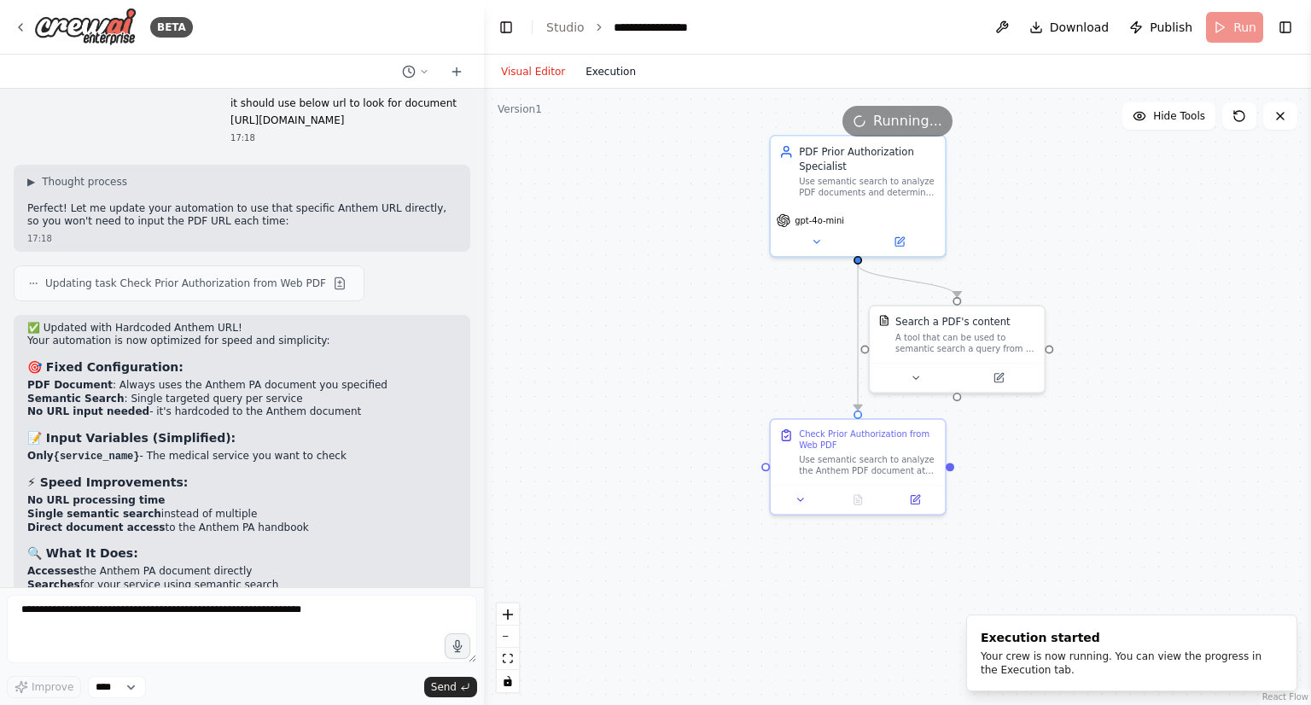
click at [608, 75] on button "Execution" at bounding box center [610, 71] width 71 height 20
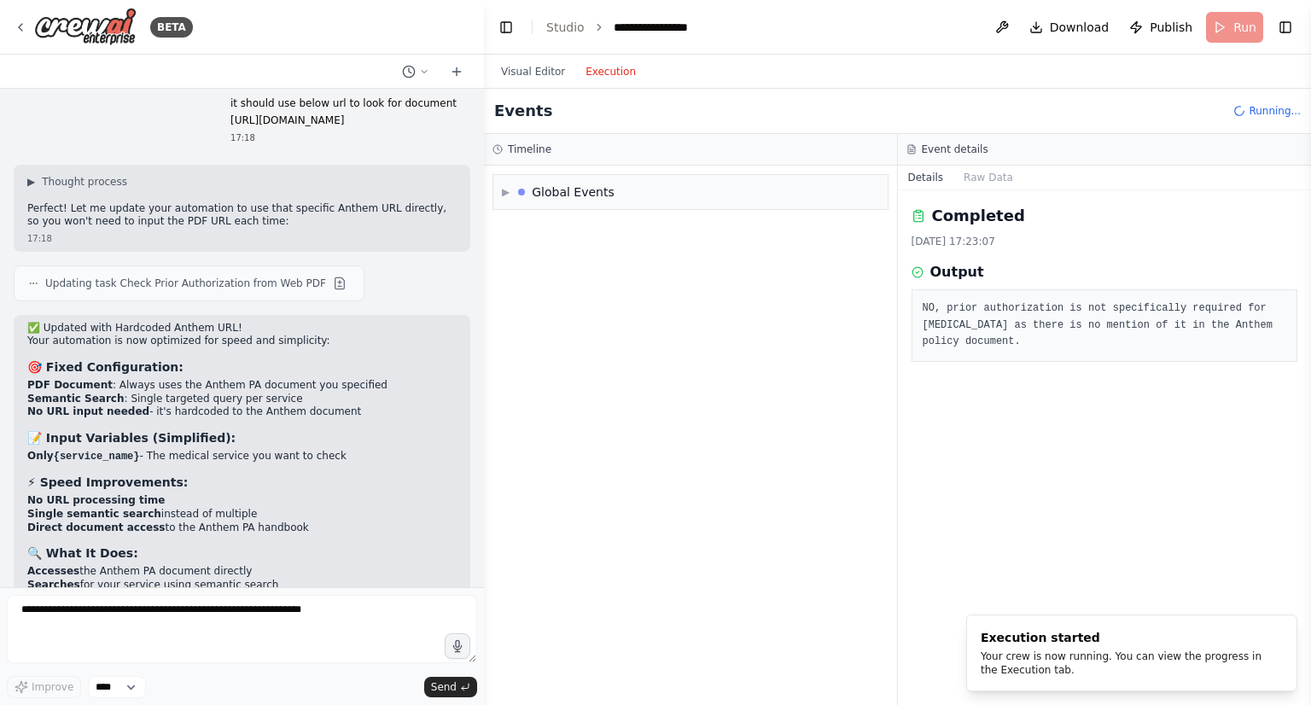
scroll to position [0, 0]
click at [539, 78] on button "Visual Editor" at bounding box center [533, 71] width 84 height 20
click at [591, 77] on button "Execution" at bounding box center [610, 71] width 71 height 20
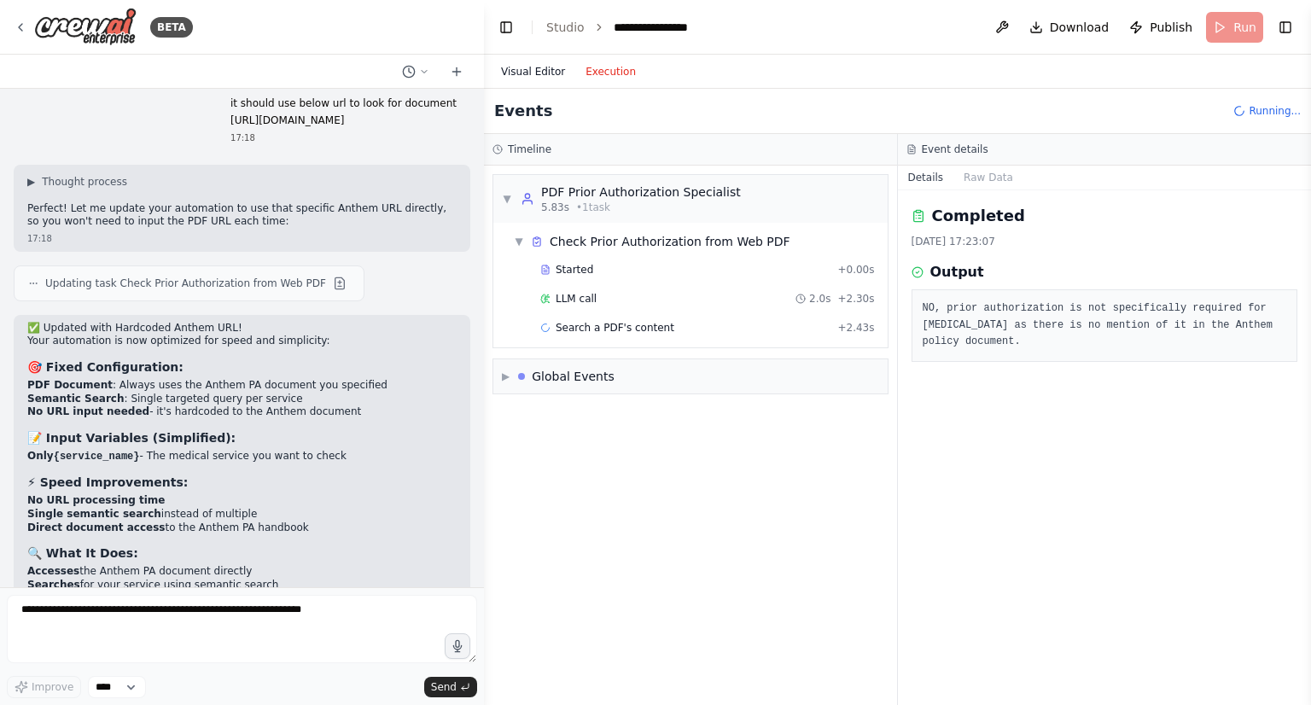
click at [537, 63] on button "Visual Editor" at bounding box center [533, 71] width 84 height 20
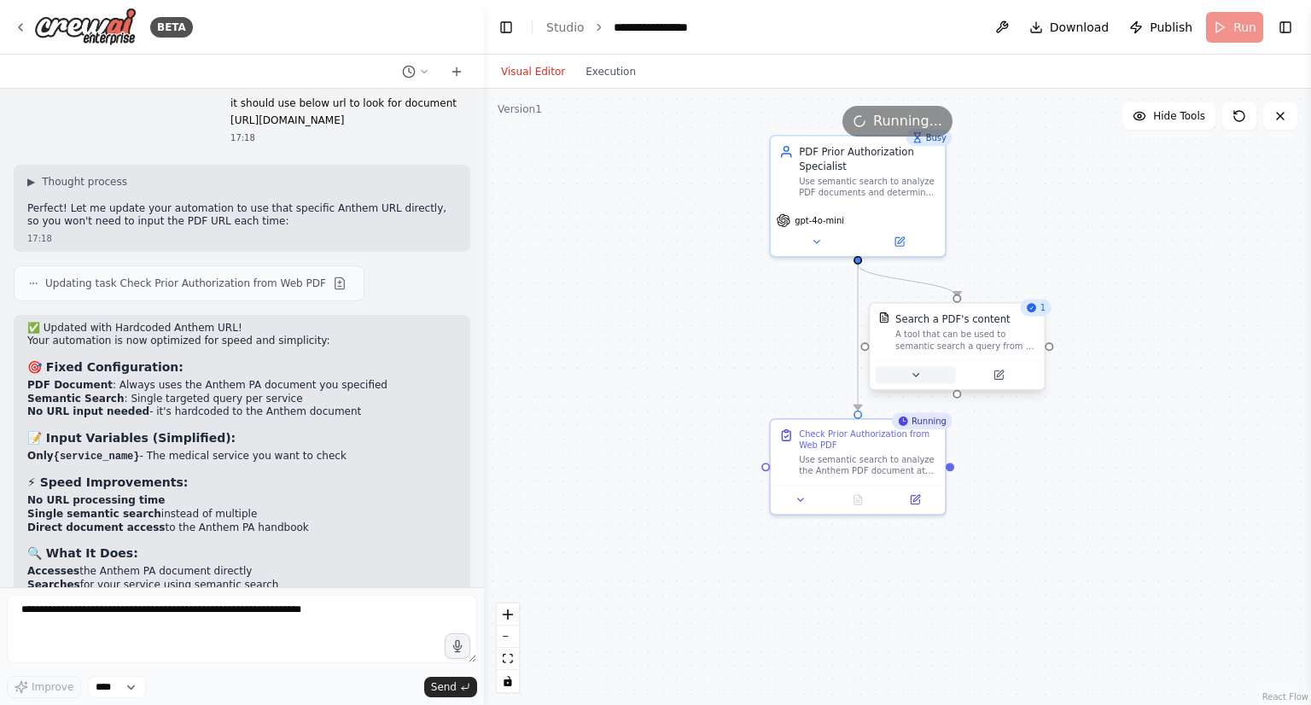
click at [904, 368] on button at bounding box center [915, 374] width 80 height 17
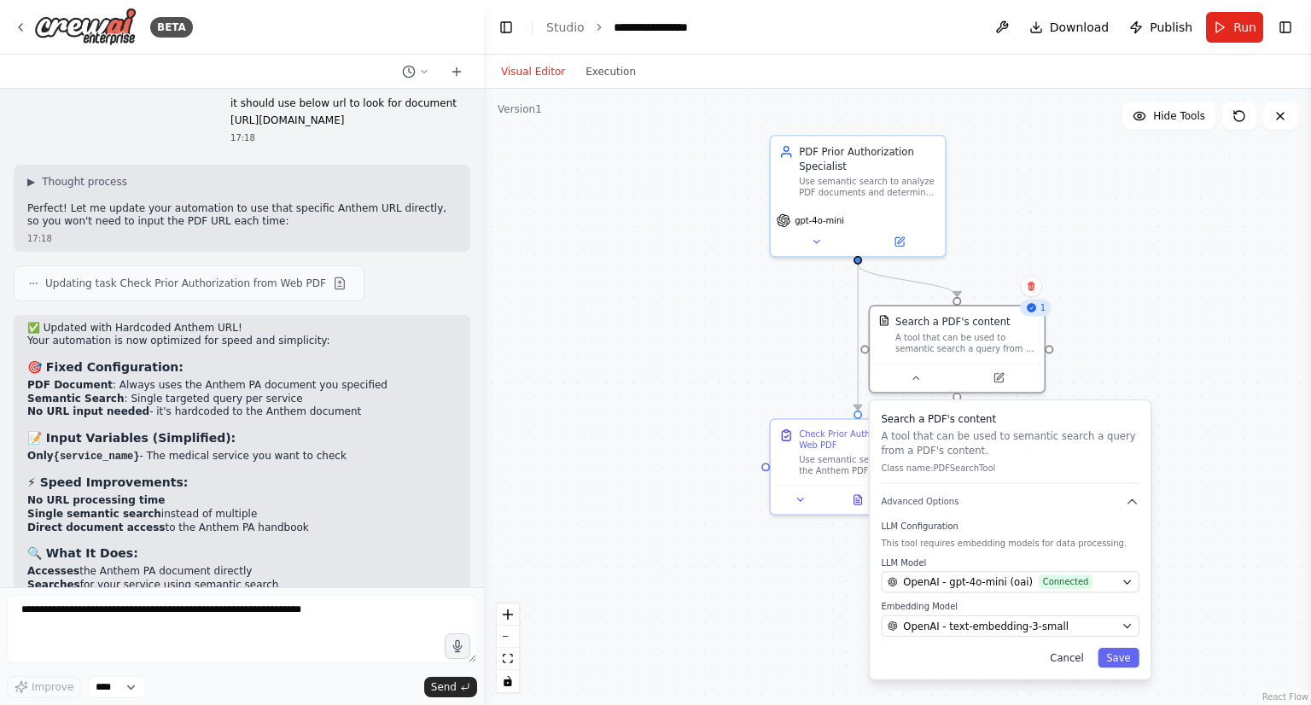
click at [1071, 656] on button "Cancel" at bounding box center [1066, 658] width 50 height 20
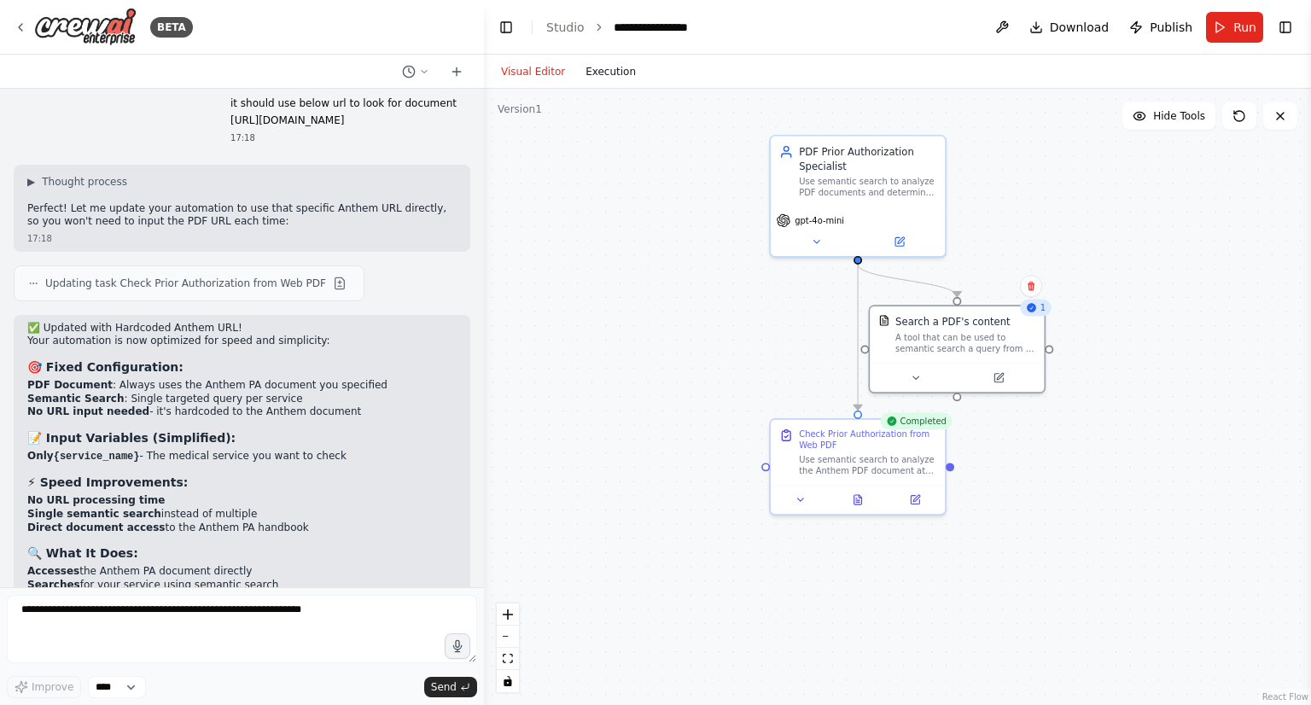
click at [601, 73] on button "Execution" at bounding box center [610, 71] width 71 height 20
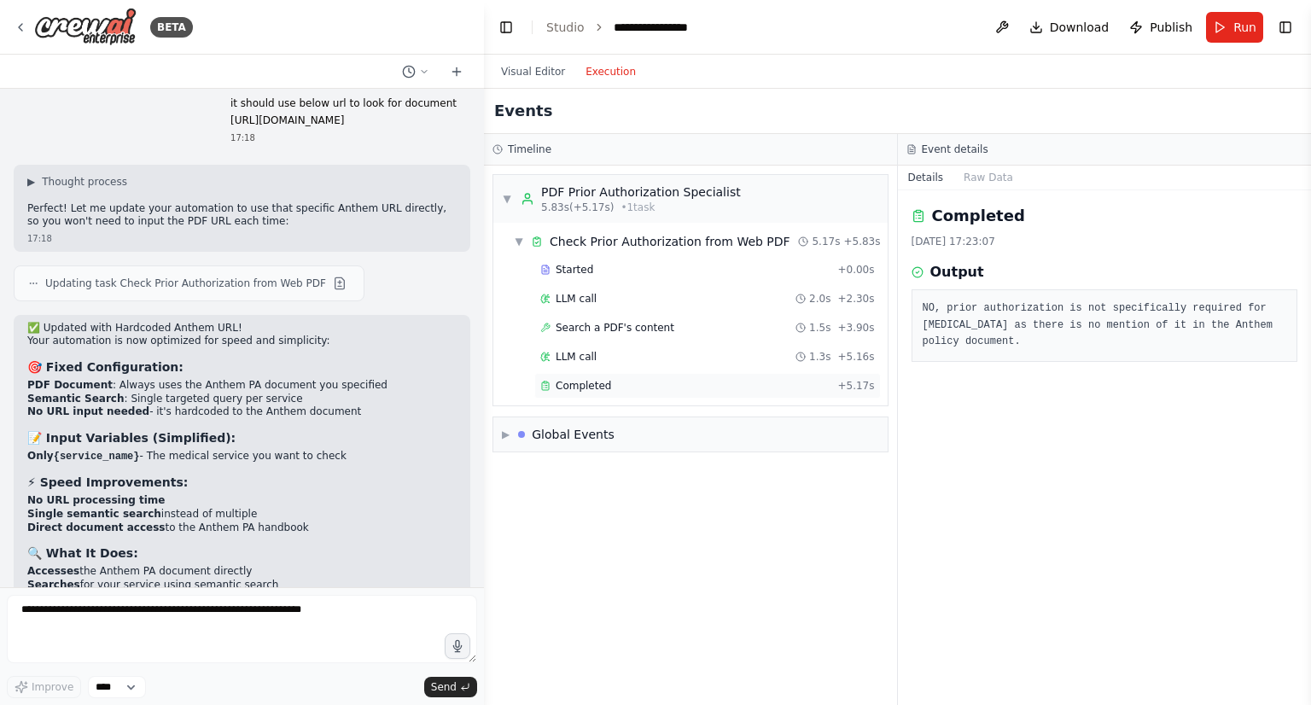
click at [576, 389] on span "Completed" at bounding box center [582, 386] width 55 height 14
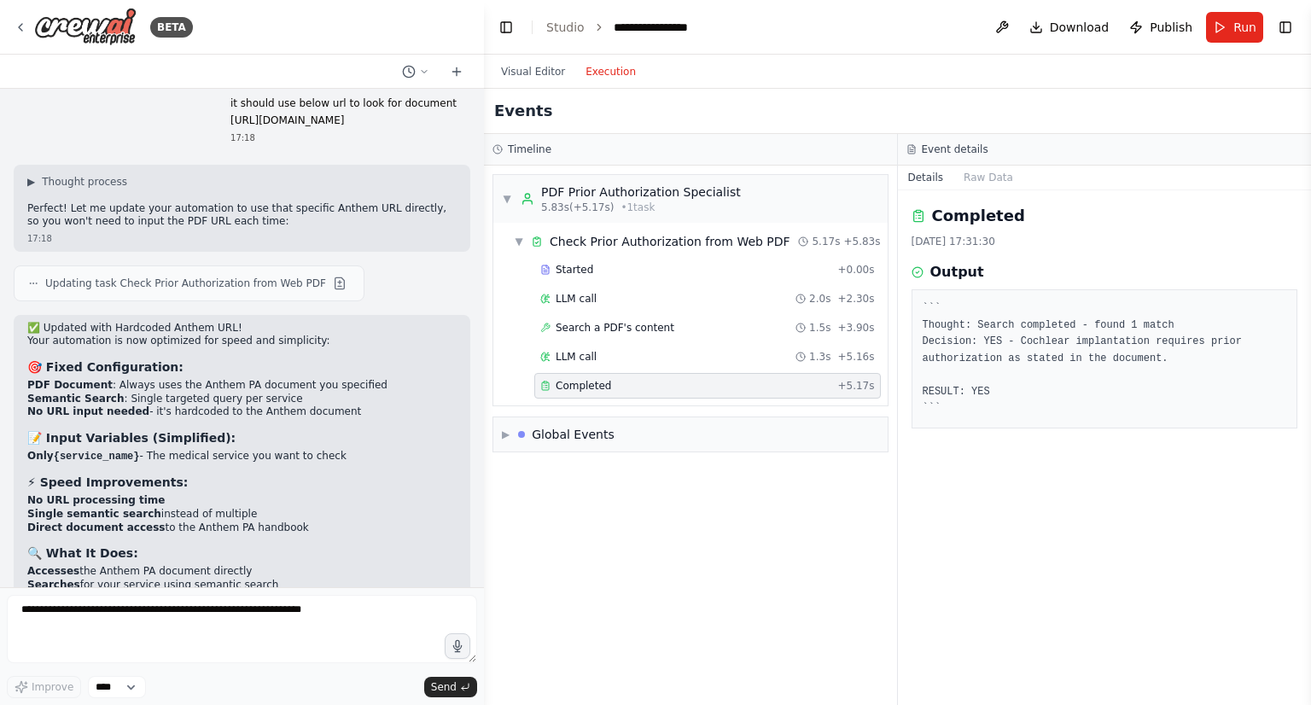
click at [980, 393] on pre "``` Thought: Search completed - found 1 match Decision: YES - Cochlear implanta…" at bounding box center [1104, 358] width 364 height 117
click at [980, 440] on div "Completed 21/08/2025, 17:31:30 Output ``` Thought: Search completed - found 1 m…" at bounding box center [1105, 447] width 414 height 515
click at [527, 73] on button "Visual Editor" at bounding box center [533, 71] width 84 height 20
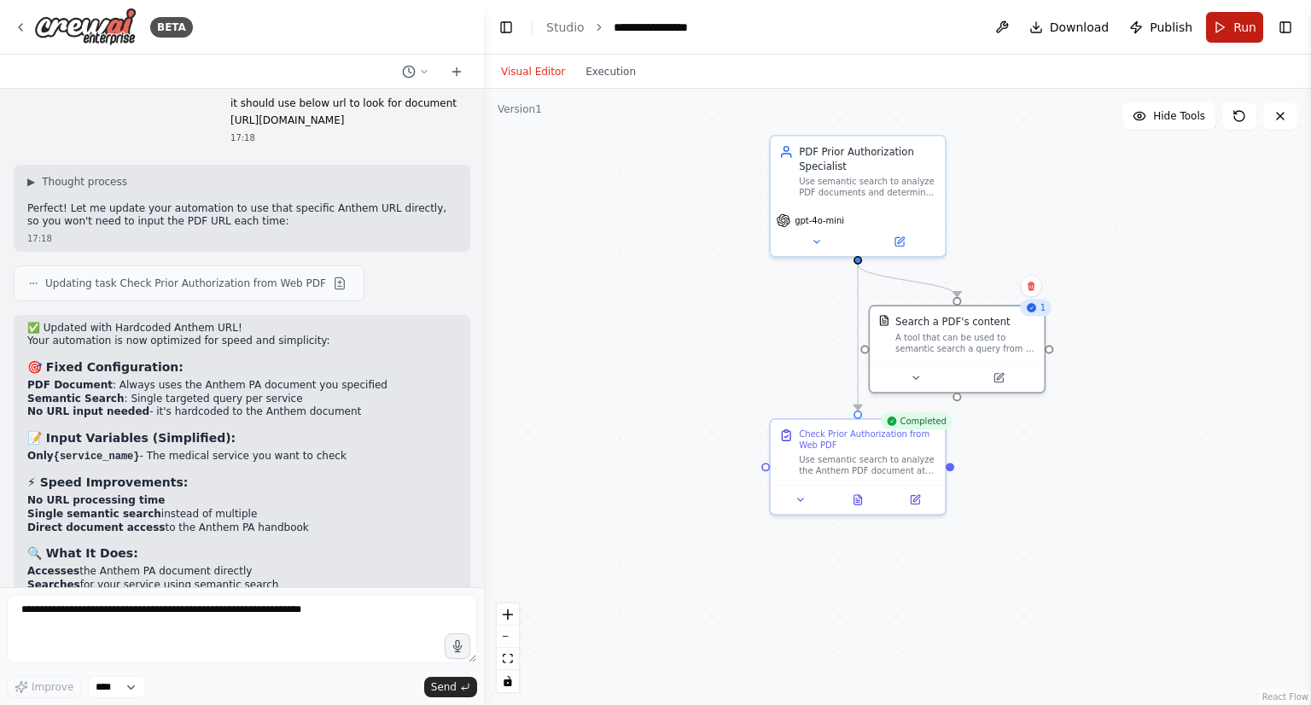
click at [1236, 25] on span "Run" at bounding box center [1244, 27] width 23 height 17
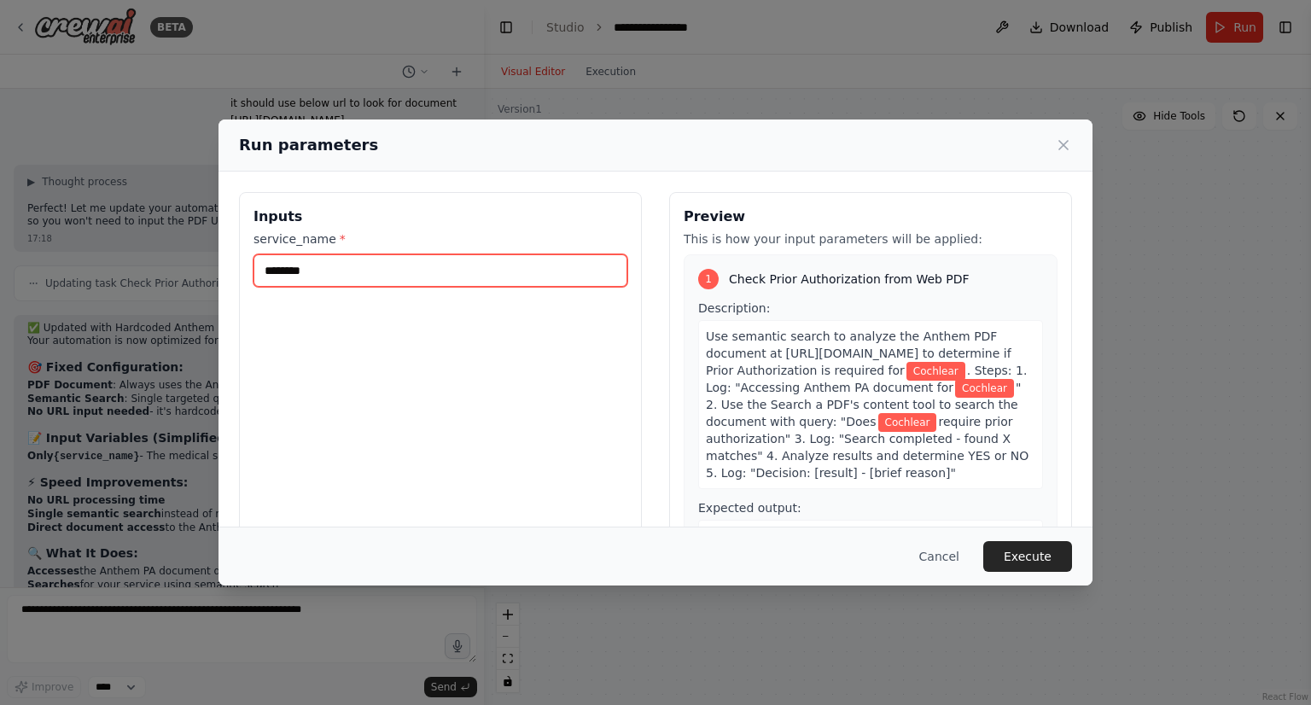
drag, startPoint x: 315, startPoint y: 279, endPoint x: 253, endPoint y: 269, distance: 63.1
click at [253, 269] on input "********" at bounding box center [440, 270] width 374 height 32
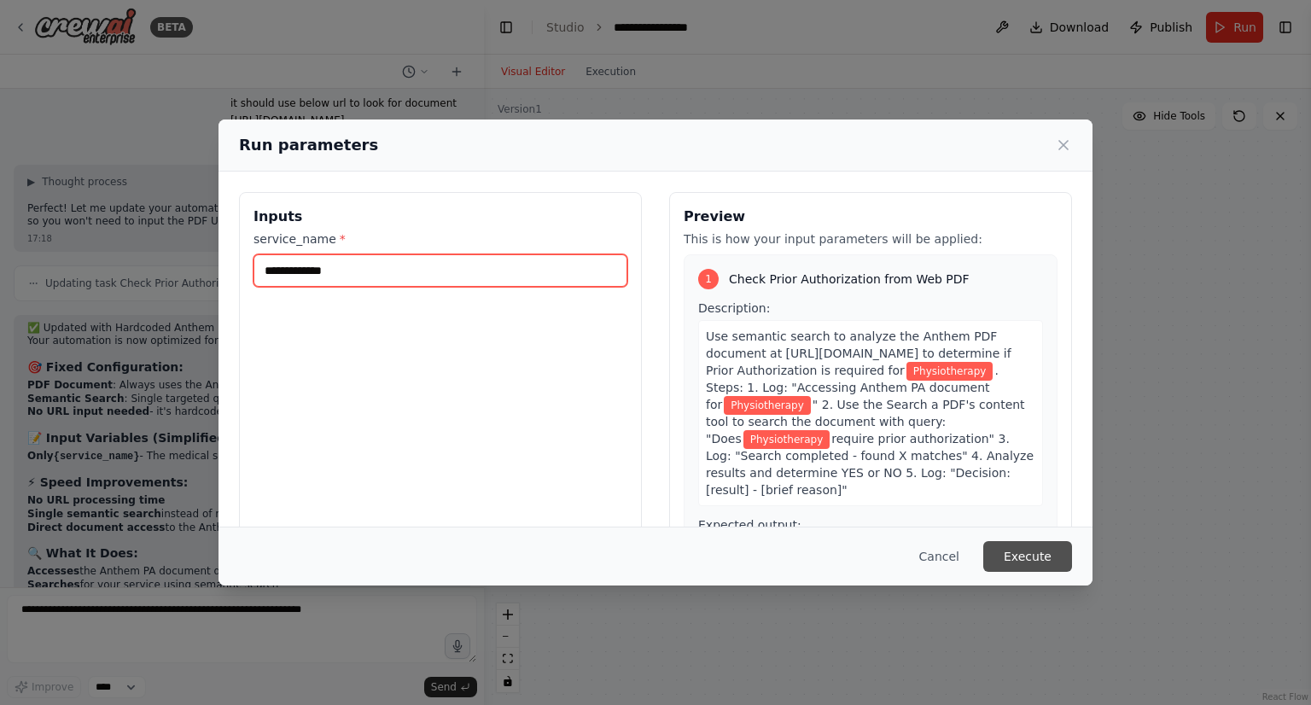
type input "**********"
click at [1009, 560] on button "Execute" at bounding box center [1027, 556] width 89 height 31
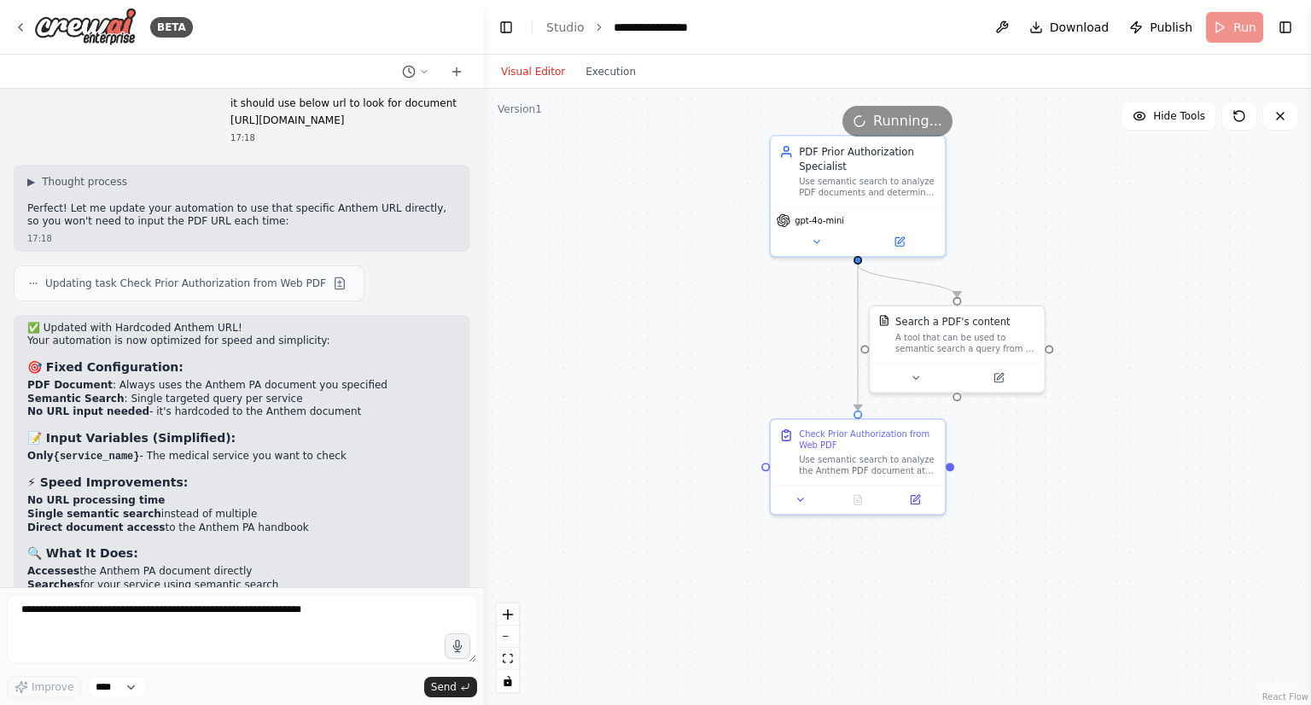
click at [666, 375] on div ".deletable-edge-delete-btn { width: 20px; height: 20px; border: 0px solid #ffff…" at bounding box center [897, 397] width 827 height 616
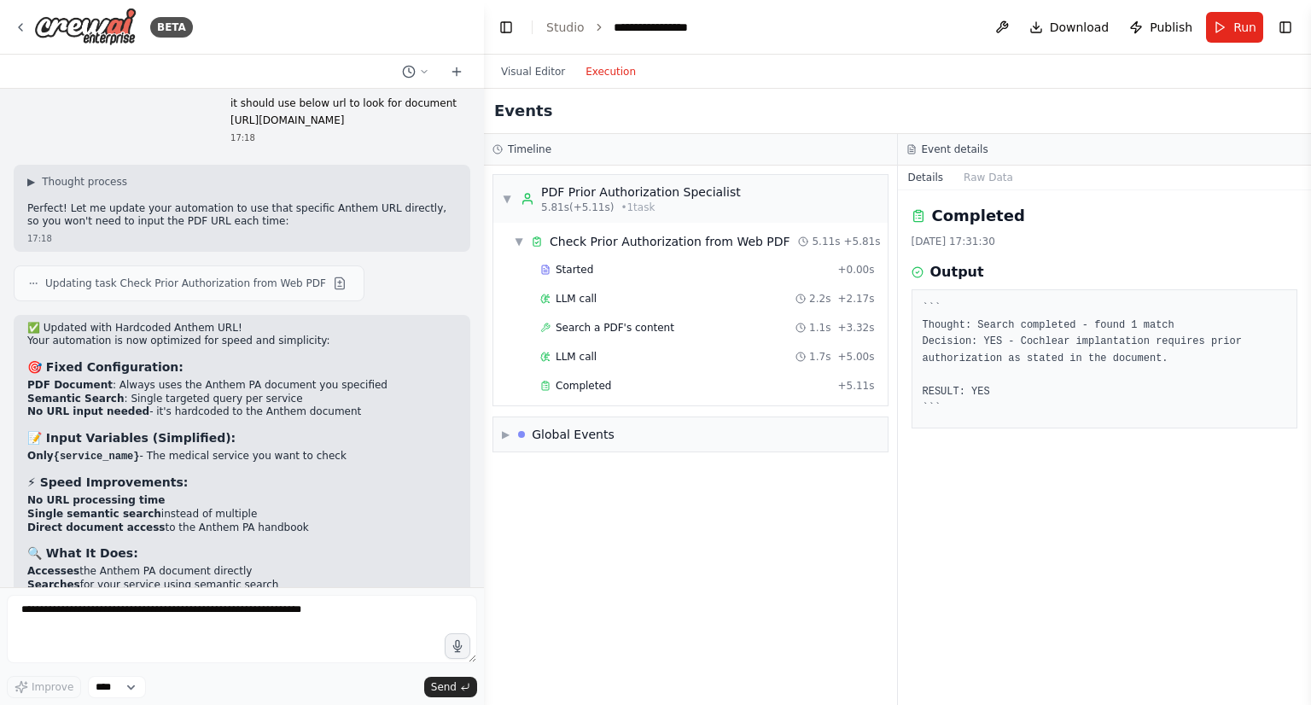
click at [604, 69] on button "Execution" at bounding box center [610, 71] width 71 height 20
click at [541, 65] on button "Visual Editor" at bounding box center [533, 71] width 84 height 20
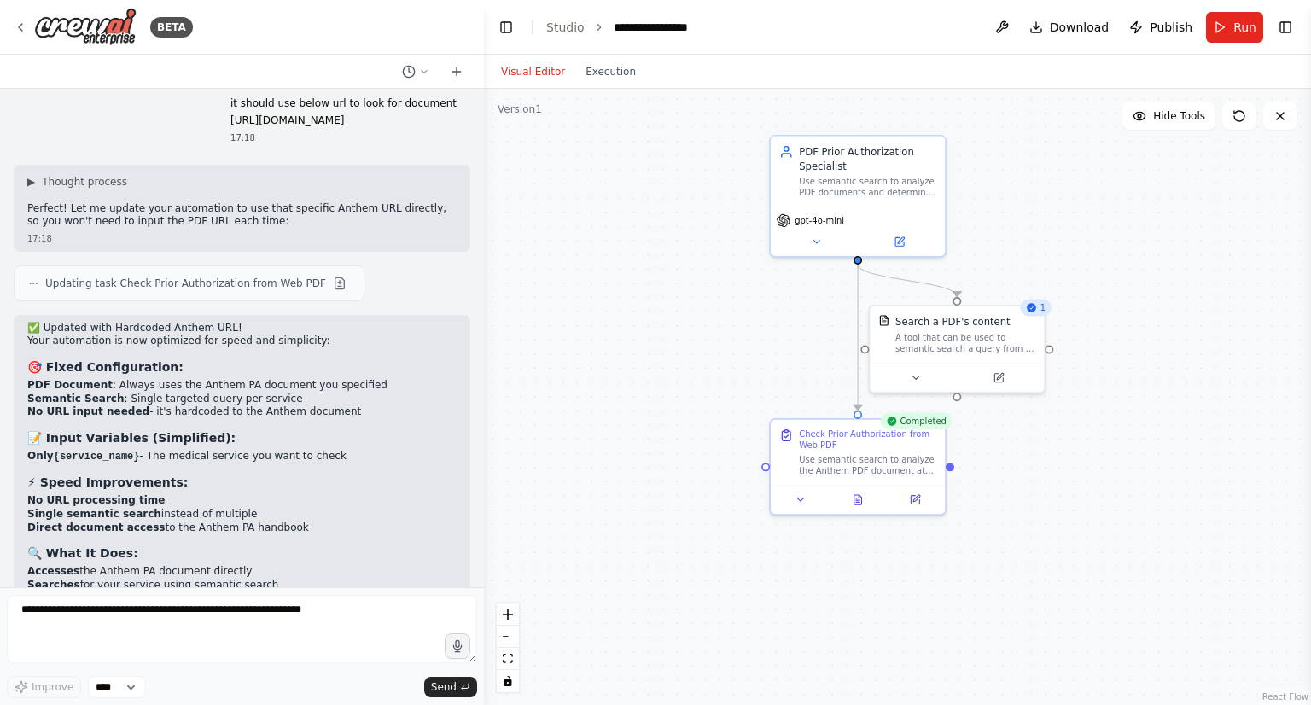
click at [666, 339] on div ".deletable-edge-delete-btn { width: 20px; height: 20px; border: 0px solid #ffff…" at bounding box center [897, 397] width 827 height 616
click at [606, 67] on button "Execution" at bounding box center [610, 71] width 71 height 20
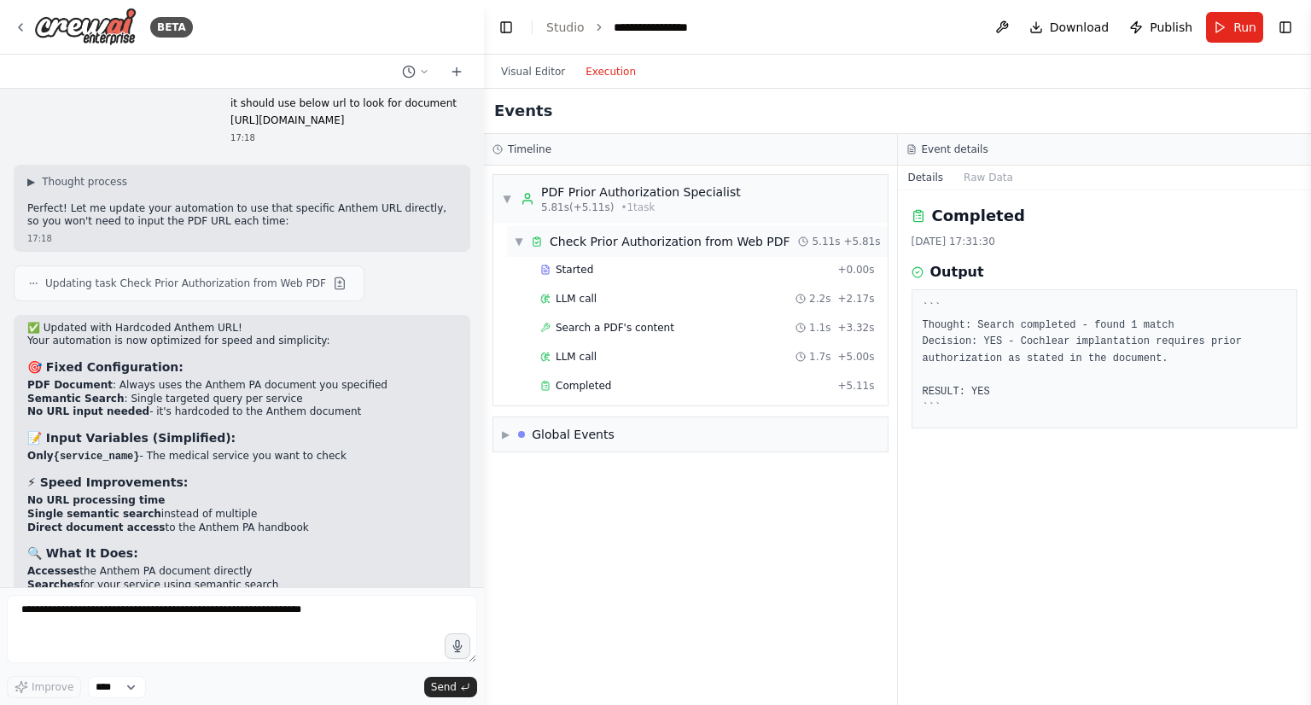
click at [522, 237] on span "▼" at bounding box center [519, 242] width 10 height 14
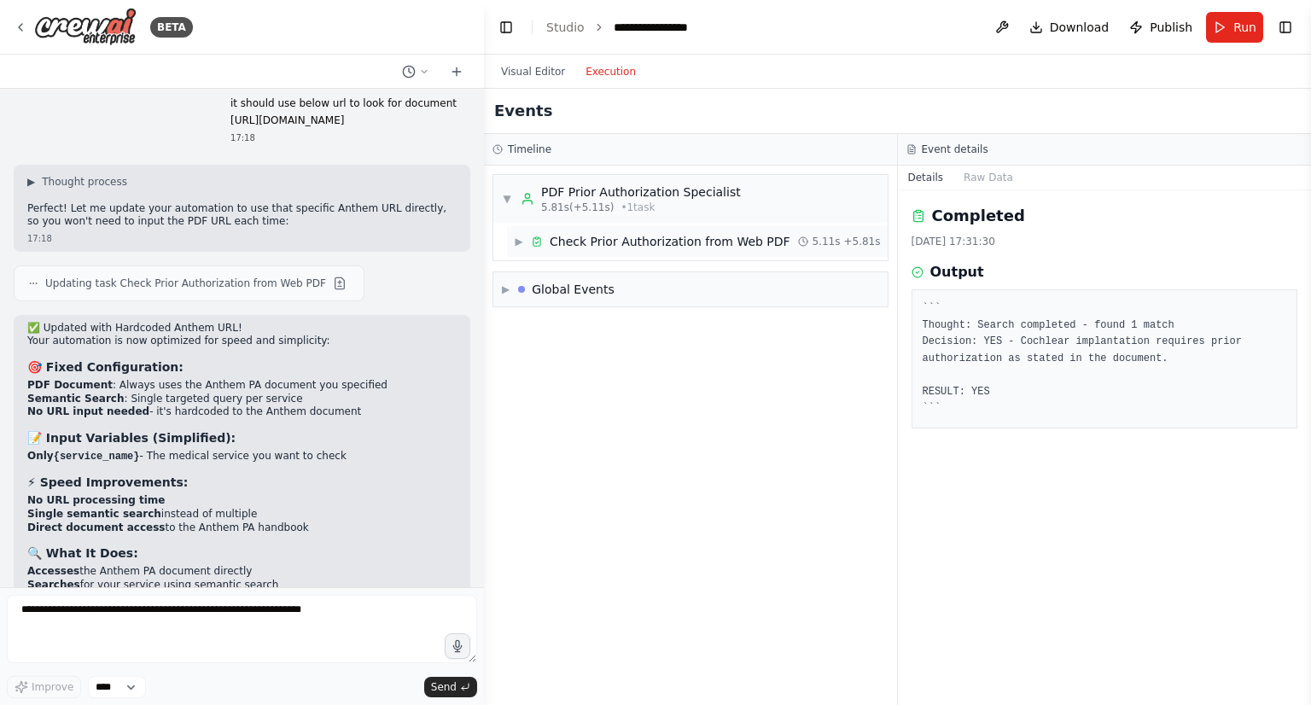
click at [522, 237] on span "▶" at bounding box center [519, 242] width 10 height 14
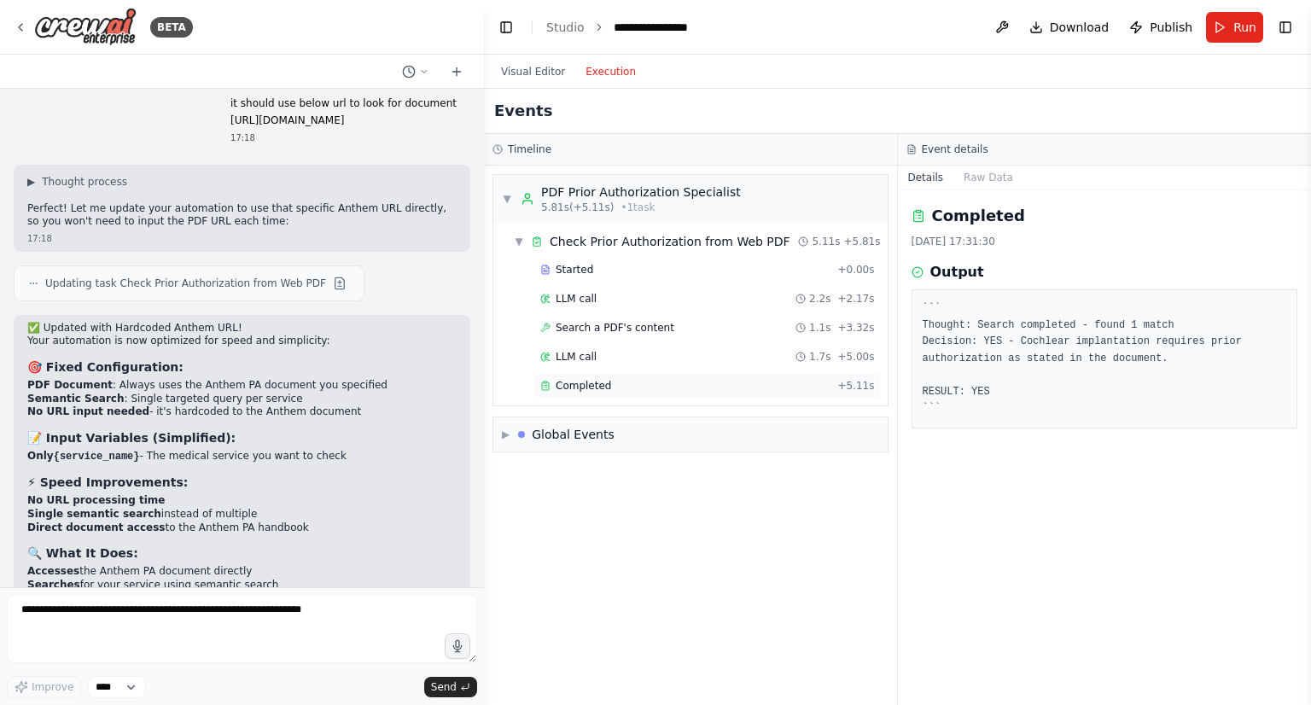
click at [580, 383] on span "Completed" at bounding box center [582, 386] width 55 height 14
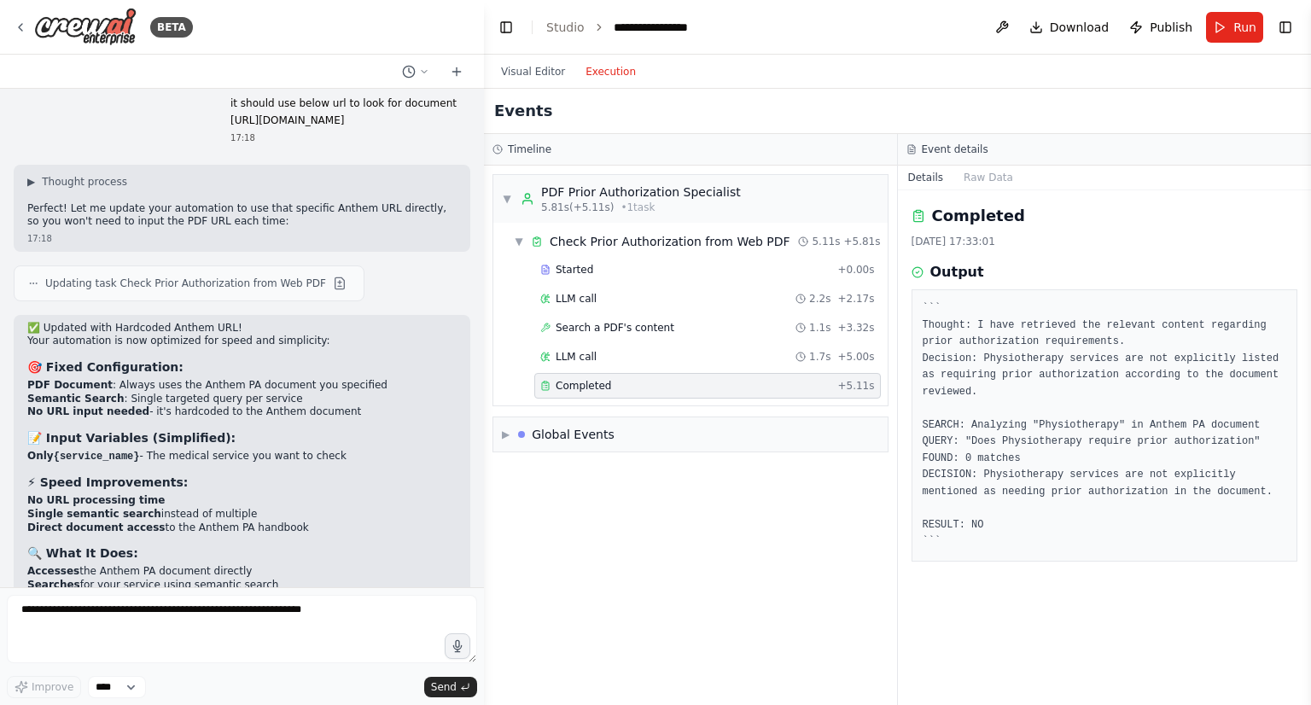
click at [969, 526] on pre "``` Thought: I have retrieved the relevant content regarding prior authorizatio…" at bounding box center [1104, 425] width 364 height 250
drag, startPoint x: 980, startPoint y: 474, endPoint x: 1180, endPoint y: 492, distance: 201.3
click at [1180, 492] on pre "``` Thought: I have retrieved the relevant content regarding prior authorizatio…" at bounding box center [1104, 425] width 364 height 250
click at [1026, 474] on pre "``` Thought: I have retrieved the relevant content regarding prior authorizatio…" at bounding box center [1104, 425] width 364 height 250
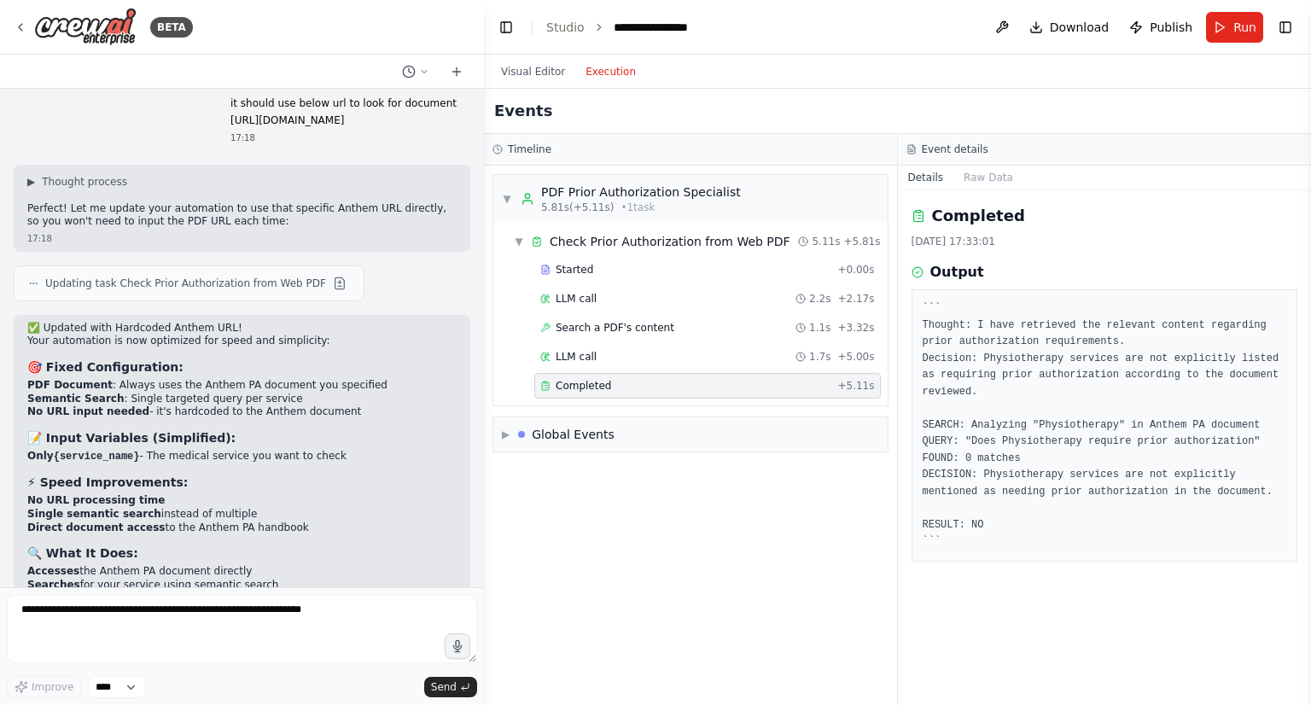
click at [1026, 474] on pre "``` Thought: I have retrieved the relevant content regarding prior authorizatio…" at bounding box center [1104, 425] width 364 height 250
copy pre "Physiotherapy"
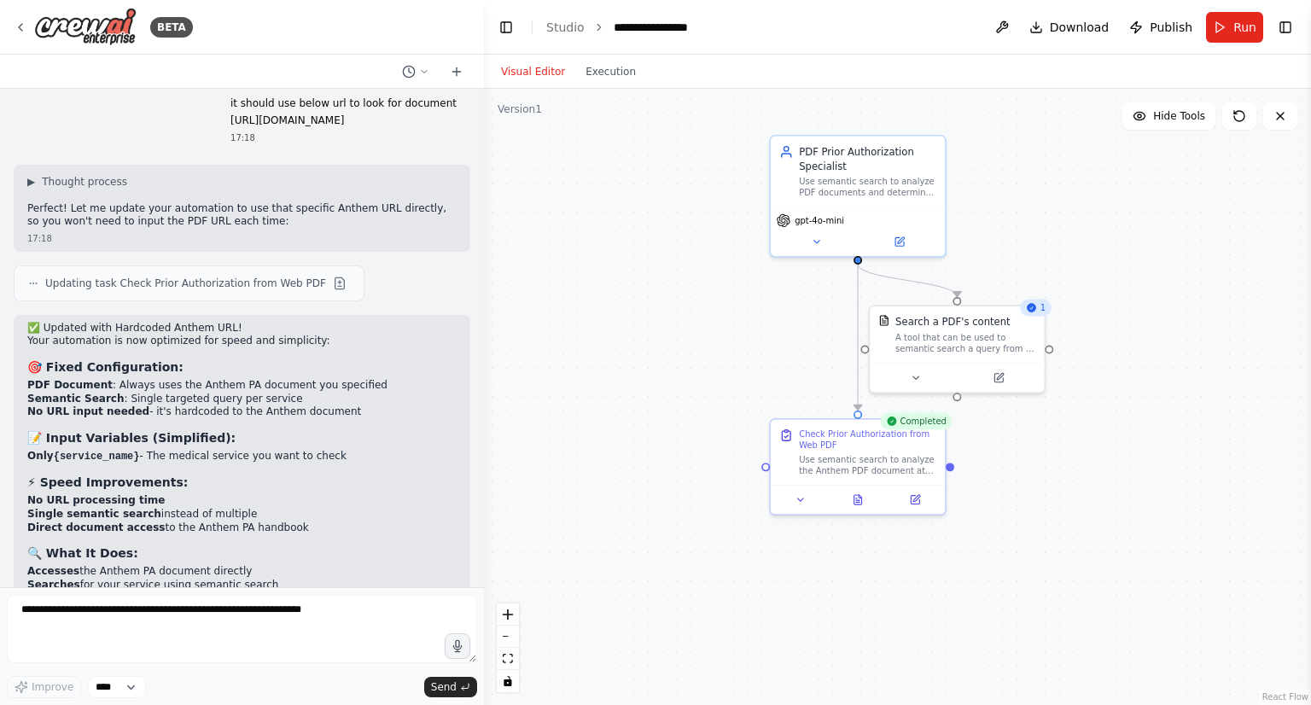
click at [532, 74] on button "Visual Editor" at bounding box center [533, 71] width 84 height 20
click at [1235, 35] on span "Run" at bounding box center [1244, 27] width 23 height 17
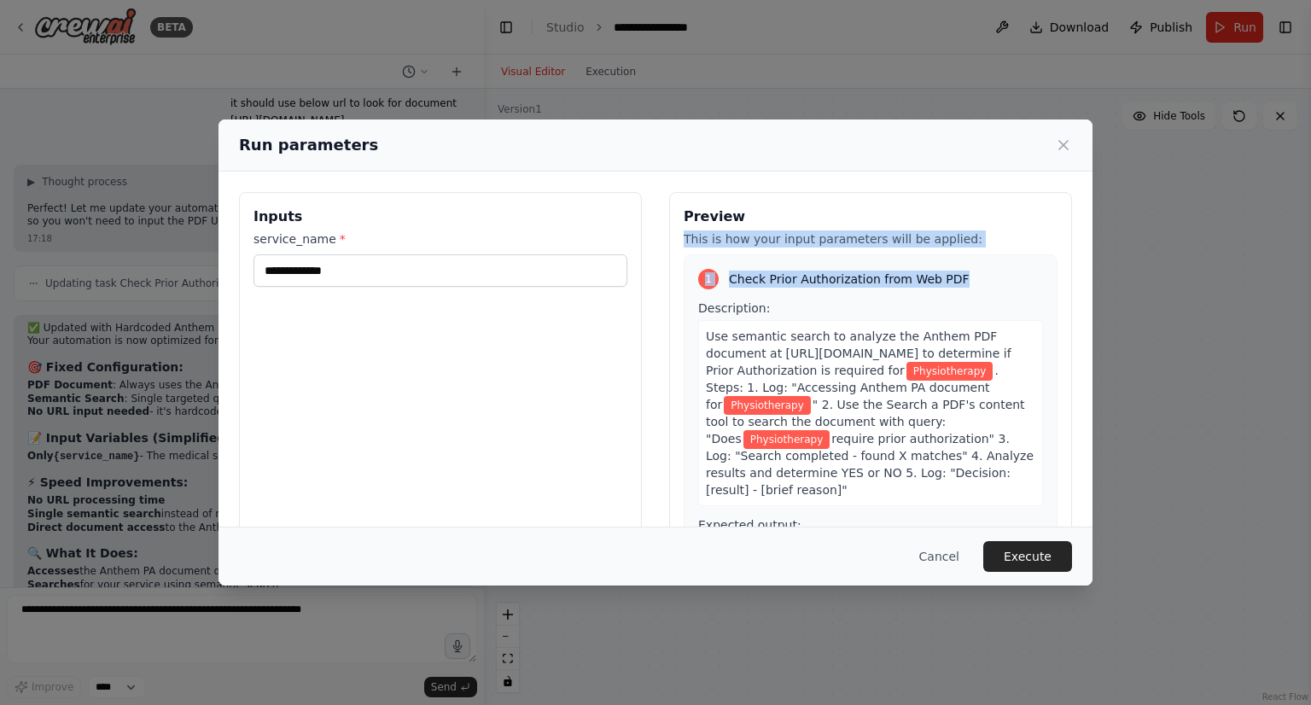
click at [978, 258] on div "Preview This is how your input parameters will be applied: 1 Check Prior Author…" at bounding box center [870, 394] width 403 height 404
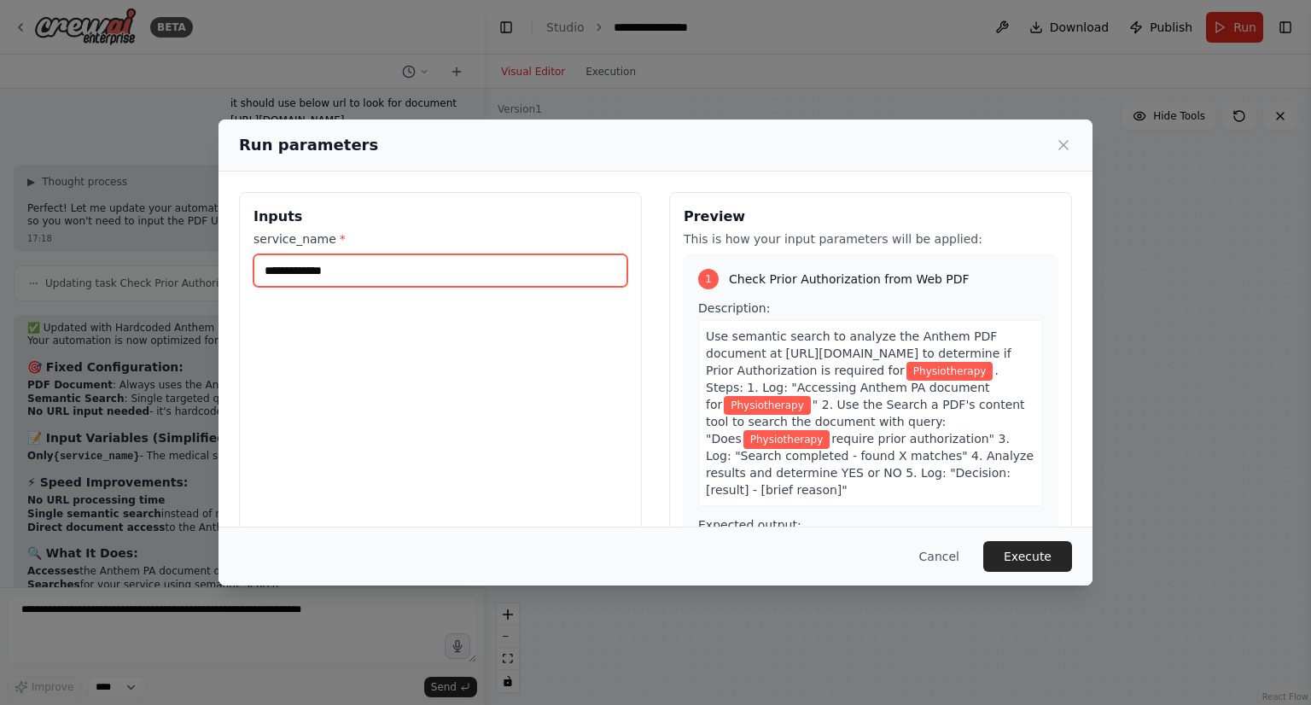
click at [333, 263] on input "**********" at bounding box center [440, 270] width 374 height 32
paste input "***"
type input "**********"
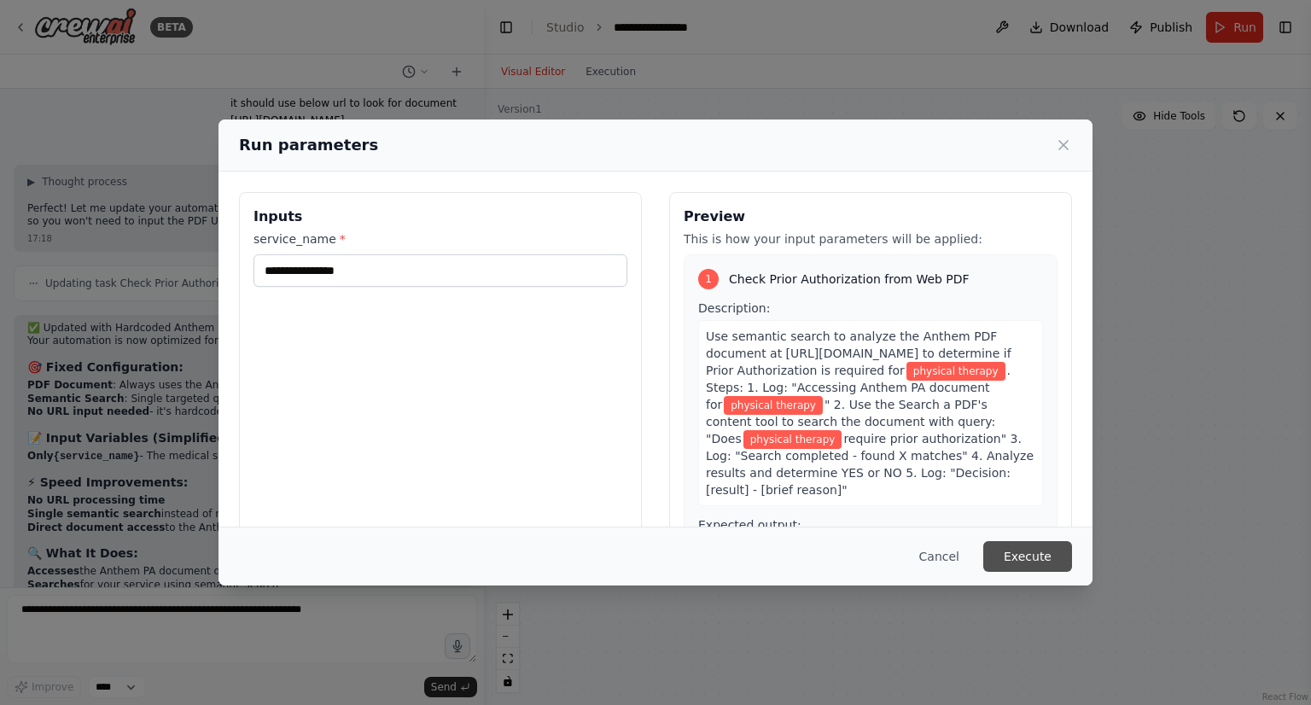
click at [1016, 552] on button "Execute" at bounding box center [1027, 556] width 89 height 31
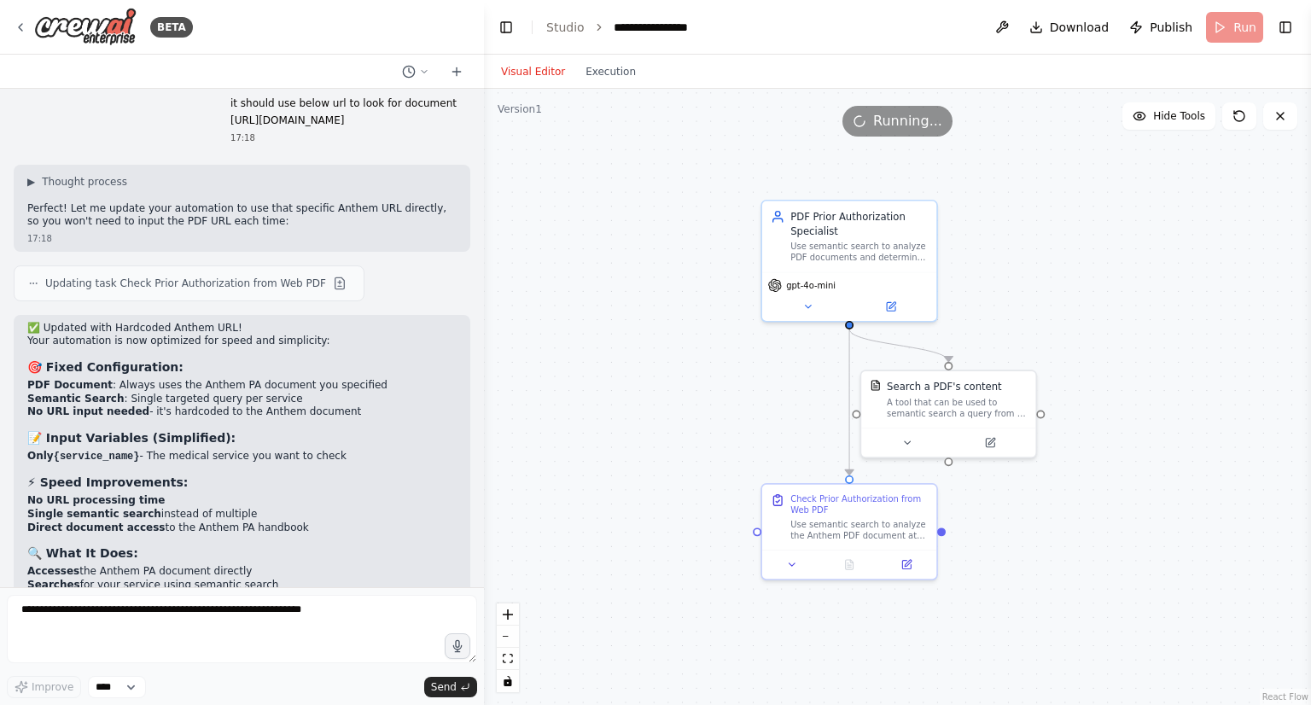
drag, startPoint x: 678, startPoint y: 328, endPoint x: 671, endPoint y: 396, distance: 67.8
click at [671, 396] on div ".deletable-edge-delete-btn { width: 20px; height: 20px; border: 0px solid #ffff…" at bounding box center [897, 397] width 827 height 616
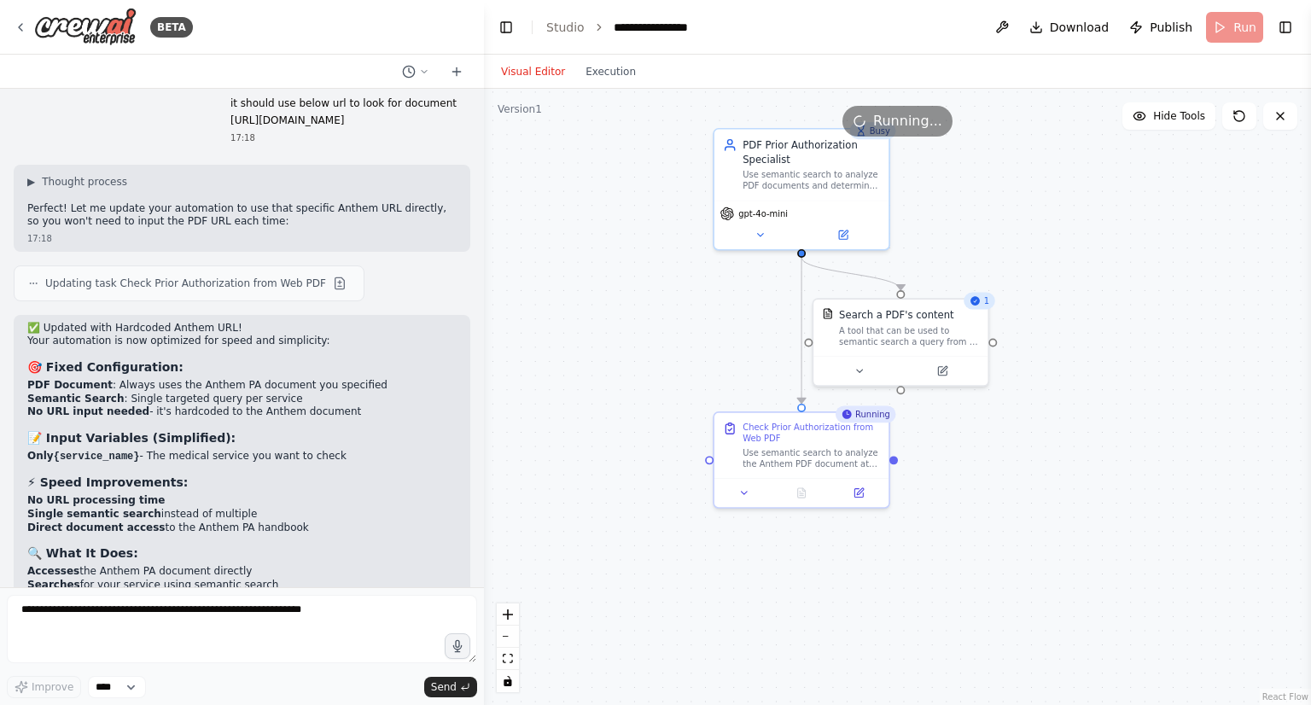
drag, startPoint x: 745, startPoint y: 400, endPoint x: 695, endPoint y: 326, distance: 89.2
click at [695, 326] on div ".deletable-edge-delete-btn { width: 20px; height: 20px; border: 0px solid #ffff…" at bounding box center [897, 397] width 827 height 616
click at [857, 366] on icon at bounding box center [857, 368] width 11 height 11
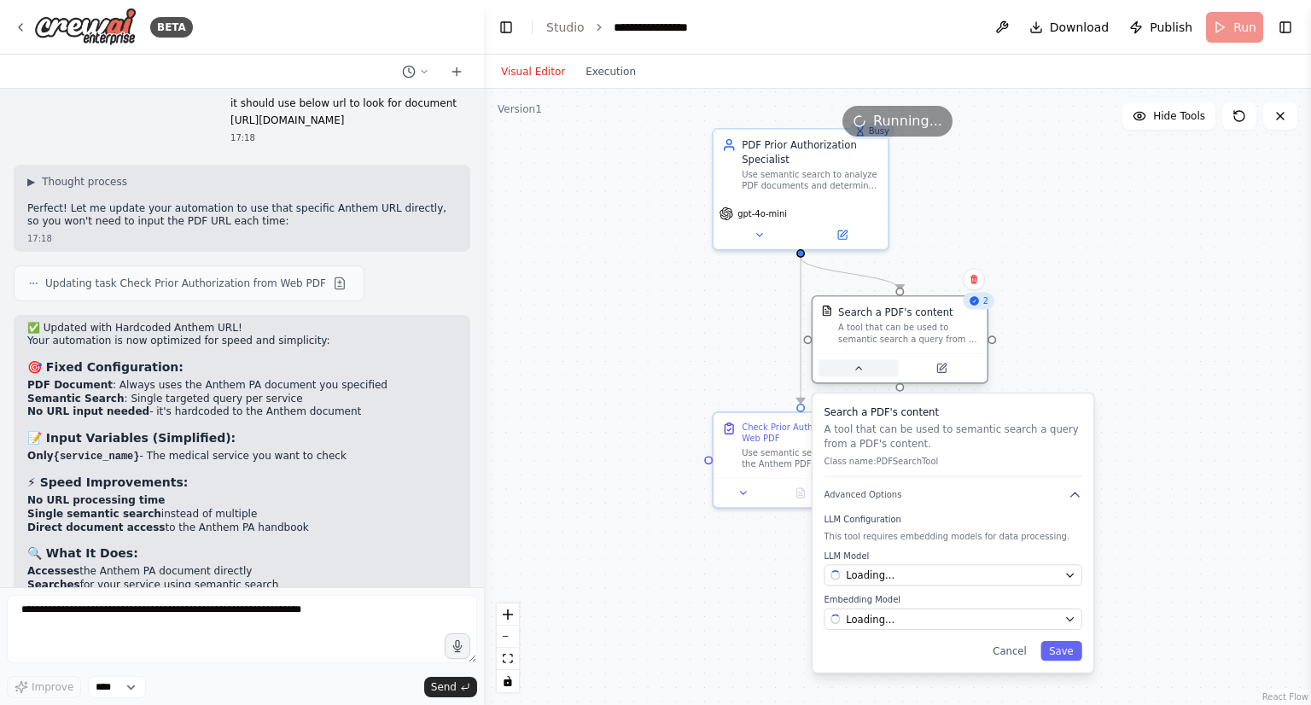
click at [858, 369] on icon at bounding box center [857, 368] width 11 height 11
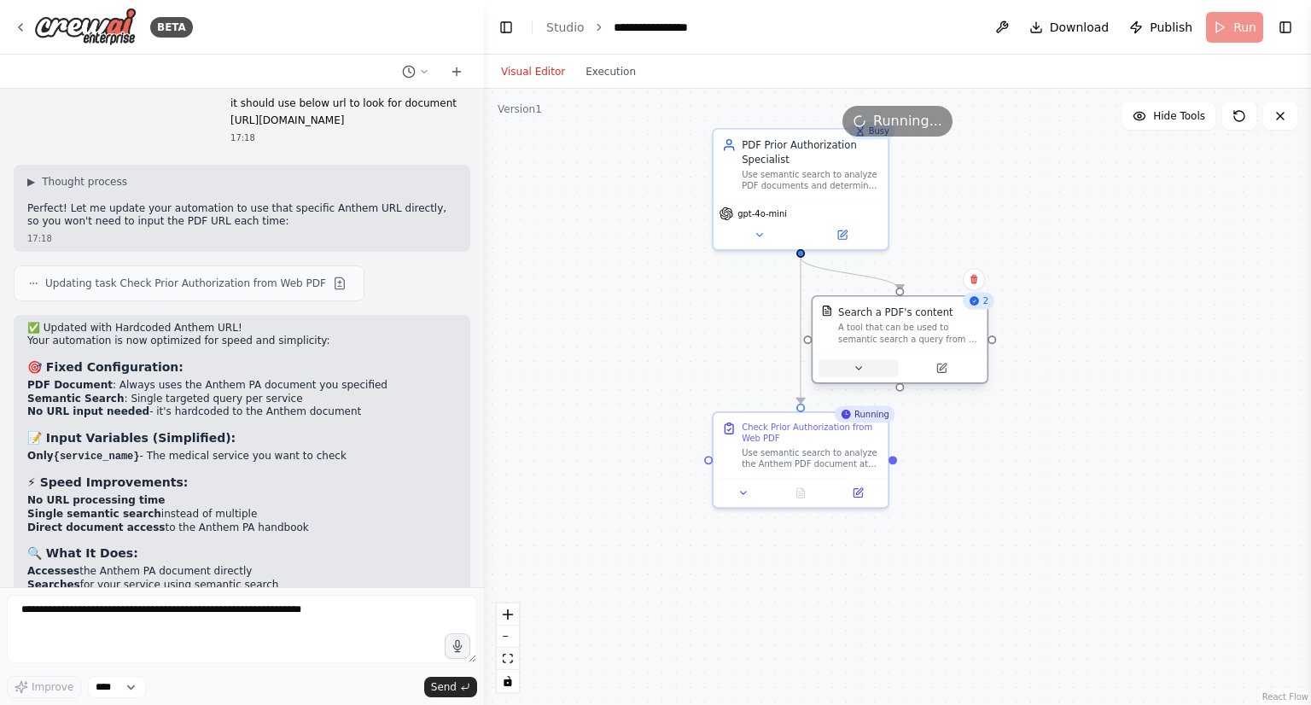
click at [858, 369] on icon at bounding box center [858, 368] width 6 height 3
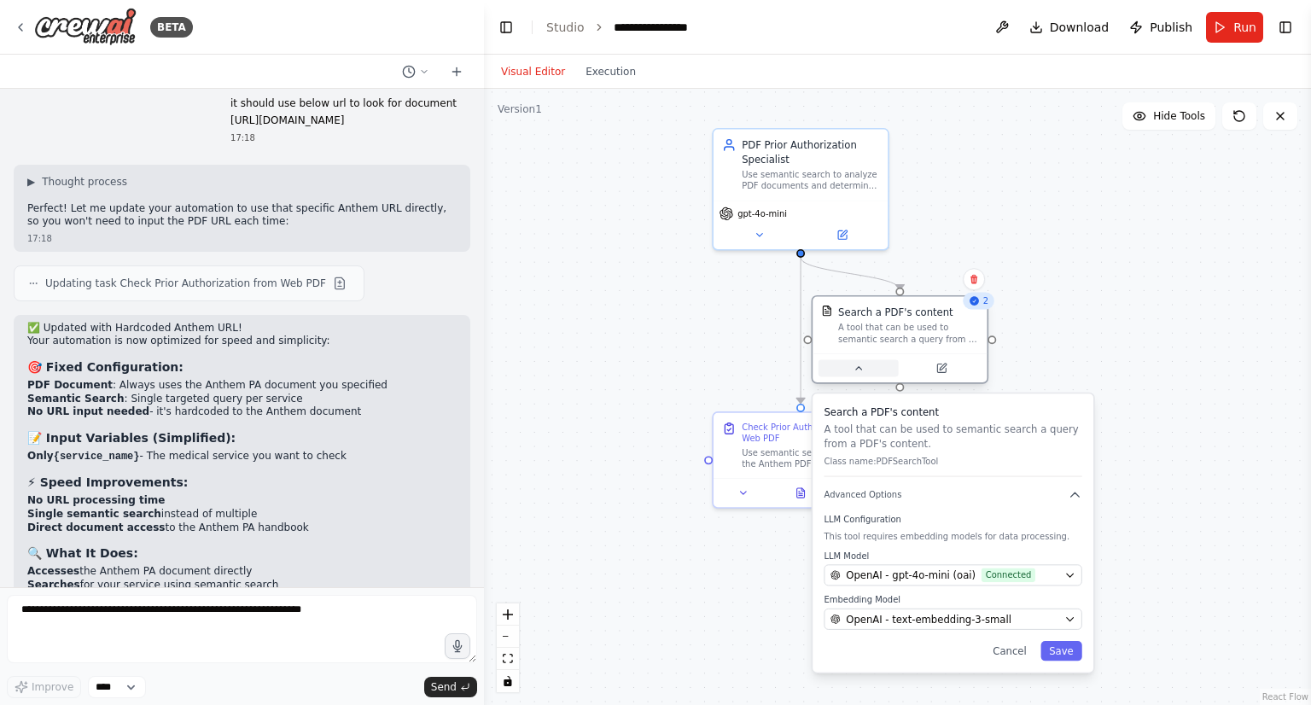
click at [860, 368] on icon at bounding box center [858, 368] width 6 height 3
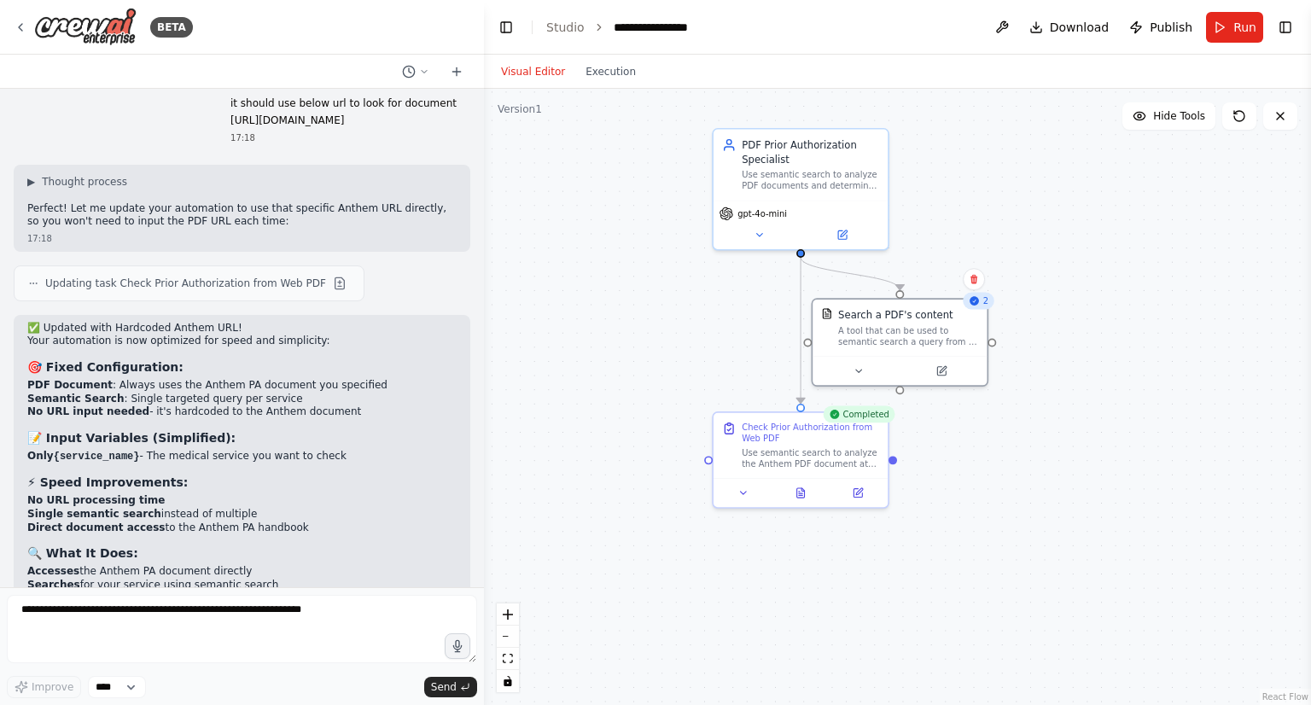
click at [1058, 424] on div ".deletable-edge-delete-btn { width: 20px; height: 20px; border: 0px solid #ffff…" at bounding box center [897, 397] width 827 height 616
click at [604, 77] on button "Execution" at bounding box center [610, 71] width 71 height 20
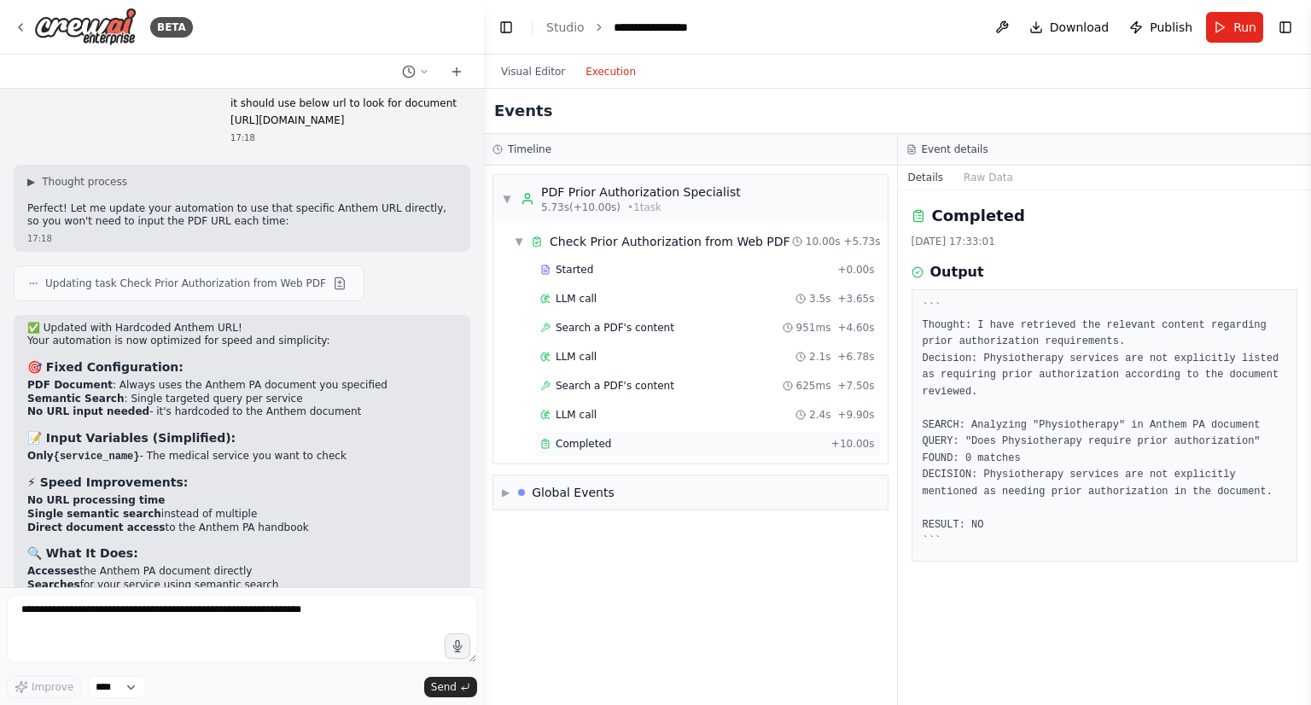
click at [578, 442] on span "Completed" at bounding box center [582, 444] width 55 height 14
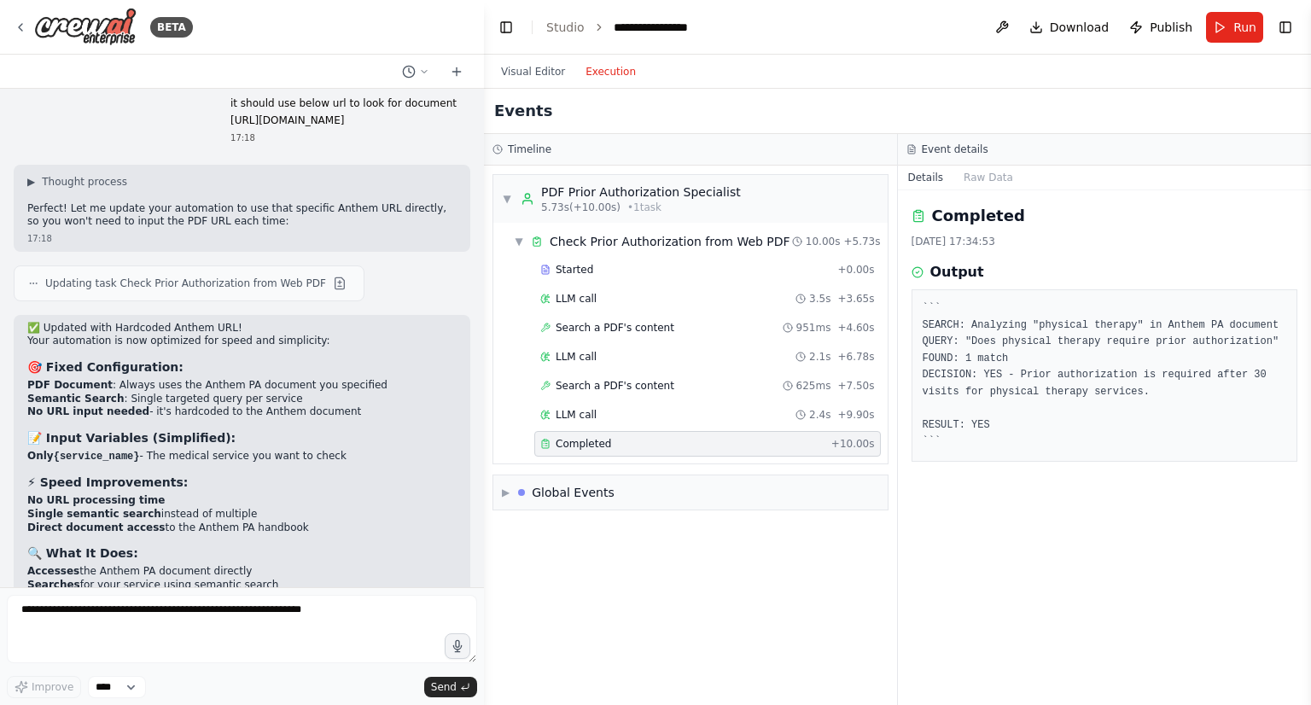
click at [1032, 427] on pre "``` SEARCH: Analyzing "physical therapy" in Anthem PA document QUERY: "Does phy…" at bounding box center [1104, 375] width 364 height 150
drag, startPoint x: 1012, startPoint y: 372, endPoint x: 1148, endPoint y: 393, distance: 137.3
click at [1148, 393] on pre "``` SEARCH: Analyzing "physical therapy" in Anthem PA document QUERY: "Does phy…" at bounding box center [1104, 375] width 364 height 150
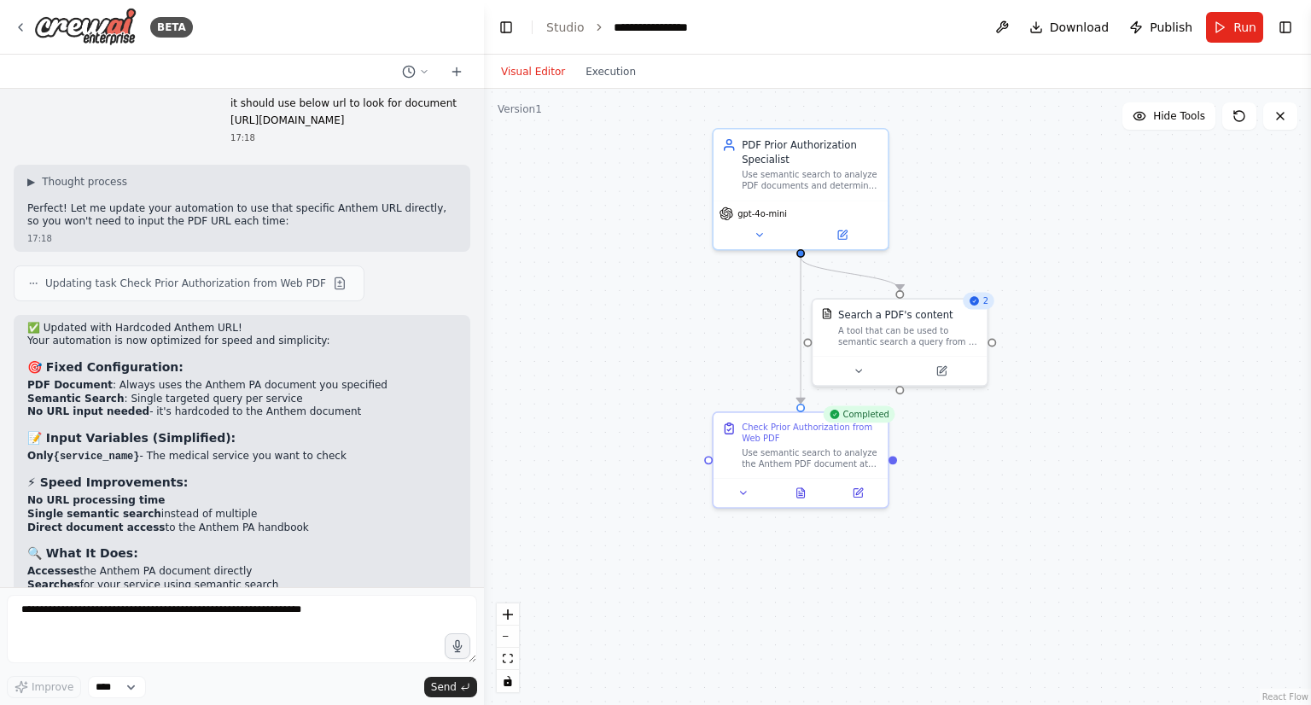
click at [545, 69] on button "Visual Editor" at bounding box center [533, 71] width 84 height 20
click at [705, 352] on div ".deletable-edge-delete-btn { width: 20px; height: 20px; border: 0px solid #ffff…" at bounding box center [897, 397] width 827 height 616
click at [558, 439] on div ".deletable-edge-delete-btn { width: 20px; height: 20px; border: 0px solid #ffff…" at bounding box center [897, 397] width 827 height 616
click at [24, 31] on icon at bounding box center [21, 27] width 14 height 14
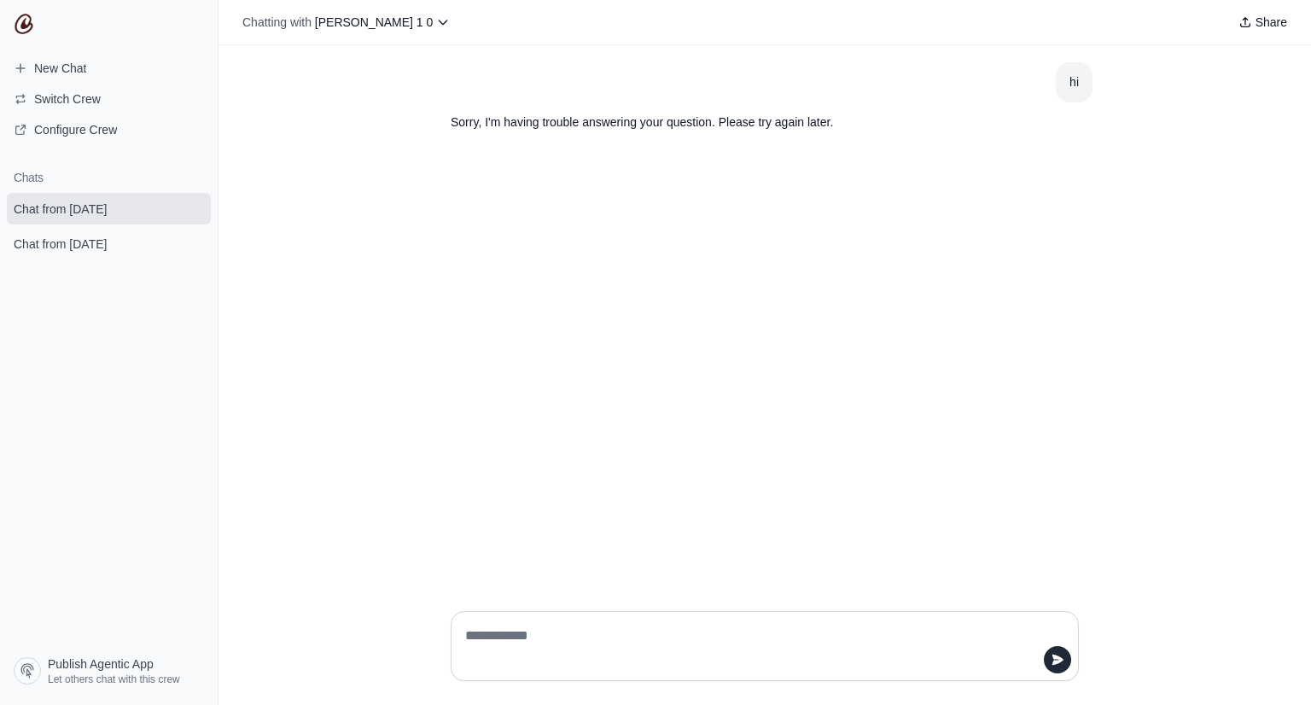
click at [727, 328] on div "hi Sorry, I'm having trouble answering your question. Please try again later." at bounding box center [764, 321] width 1092 height 552
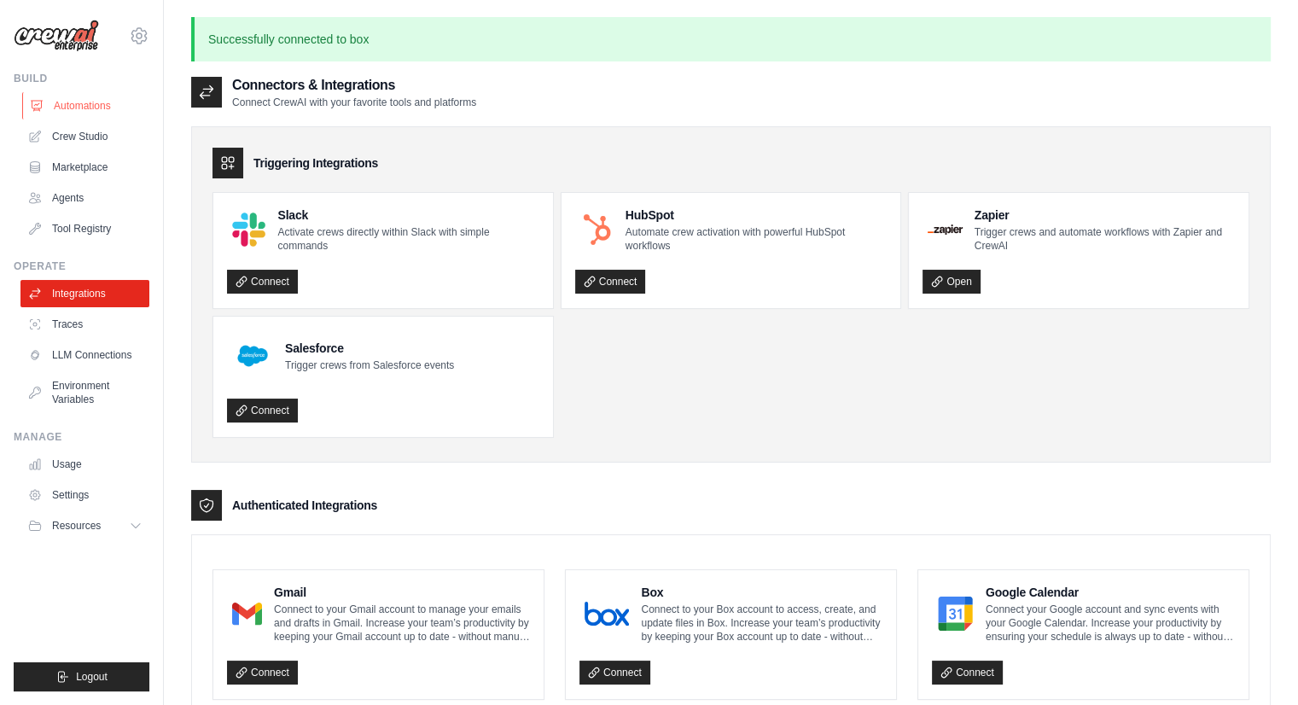
click at [89, 100] on link "Automations" at bounding box center [86, 105] width 129 height 27
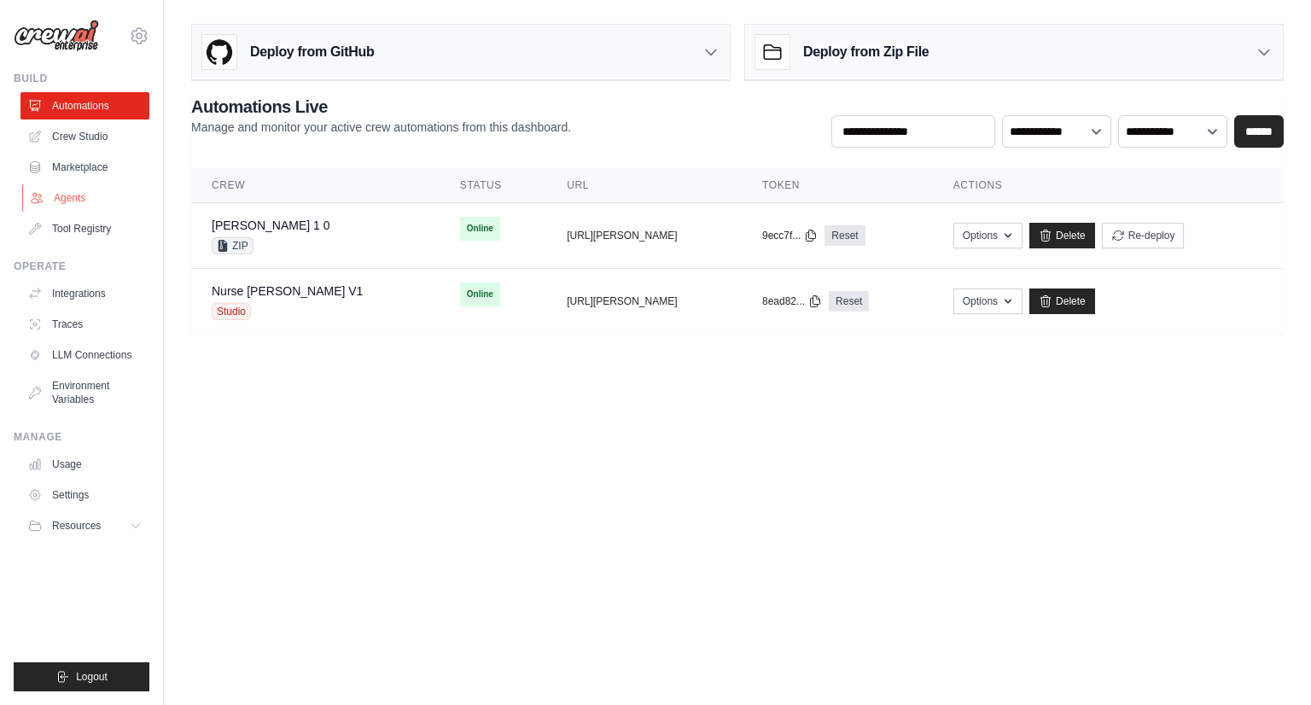
click at [71, 204] on link "Agents" at bounding box center [86, 197] width 129 height 27
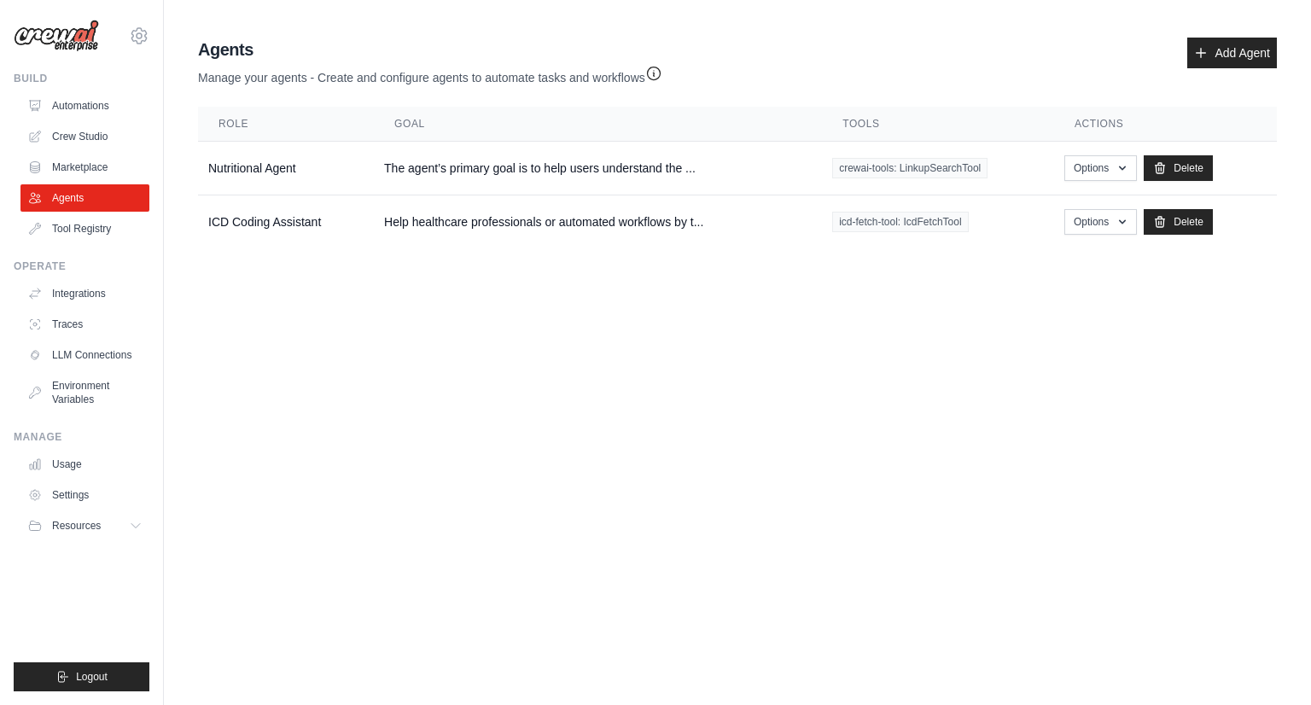
click at [515, 334] on body "[EMAIL_ADDRESS][DOMAIN_NAME] AssureCare ✓ TestPOCOrg Settings Build Automations" at bounding box center [655, 352] width 1311 height 705
click at [93, 103] on link "Automations" at bounding box center [86, 105] width 129 height 27
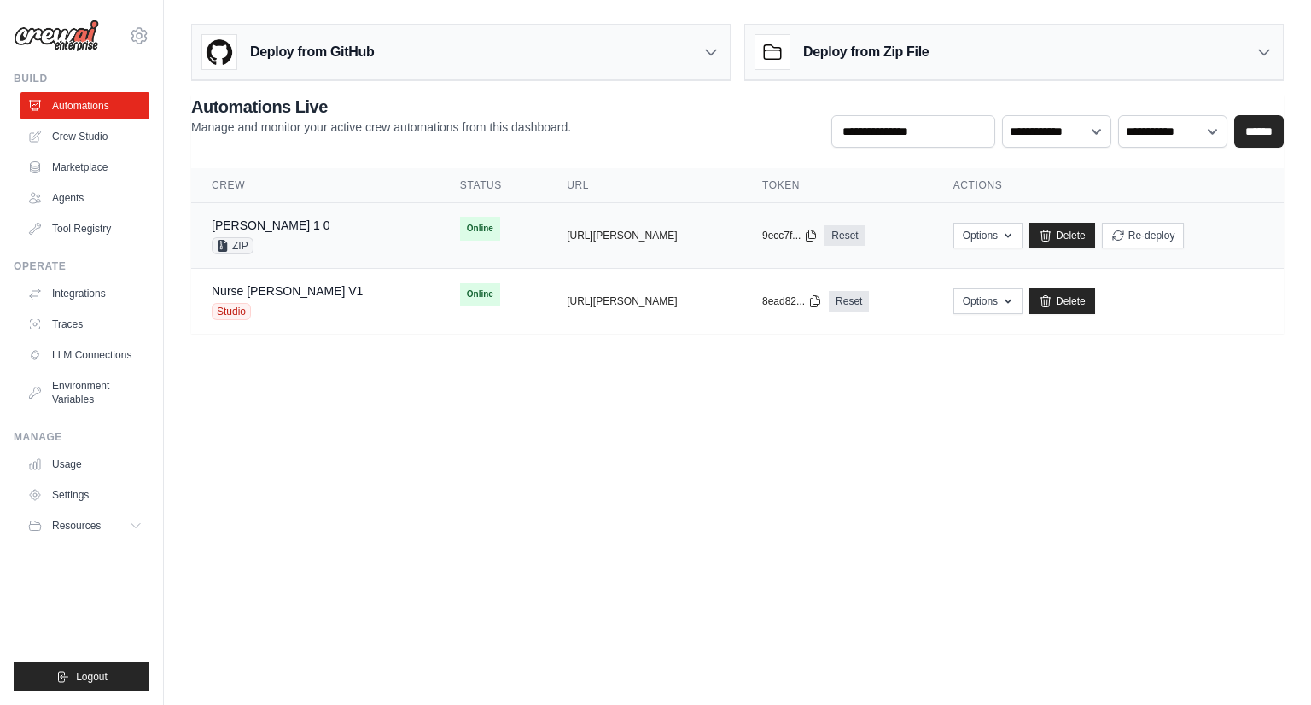
click at [331, 236] on td "Susie 1 0 ZIP" at bounding box center [315, 236] width 248 height 66
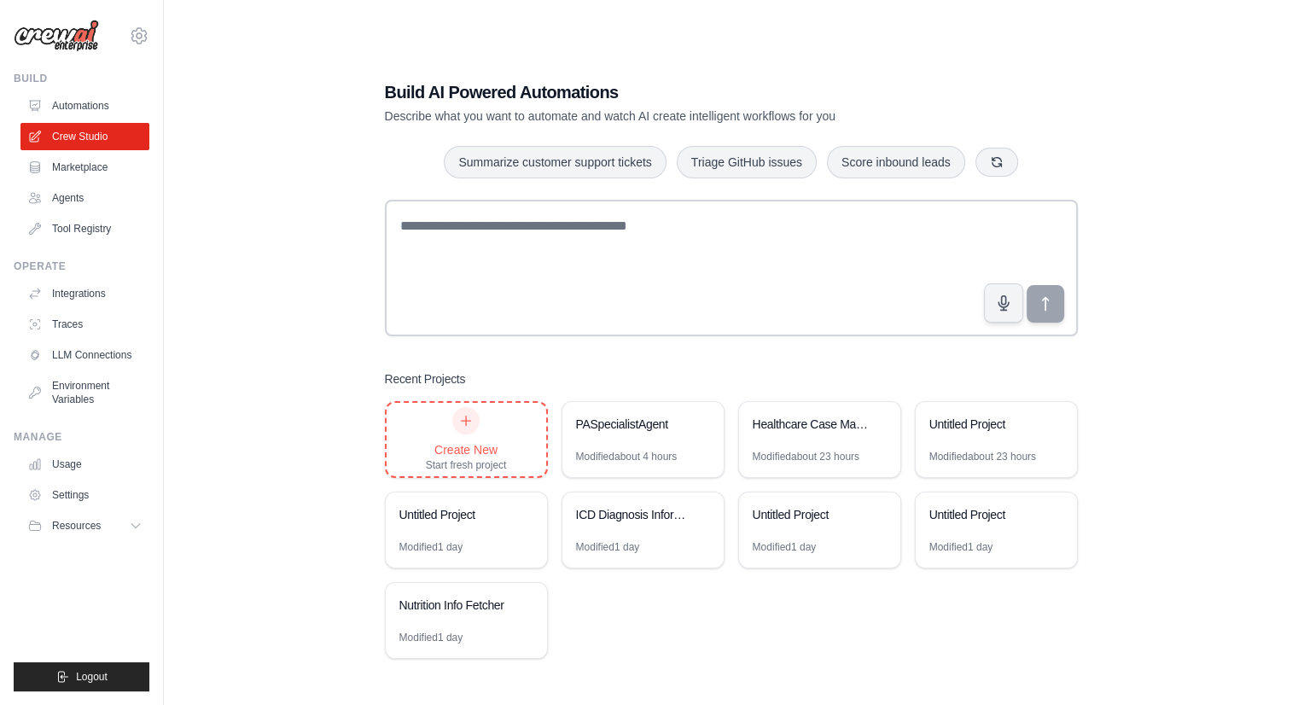
click at [491, 434] on div "Create New Start fresh project" at bounding box center [466, 439] width 81 height 65
